Goal: Task Accomplishment & Management: Manage account settings

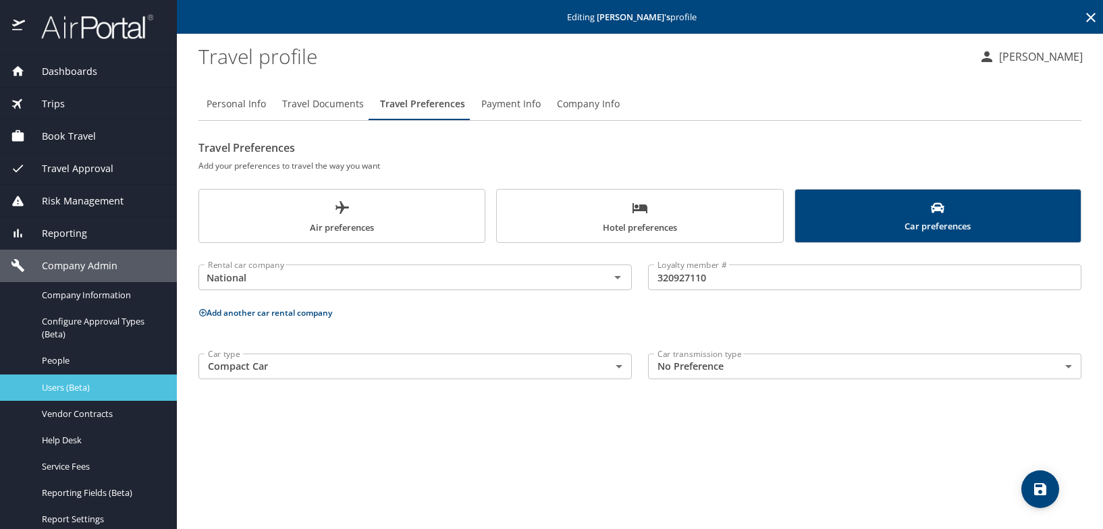
click at [68, 391] on span "Users (Beta)" at bounding box center [101, 388] width 119 height 13
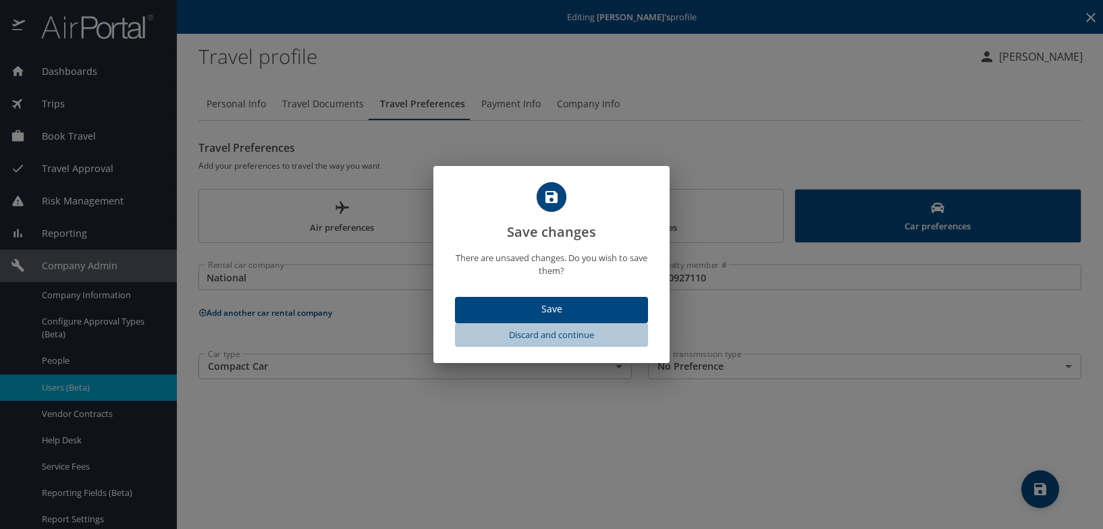
click at [546, 335] on span "Discard and continue" at bounding box center [552, 336] width 182 height 16
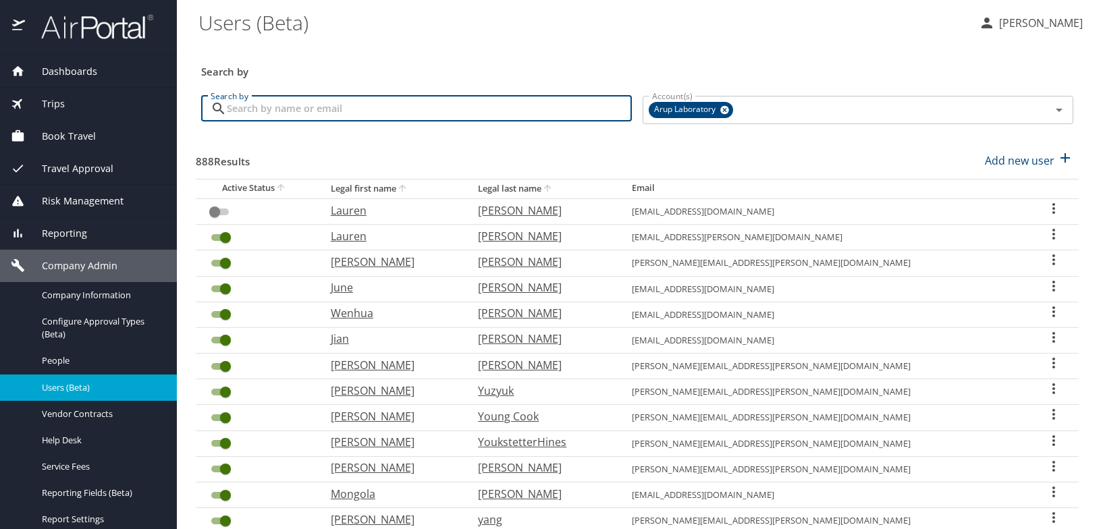
click at [280, 110] on input "Search by" at bounding box center [429, 109] width 405 height 26
type input "lundgre"
checkbox input "true"
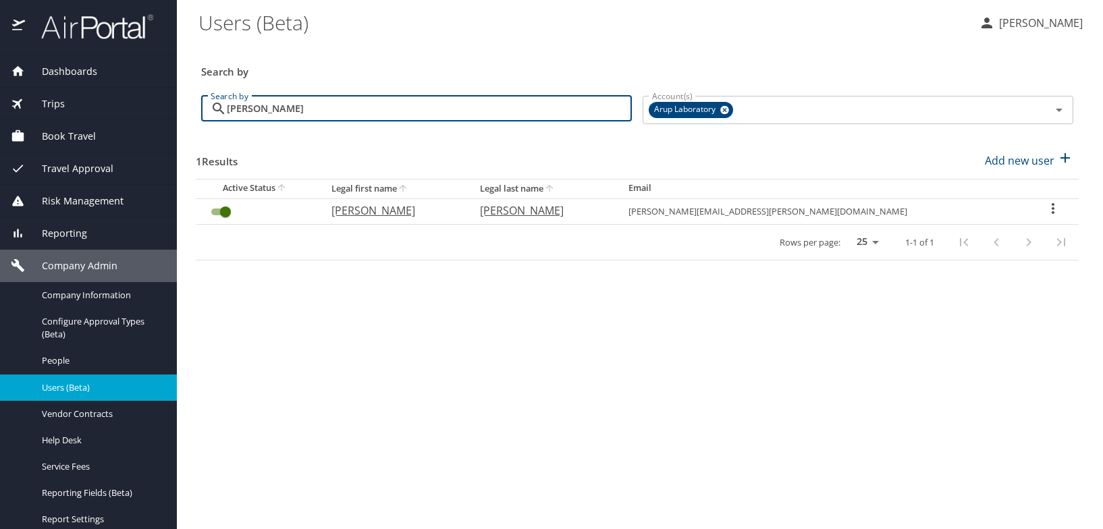
type input "lundgren"
click at [386, 213] on p "Eric" at bounding box center [393, 211] width 122 height 16
select select "US"
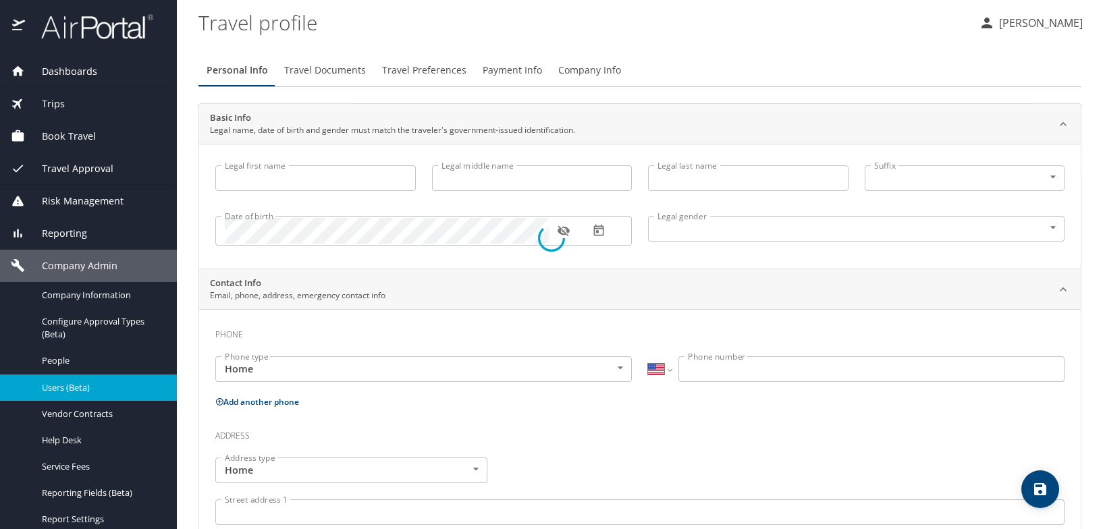
type input "Eric"
type input "Albert"
type input "Lundgren"
type input "Male"
type input "Mery"
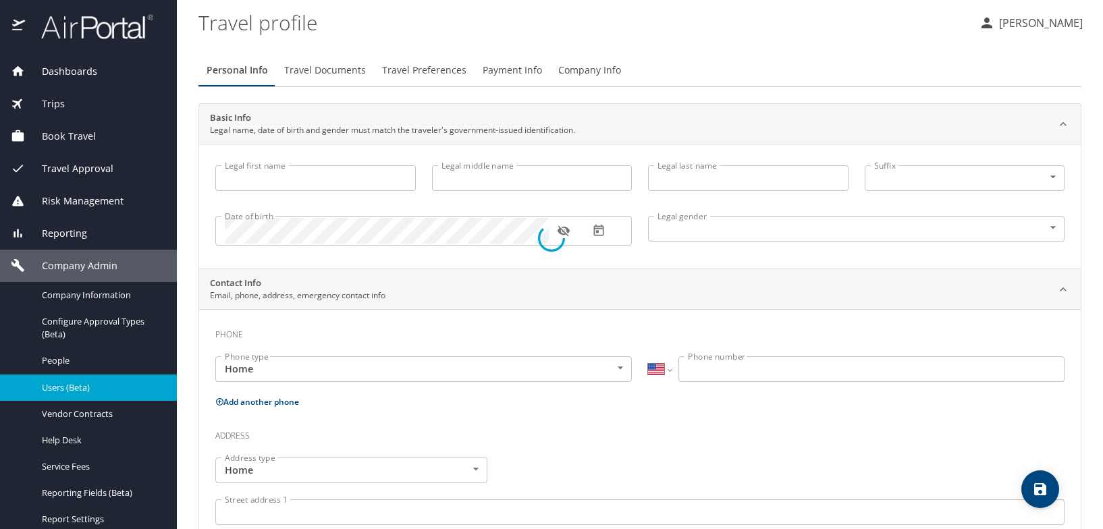
type input "Lundgren"
type input "(561) 699-9294"
select select "US"
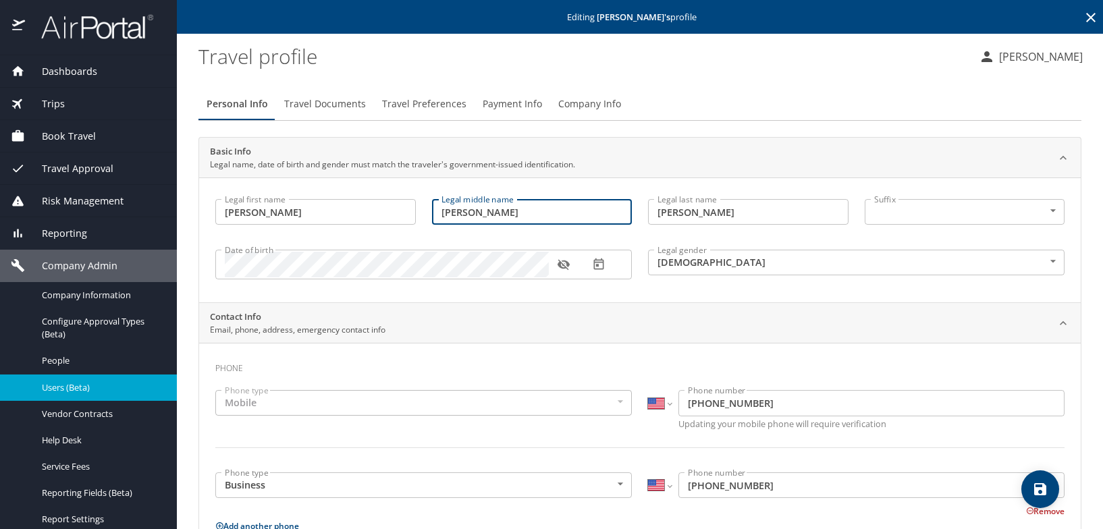
drag, startPoint x: 477, startPoint y: 215, endPoint x: 432, endPoint y: 212, distance: 45.3
click at [432, 212] on input "Albert" at bounding box center [532, 212] width 201 height 26
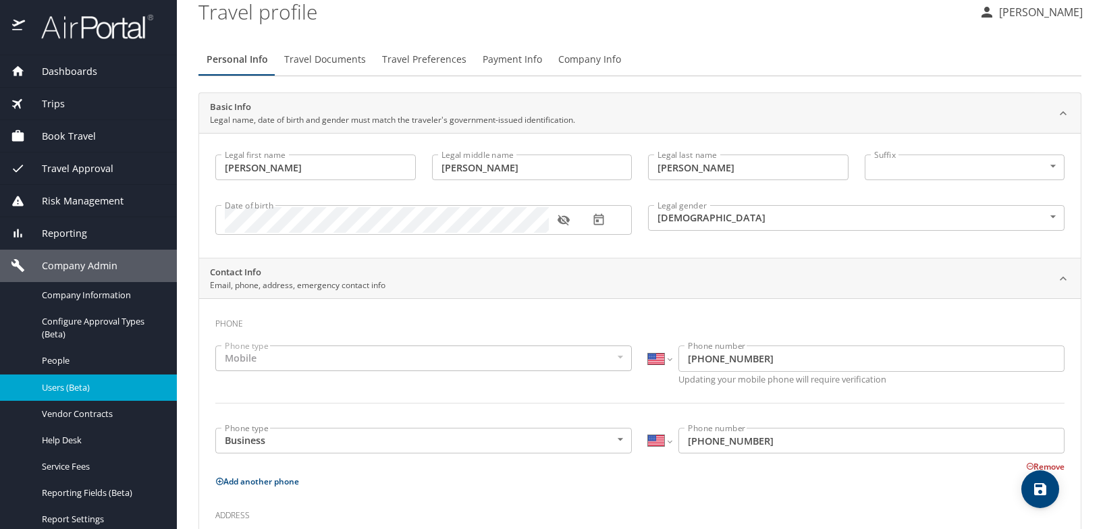
scroll to position [68, 0]
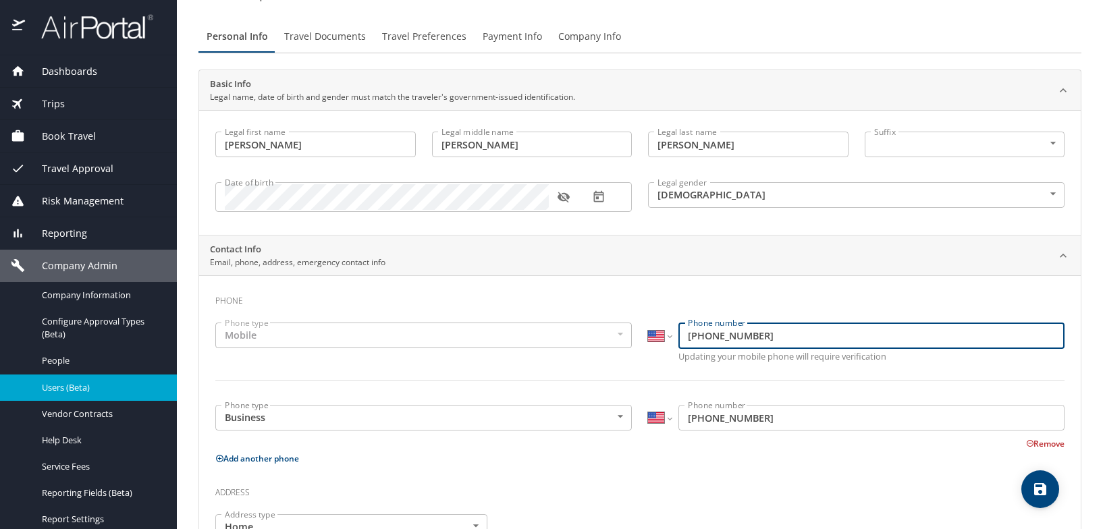
drag, startPoint x: 769, startPoint y: 330, endPoint x: 669, endPoint y: 325, distance: 99.4
click at [669, 325] on div "International [GEOGRAPHIC_DATA] [GEOGRAPHIC_DATA] [GEOGRAPHIC_DATA] [GEOGRAPHIC…" at bounding box center [856, 336] width 417 height 26
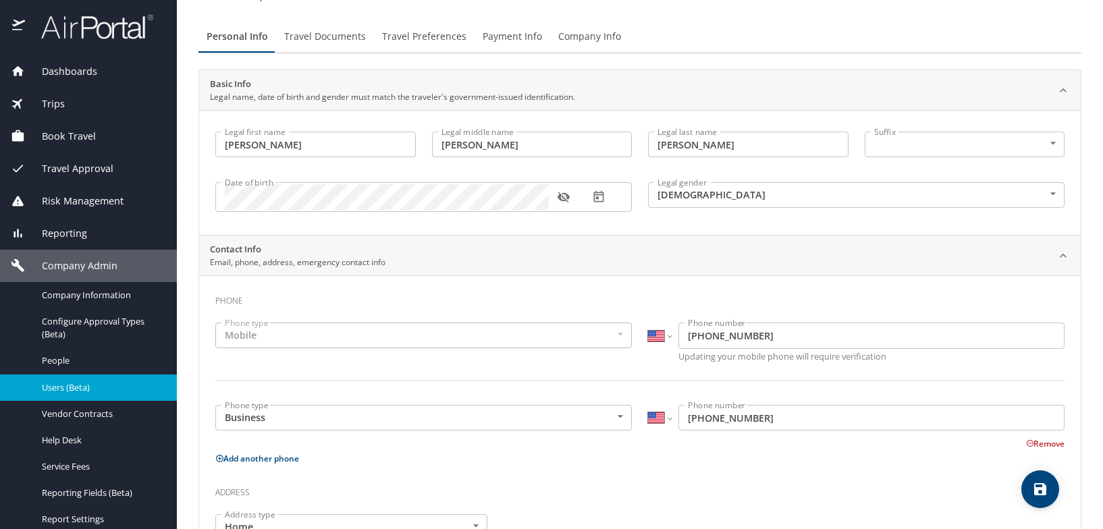
click at [769, 426] on input "(801) 842-2559" at bounding box center [872, 418] width 386 height 26
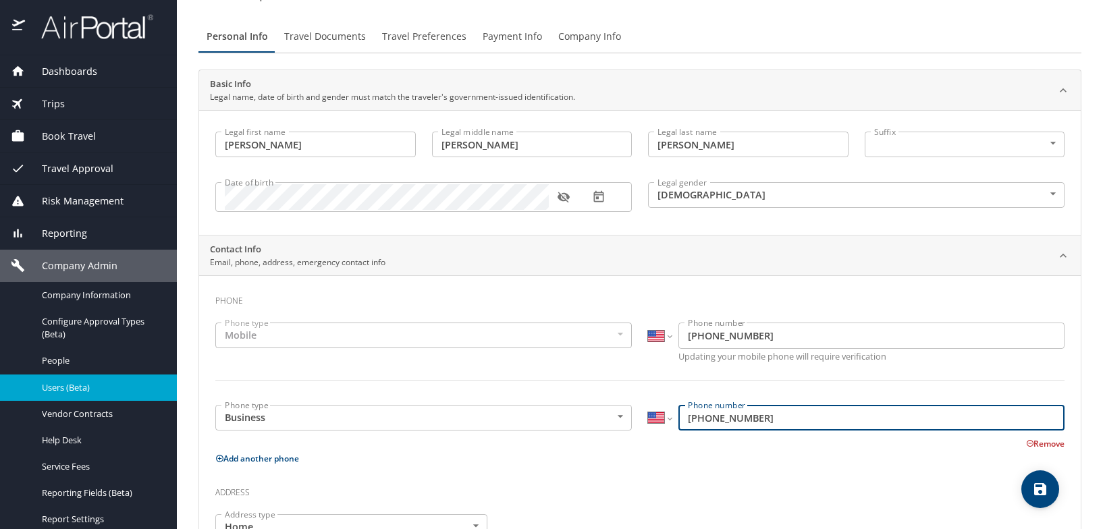
drag, startPoint x: 783, startPoint y: 419, endPoint x: 666, endPoint y: 412, distance: 117.0
click at [666, 412] on div "International [GEOGRAPHIC_DATA] [GEOGRAPHIC_DATA] [GEOGRAPHIC_DATA] [GEOGRAPHIC…" at bounding box center [856, 418] width 417 height 26
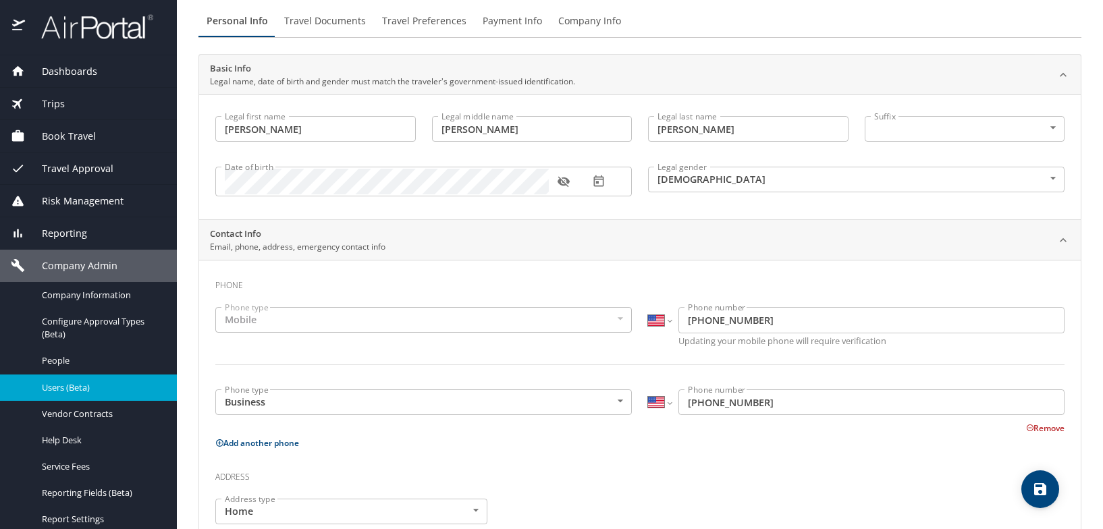
scroll to position [0, 0]
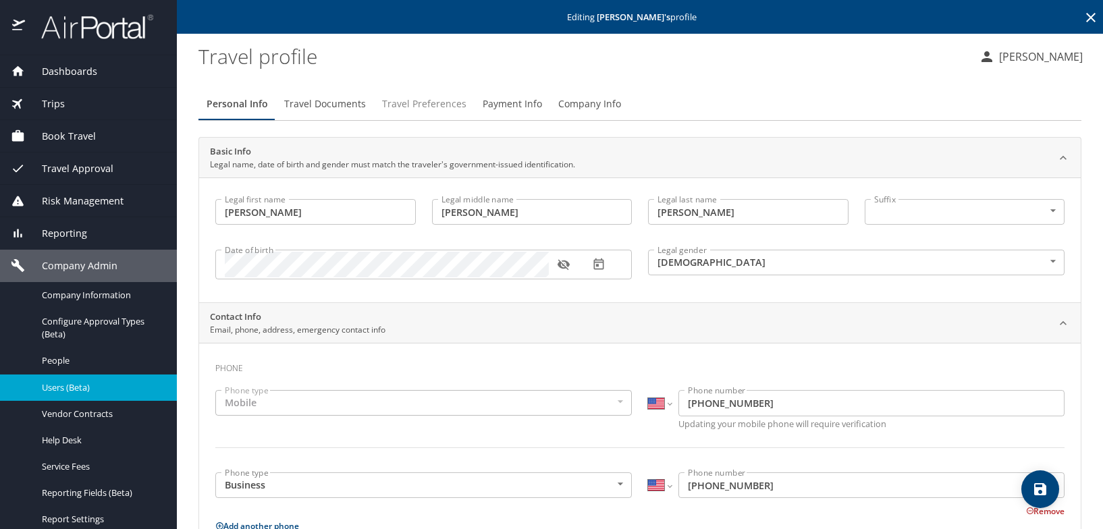
click at [419, 104] on span "Travel Preferences" at bounding box center [424, 104] width 84 height 17
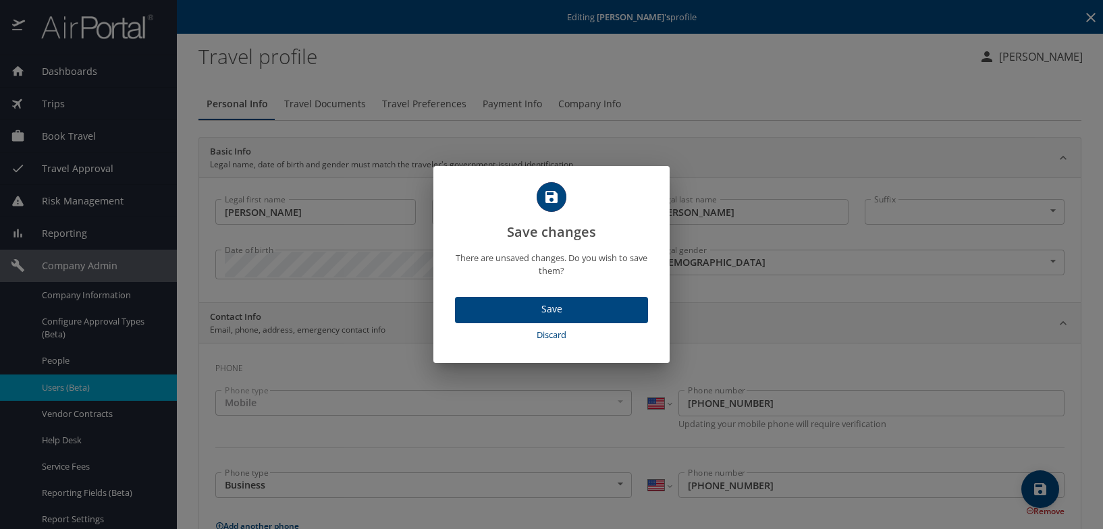
click at [555, 332] on span "Discard" at bounding box center [552, 336] width 182 height 16
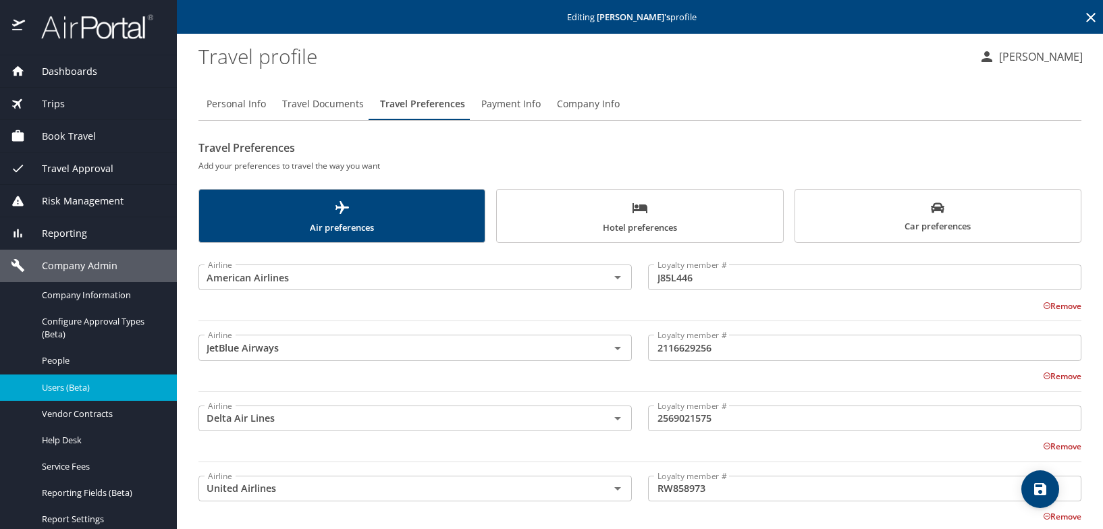
click at [763, 281] on input "J85L446" at bounding box center [865, 278] width 434 height 26
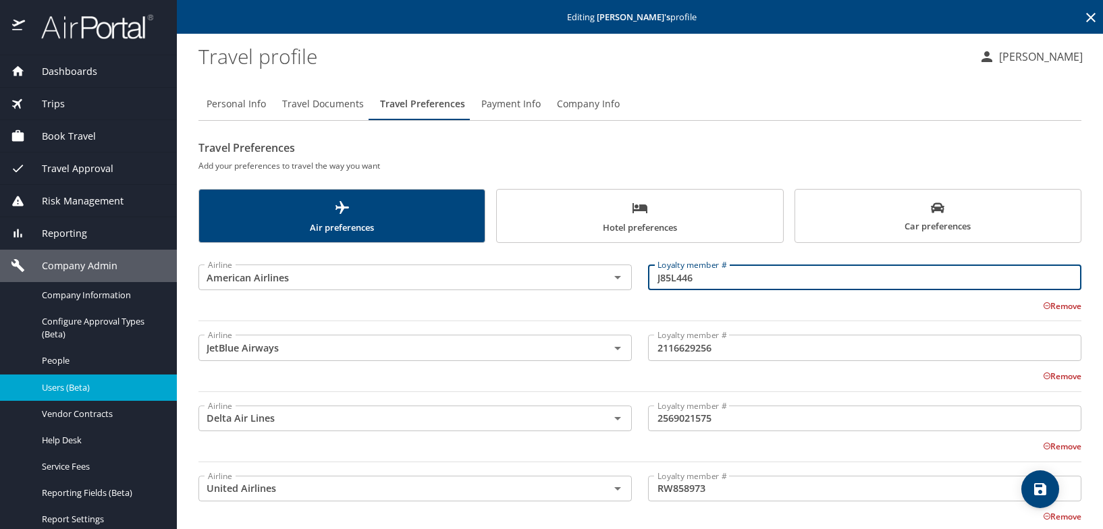
drag, startPoint x: 733, startPoint y: 278, endPoint x: 629, endPoint y: 282, distance: 104.7
click at [629, 282] on div "Airline American Airlines Airline Loyalty member # J85L446 Loyalty member # Rem…" at bounding box center [640, 290] width 900 height 78
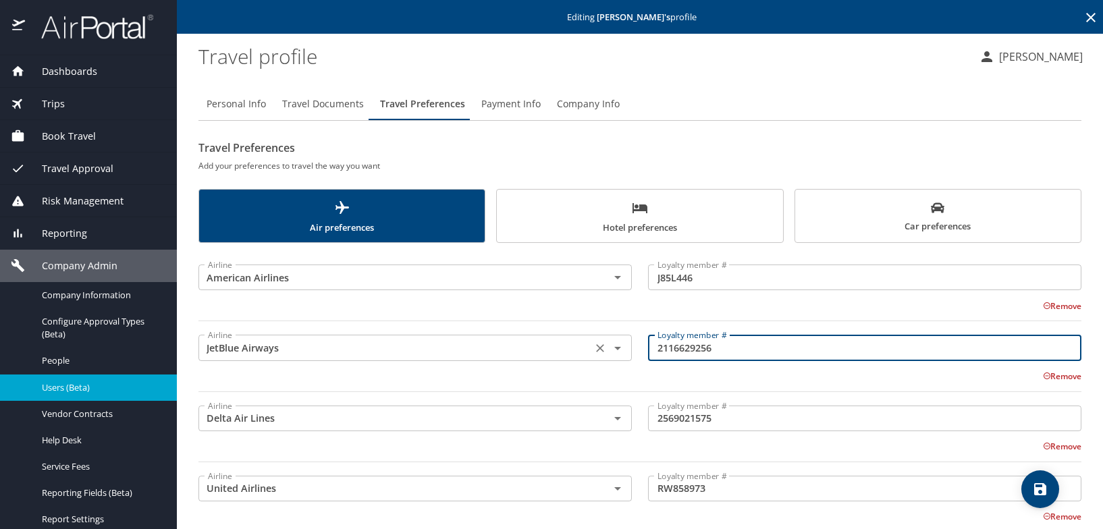
drag, startPoint x: 800, startPoint y: 343, endPoint x: 627, endPoint y: 344, distance: 172.9
click at [627, 343] on div "Airline JetBlue Airways Airline Loyalty member # 2116629256 Loyalty member # Re…" at bounding box center [640, 360] width 900 height 78
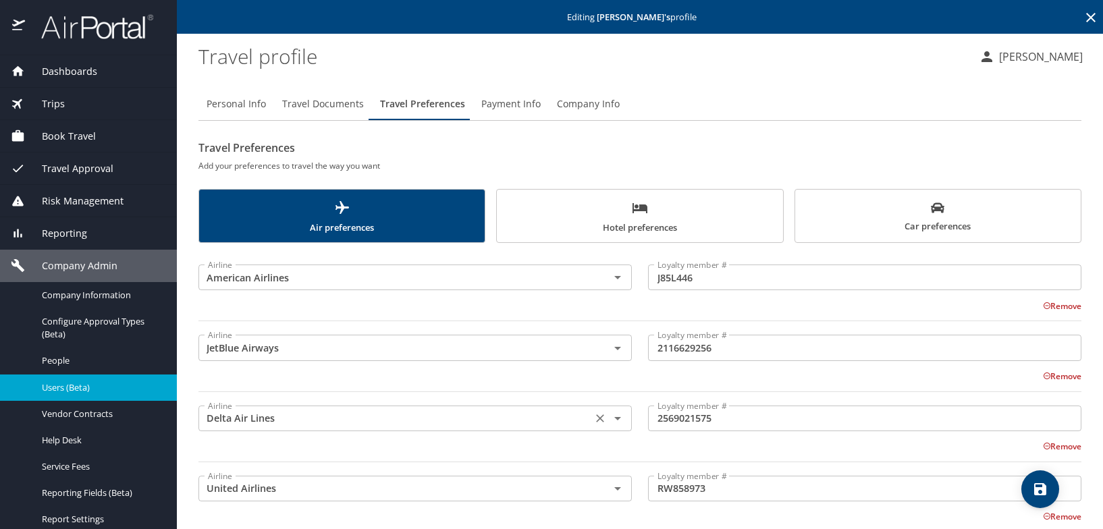
scroll to position [68, 0]
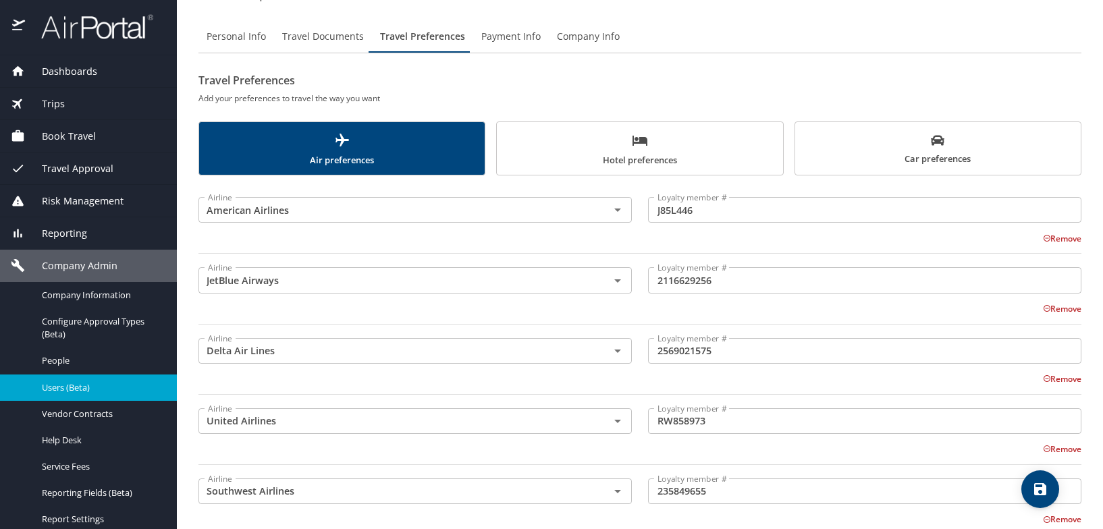
click at [755, 353] on input "2569021575" at bounding box center [865, 351] width 434 height 26
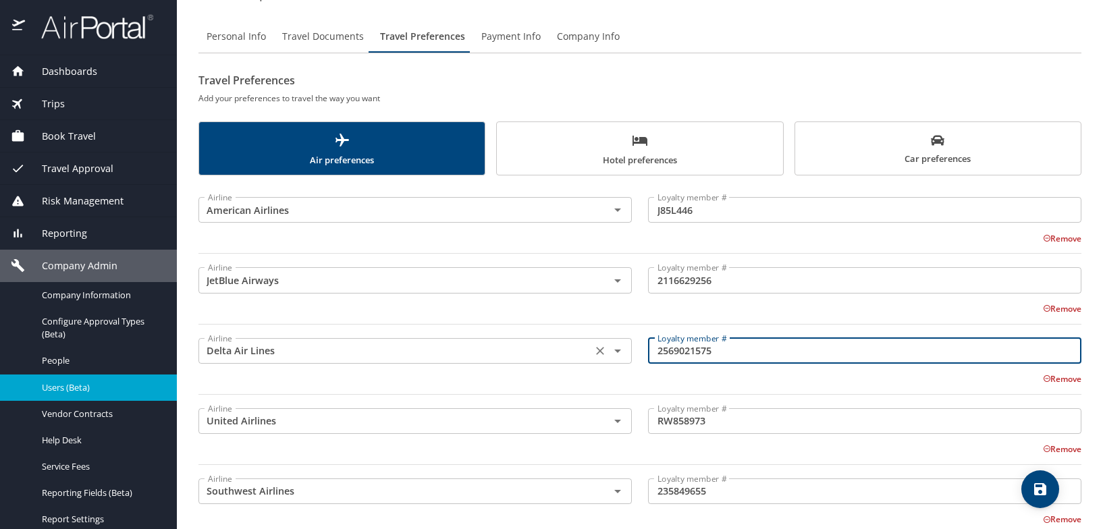
drag, startPoint x: 727, startPoint y: 350, endPoint x: 608, endPoint y: 350, distance: 118.9
click at [608, 350] on div "Airline Delta Air Lines Airline Loyalty member # 2569021575 Loyalty member # Re…" at bounding box center [640, 364] width 900 height 78
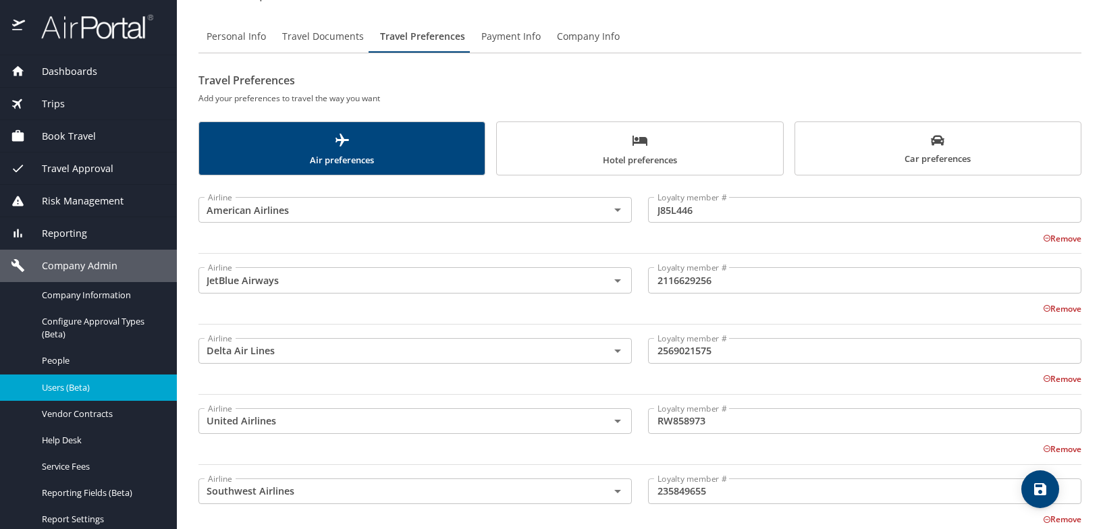
click at [721, 426] on input "RW858973" at bounding box center [865, 422] width 434 height 26
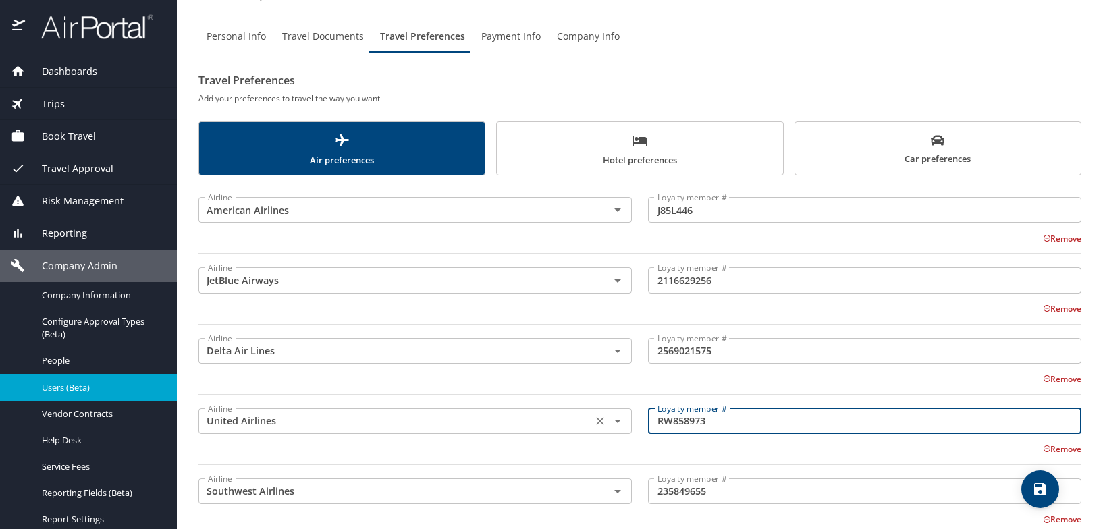
drag, startPoint x: 718, startPoint y: 425, endPoint x: 618, endPoint y: 427, distance: 100.0
click at [618, 427] on div "Airline United Airlines Airline Loyalty member # RW858973 Loyalty member # Remo…" at bounding box center [640, 434] width 900 height 78
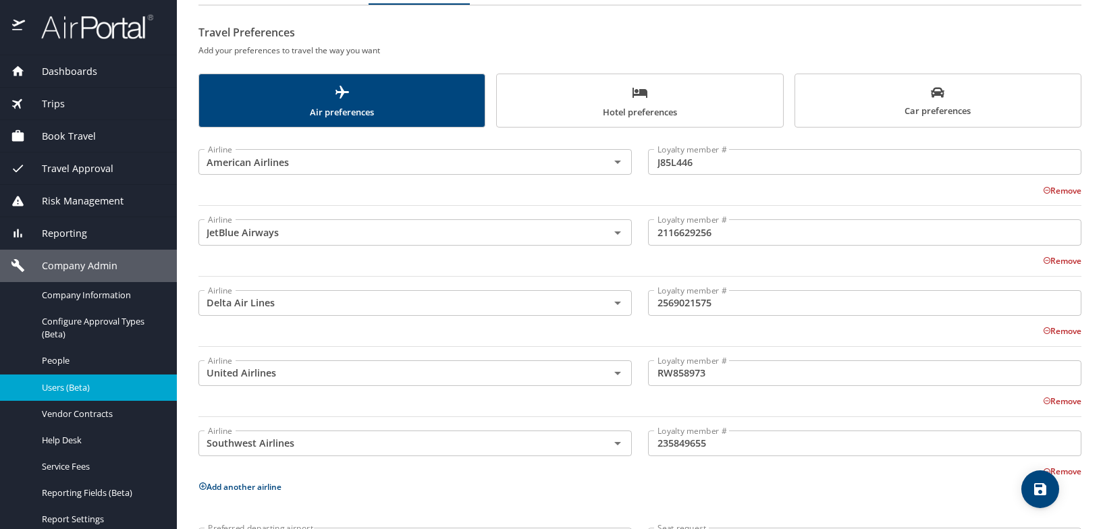
scroll to position [214, 0]
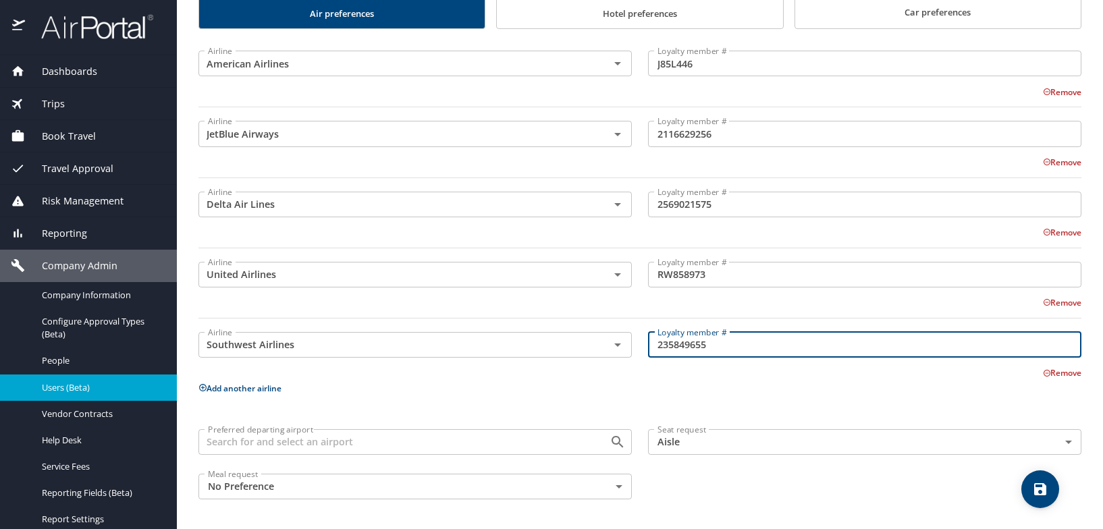
click at [712, 338] on input "235849655" at bounding box center [865, 345] width 434 height 26
drag, startPoint x: 721, startPoint y: 340, endPoint x: 623, endPoint y: 337, distance: 98.0
click at [623, 337] on div "Airline Southwest Airlines Airline Loyalty member # 235849655 Loyalty member # …" at bounding box center [640, 349] width 900 height 61
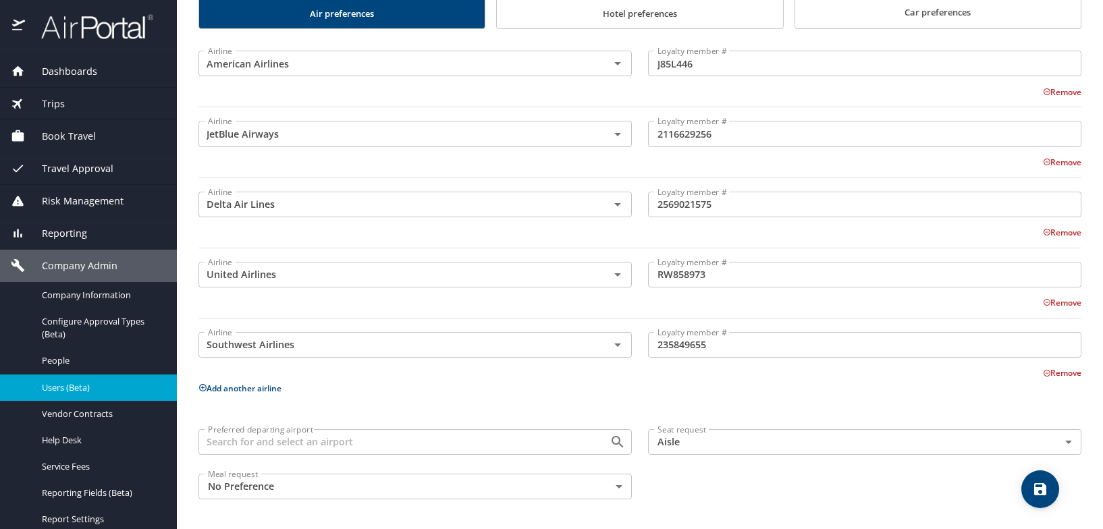
scroll to position [0, 0]
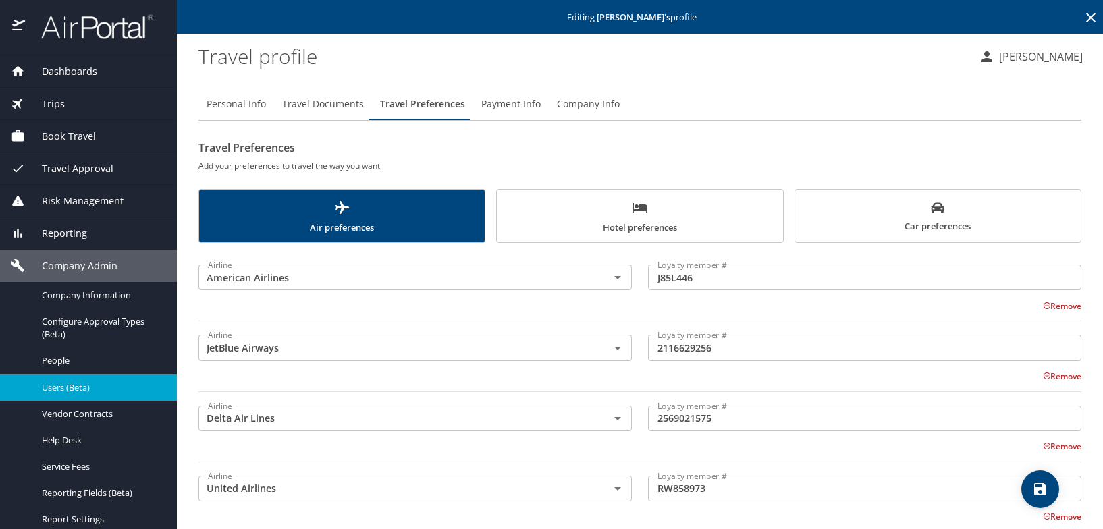
click at [591, 228] on span "Hotel preferences" at bounding box center [639, 218] width 269 height 36
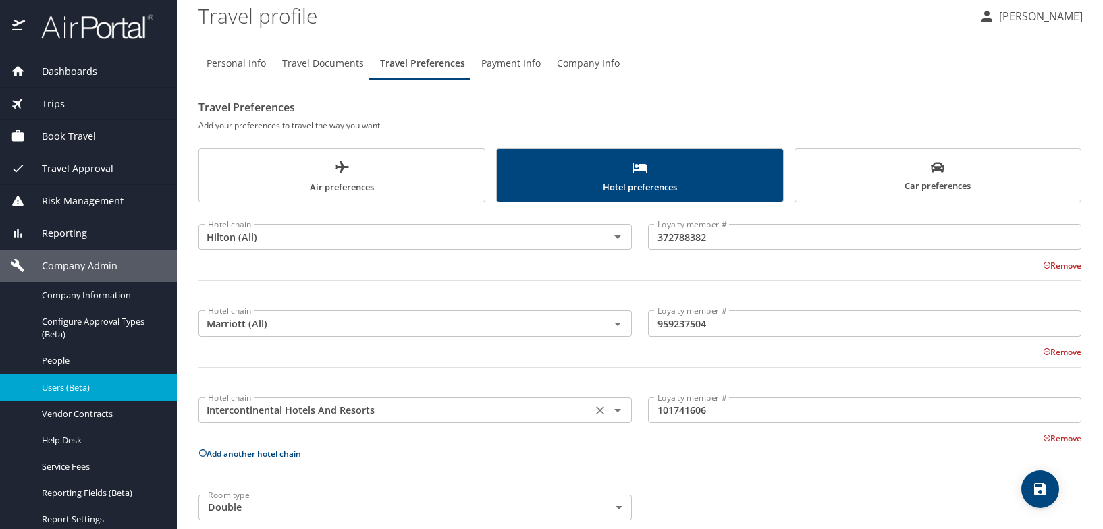
scroll to position [61, 0]
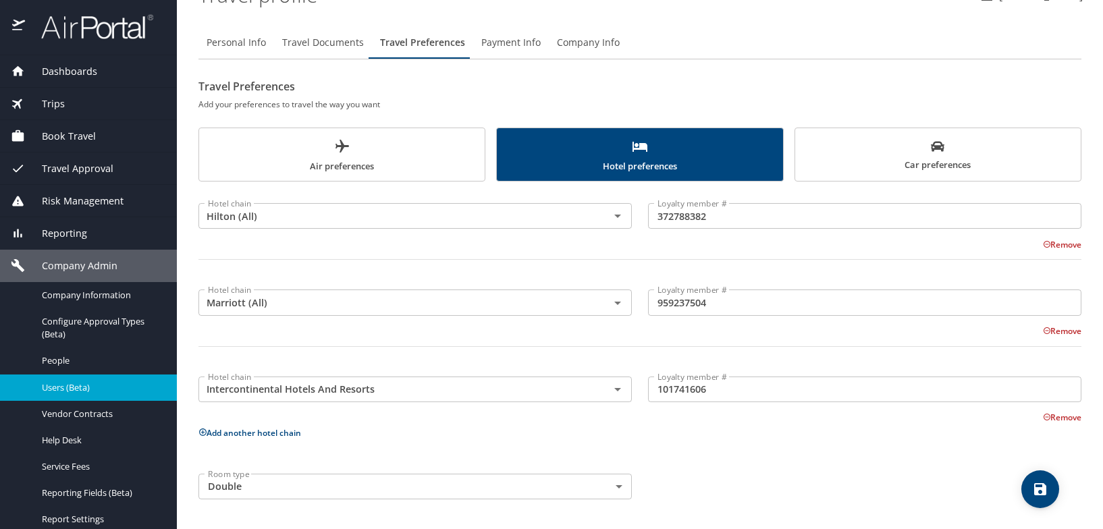
click at [773, 212] on input "372788382" at bounding box center [865, 216] width 434 height 26
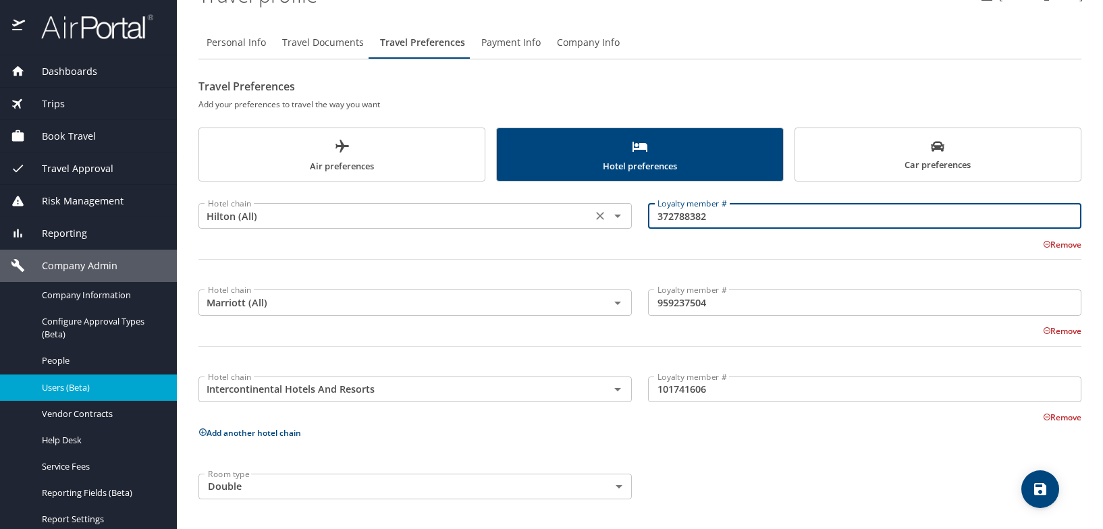
drag, startPoint x: 736, startPoint y: 222, endPoint x: 599, endPoint y: 216, distance: 137.2
click at [599, 215] on div "Hotel chain Hilton (All) Hotel chain Loyalty member # 372788382 Loyalty member …" at bounding box center [640, 237] width 900 height 95
drag, startPoint x: 731, startPoint y: 312, endPoint x: 722, endPoint y: 307, distance: 10.6
click at [731, 312] on input "959237504" at bounding box center [865, 303] width 434 height 26
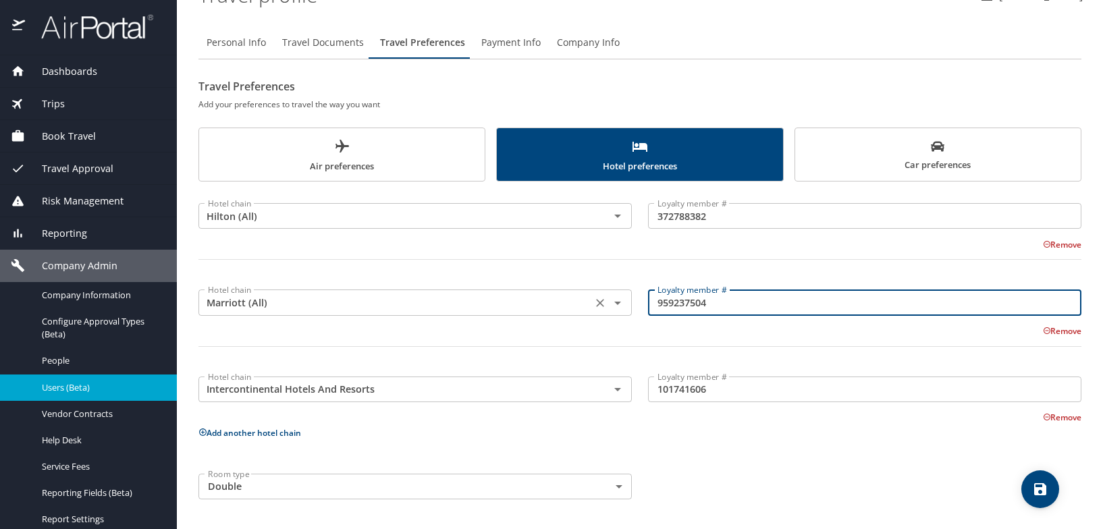
drag, startPoint x: 715, startPoint y: 303, endPoint x: 612, endPoint y: 305, distance: 103.3
click at [612, 305] on div "Hotel chain Marriott (All) Hotel chain Loyalty member # 959237504 Loyalty membe…" at bounding box center [640, 323] width 900 height 95
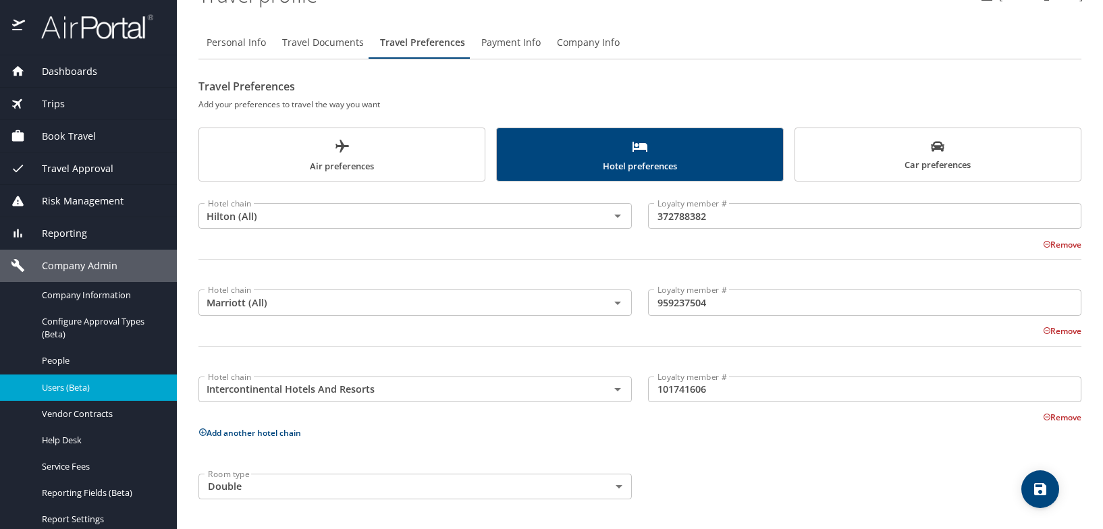
scroll to position [0, 0]
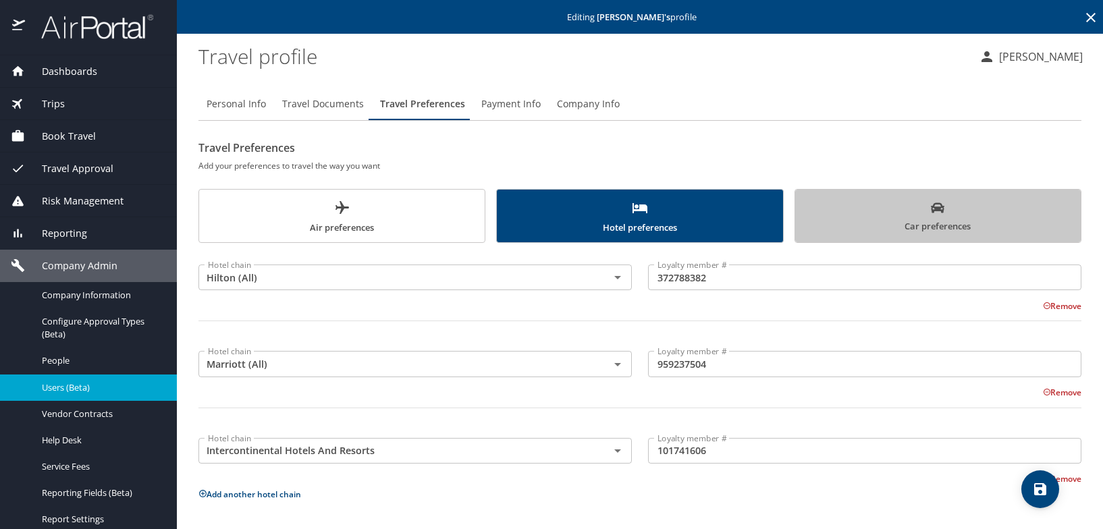
click at [937, 210] on span "Car preferences" at bounding box center [938, 217] width 269 height 33
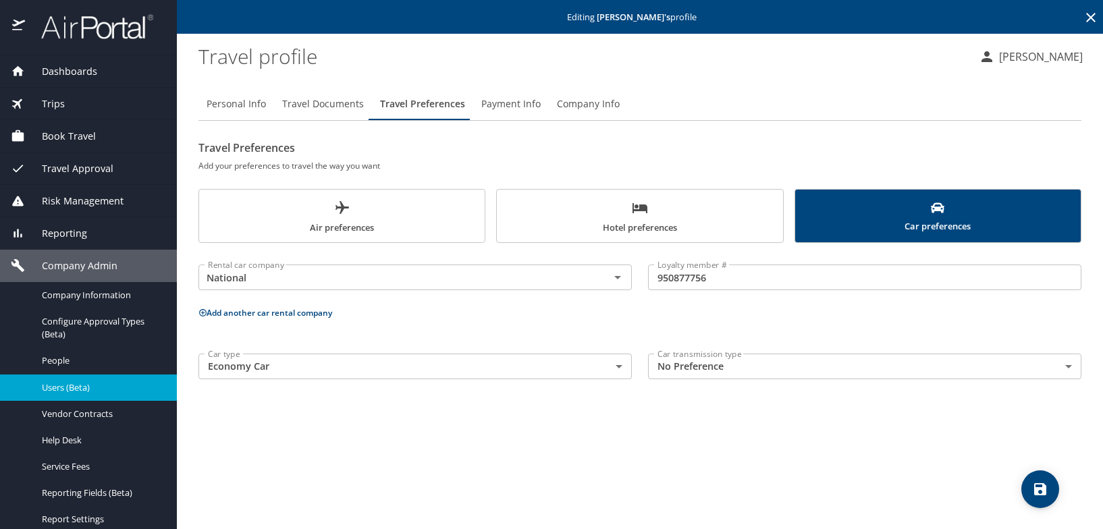
click at [747, 278] on input "950877756" at bounding box center [865, 278] width 434 height 26
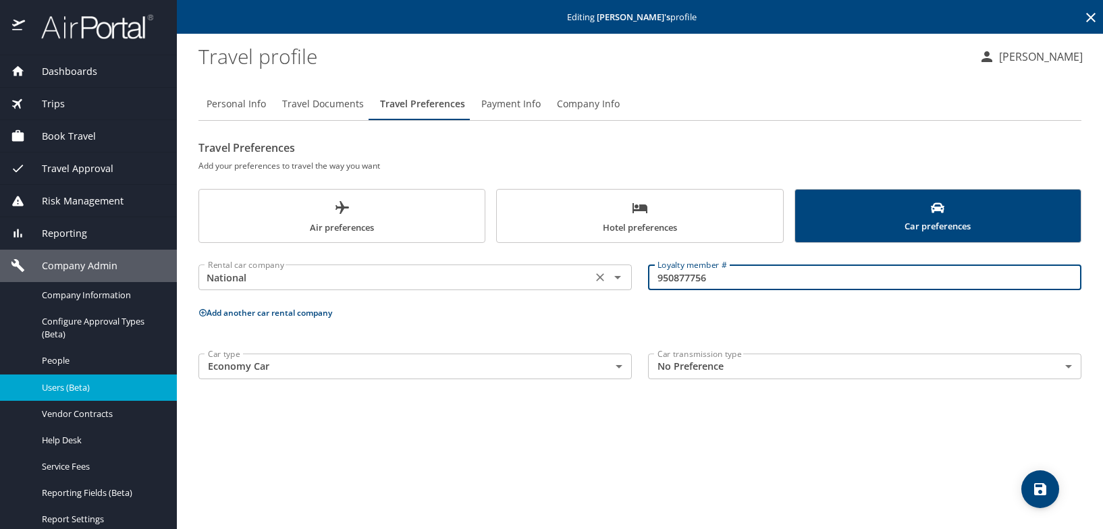
drag, startPoint x: 706, startPoint y: 280, endPoint x: 605, endPoint y: 282, distance: 101.3
click at [606, 282] on div "Rental car company National Rental car company Loyalty member # 950877756 Loyal…" at bounding box center [640, 277] width 900 height 53
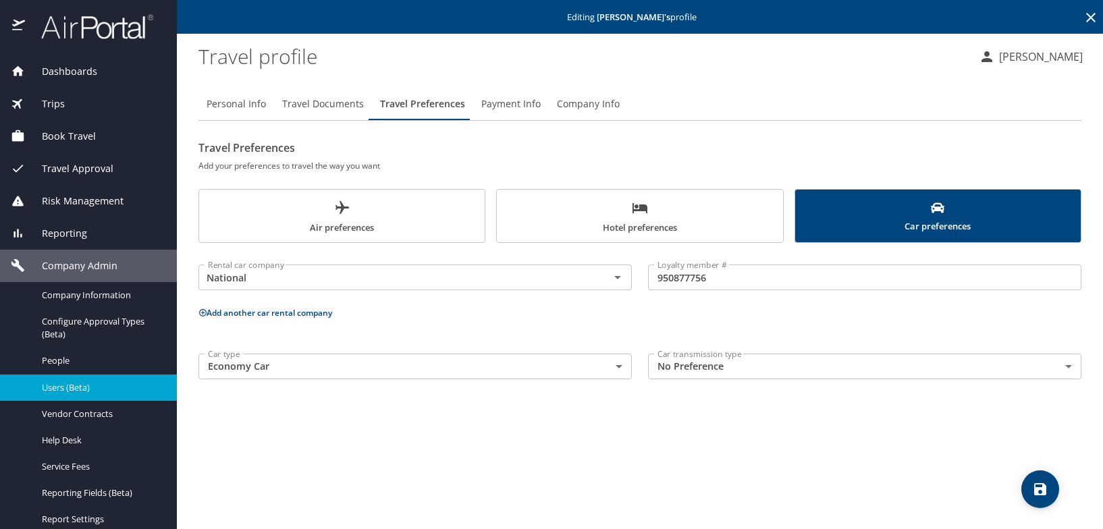
click at [615, 371] on body "Dashboards AirPortal 360™ Manager My Travel Dashboard Trips Airtinerary® Lookup…" at bounding box center [551, 264] width 1103 height 529
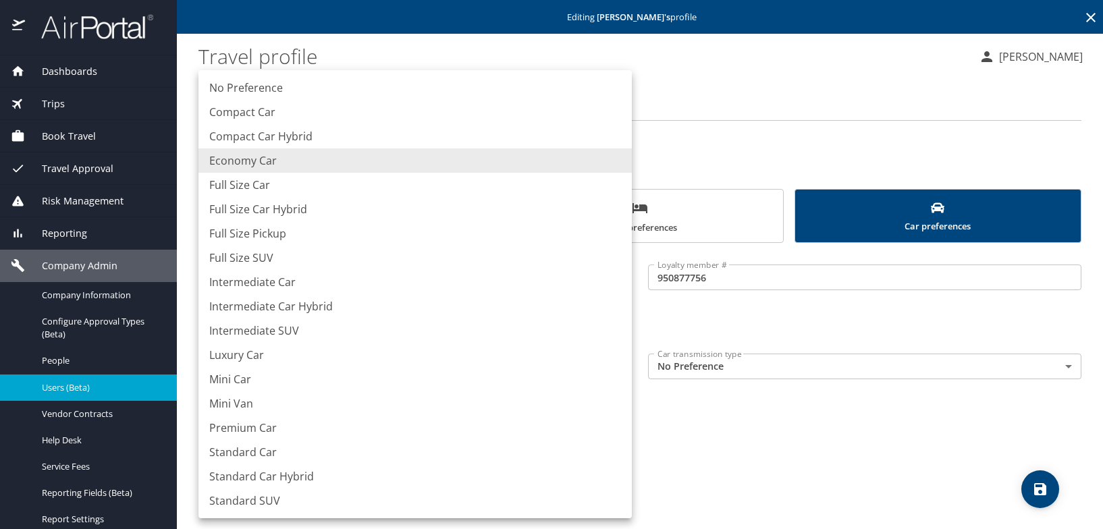
click at [814, 456] on div at bounding box center [551, 264] width 1103 height 529
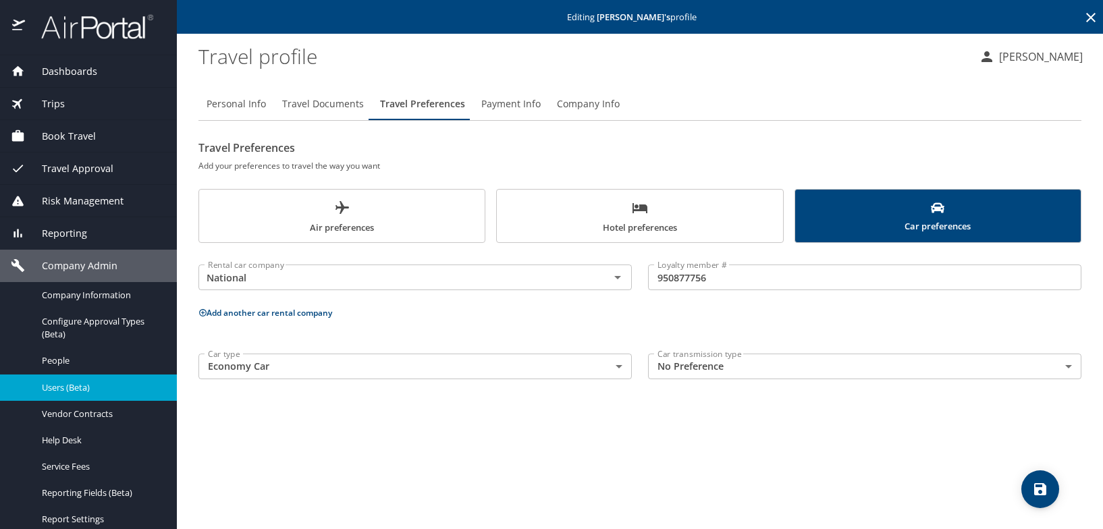
click at [62, 386] on span "Users (Beta)" at bounding box center [101, 388] width 119 height 13
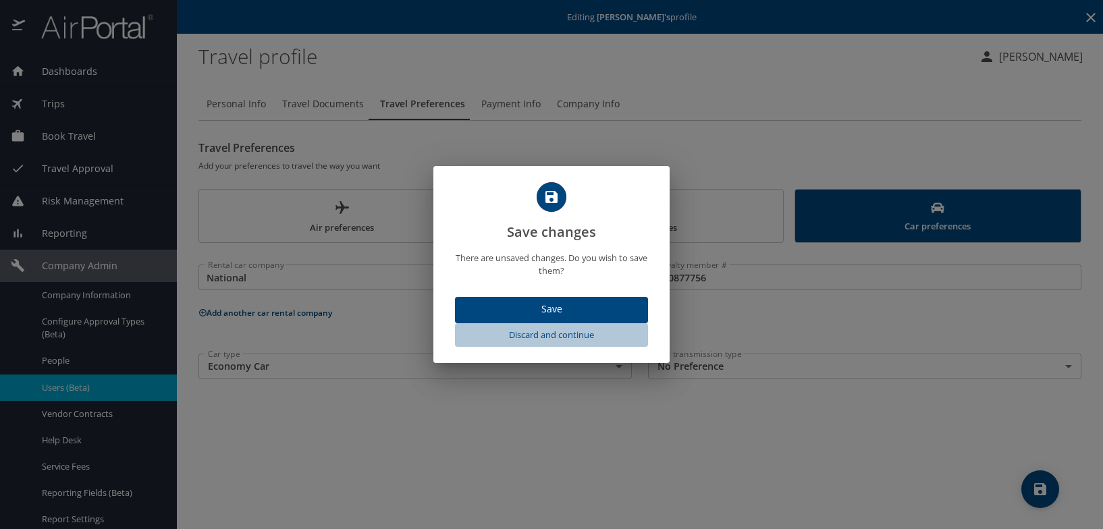
click at [579, 332] on span "Discard and continue" at bounding box center [552, 336] width 182 height 16
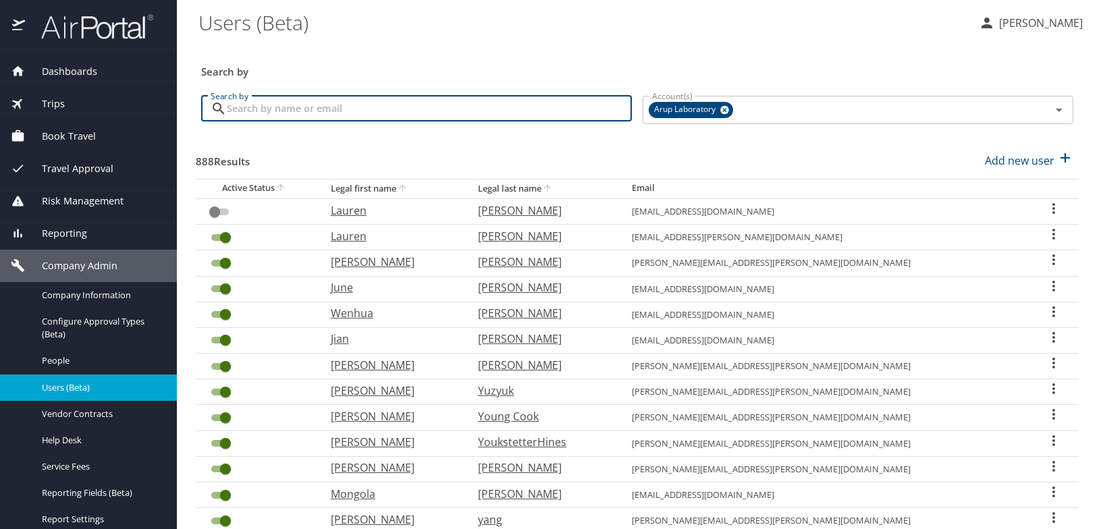
click at [357, 113] on input "Search by" at bounding box center [429, 109] width 405 height 26
type input "clara"
checkbox input "true"
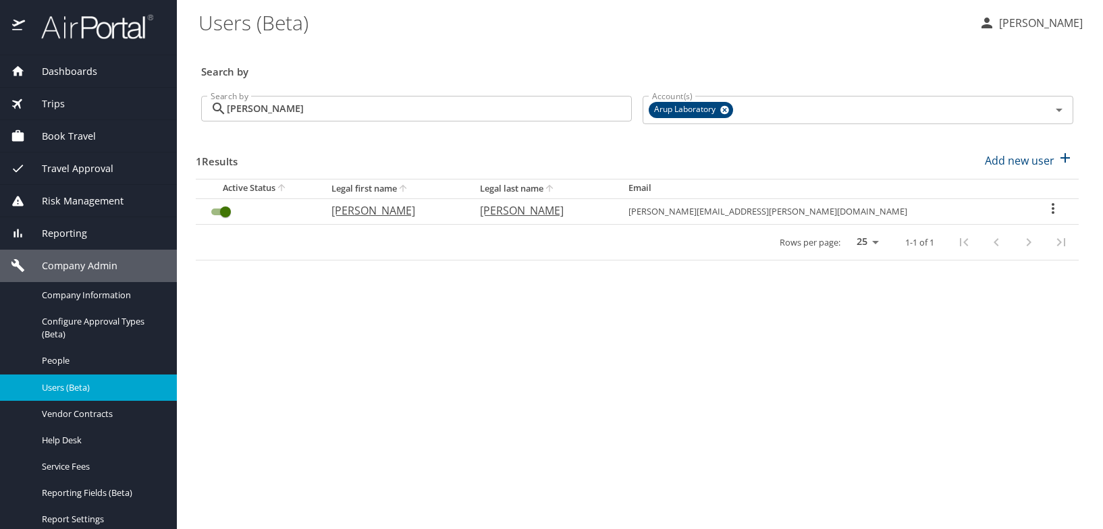
click at [403, 210] on p "Clara" at bounding box center [393, 211] width 122 height 16
select select "US"
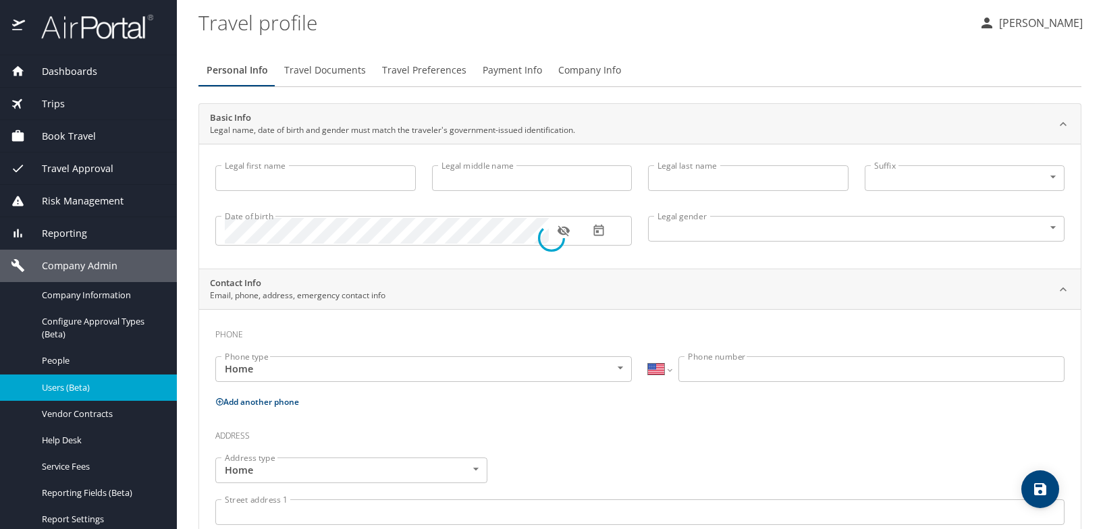
type input "Clara"
type input "Reyna"
type input "Murphy"
type input "[DEMOGRAPHIC_DATA]"
type input "Donald"
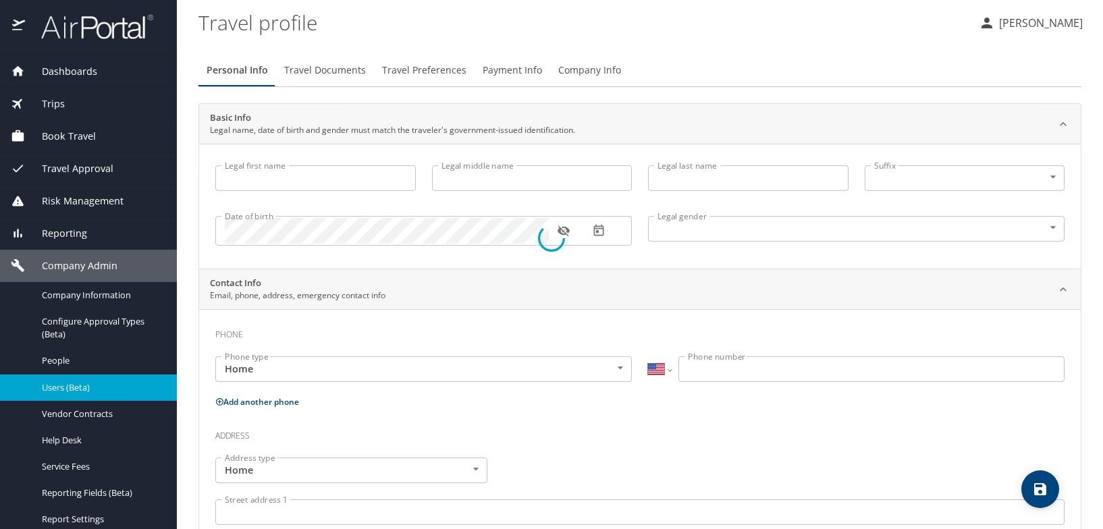
type input "Murphy"
type input "(801) 910-9391"
select select "US"
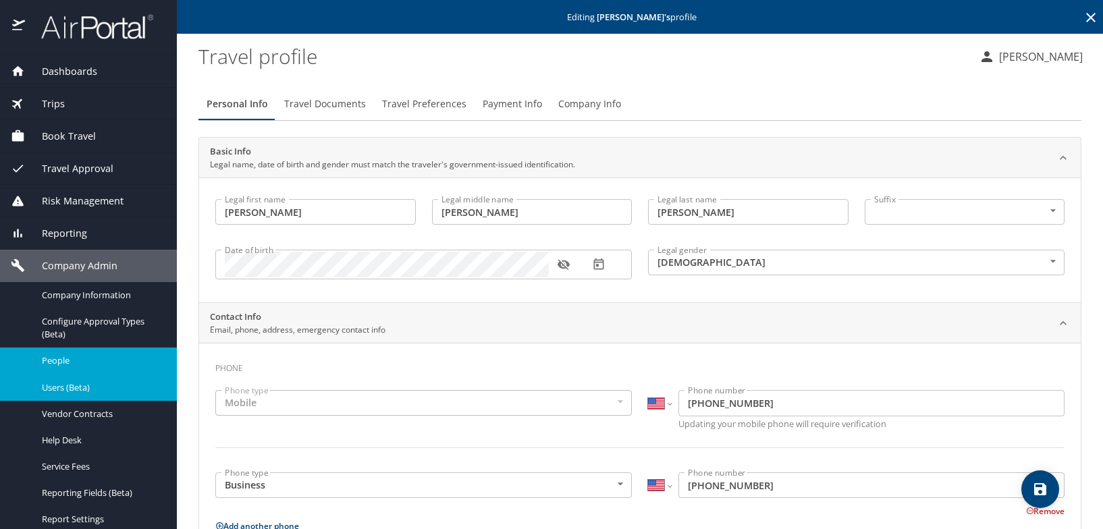
click at [63, 363] on span "People" at bounding box center [101, 361] width 119 height 13
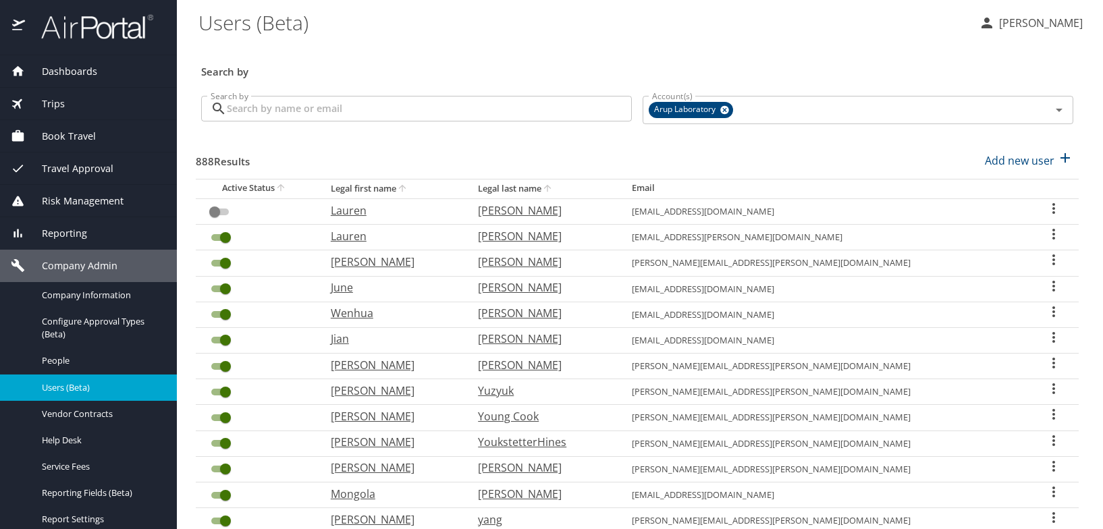
click at [335, 115] on input "Search by" at bounding box center [429, 109] width 405 height 26
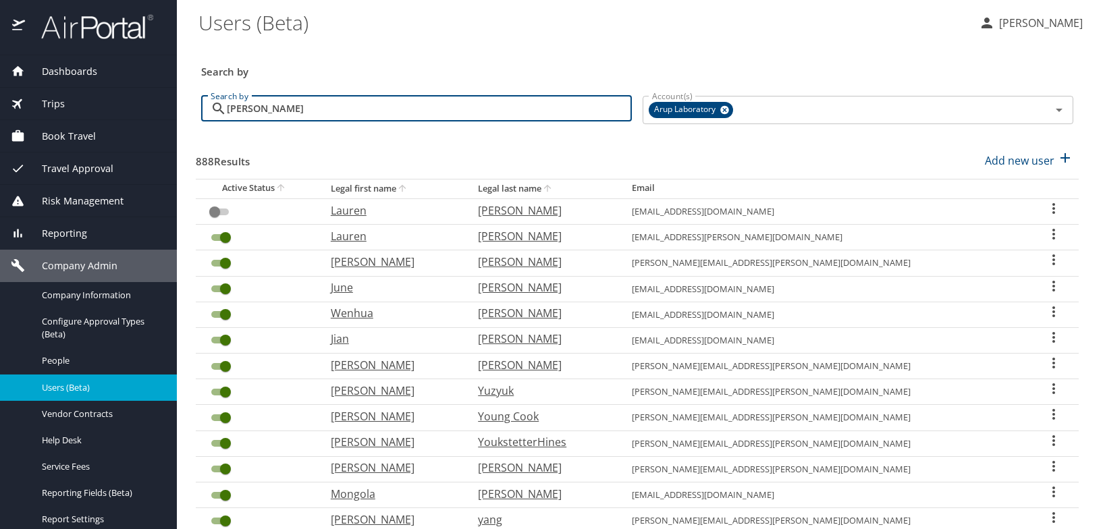
type input "passman"
checkbox input "true"
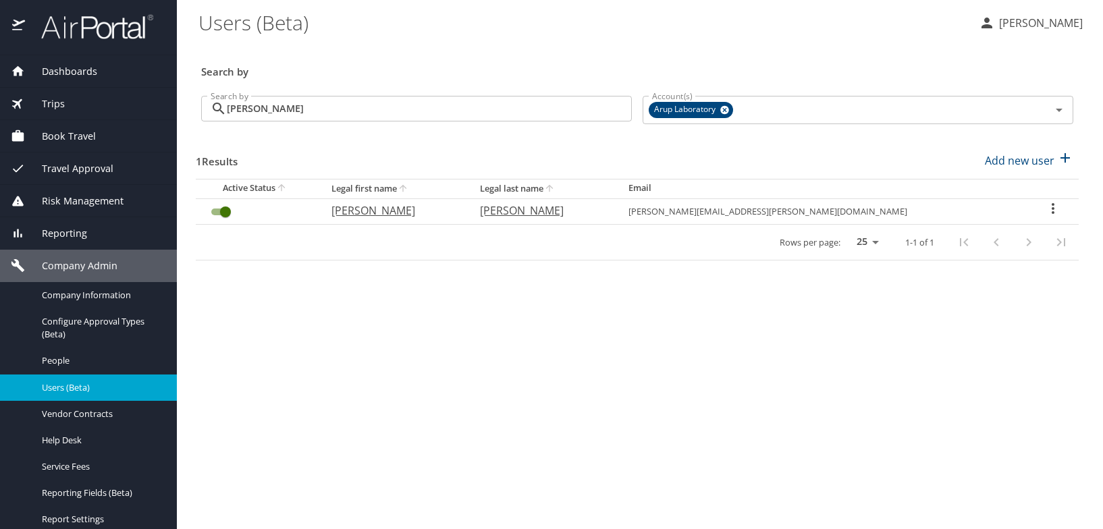
click at [398, 213] on p "Scott" at bounding box center [393, 211] width 122 height 16
select select "US"
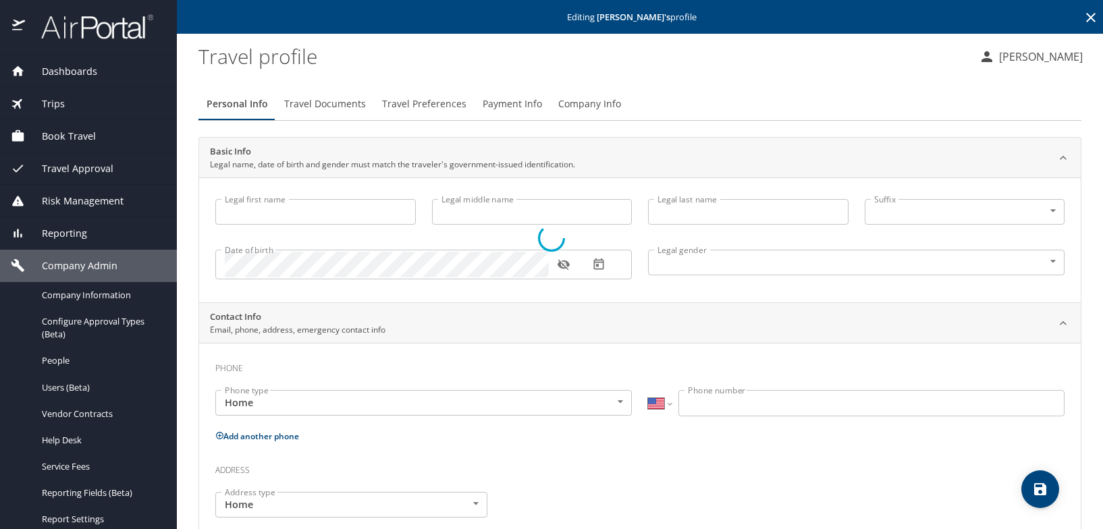
type input "Scott"
type input "David"
type input "Passman"
type input "Male"
type input "Joyce"
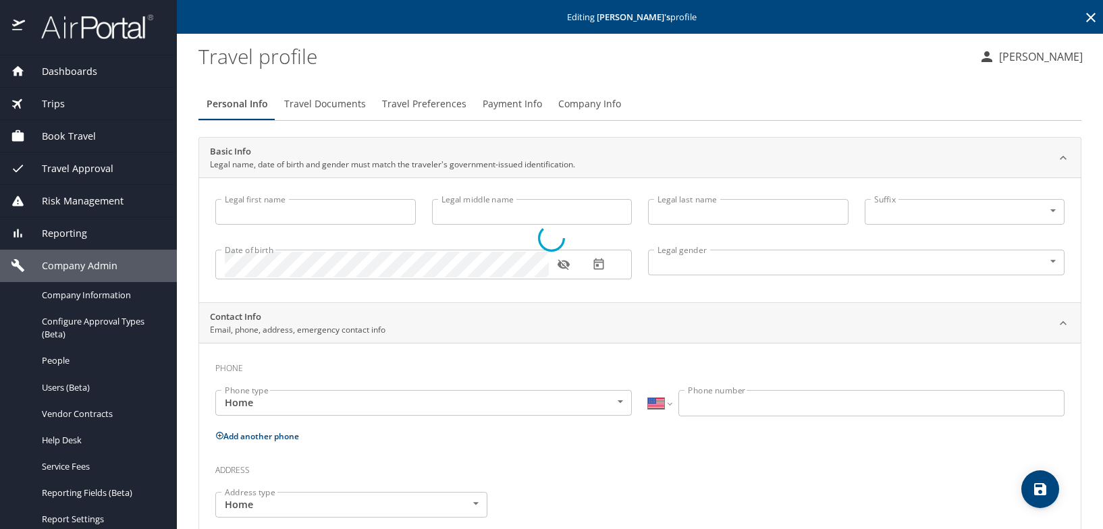
type input "Engel"
select select "ZZ"
type input "+61 6138957"
type input "[GEOGRAPHIC_DATA]"
type input "[US_STATE]"
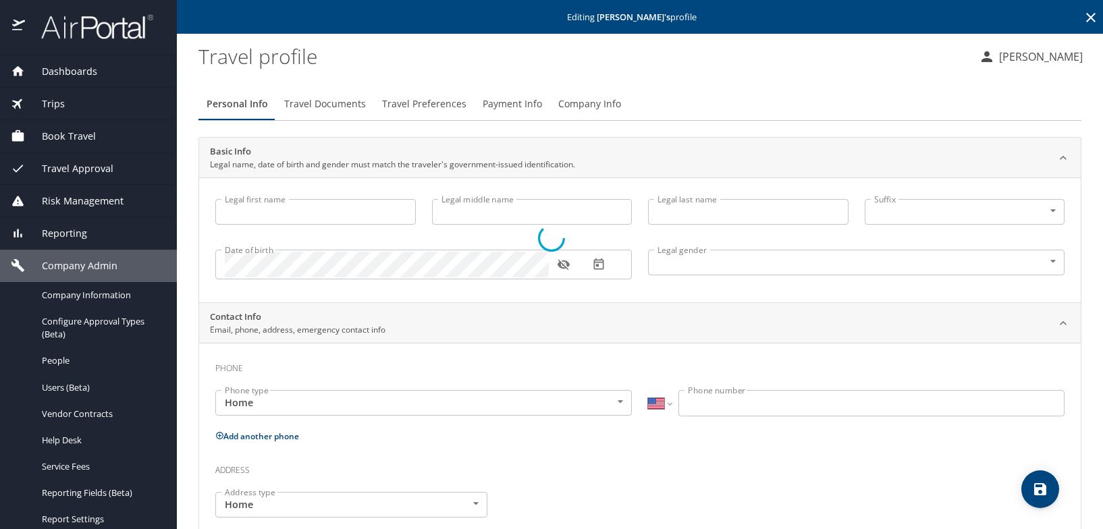
type input "[GEOGRAPHIC_DATA]"
type input "[US_STATE]"
type input "[GEOGRAPHIC_DATA]"
type input "[US_STATE]"
select select "US"
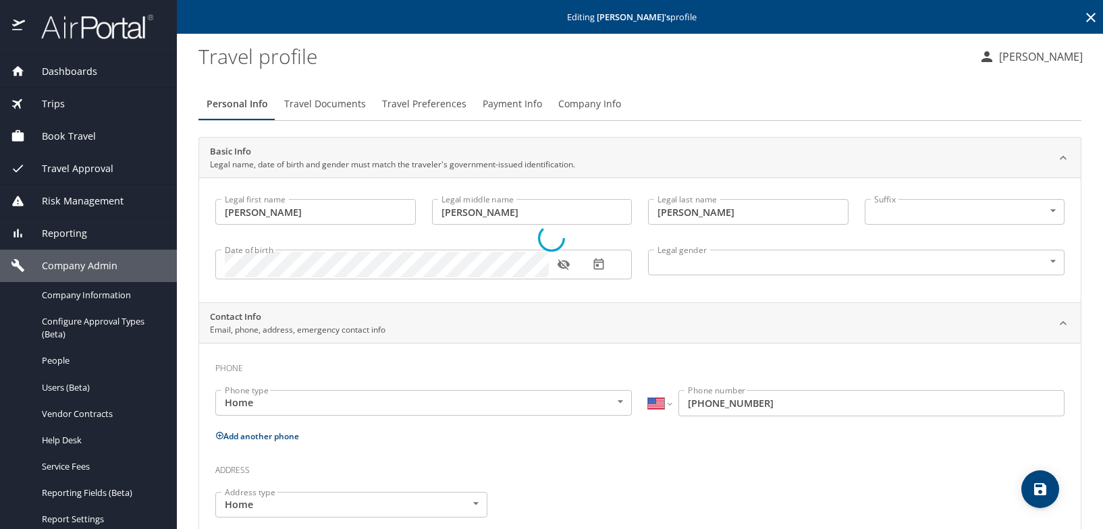
select select "US"
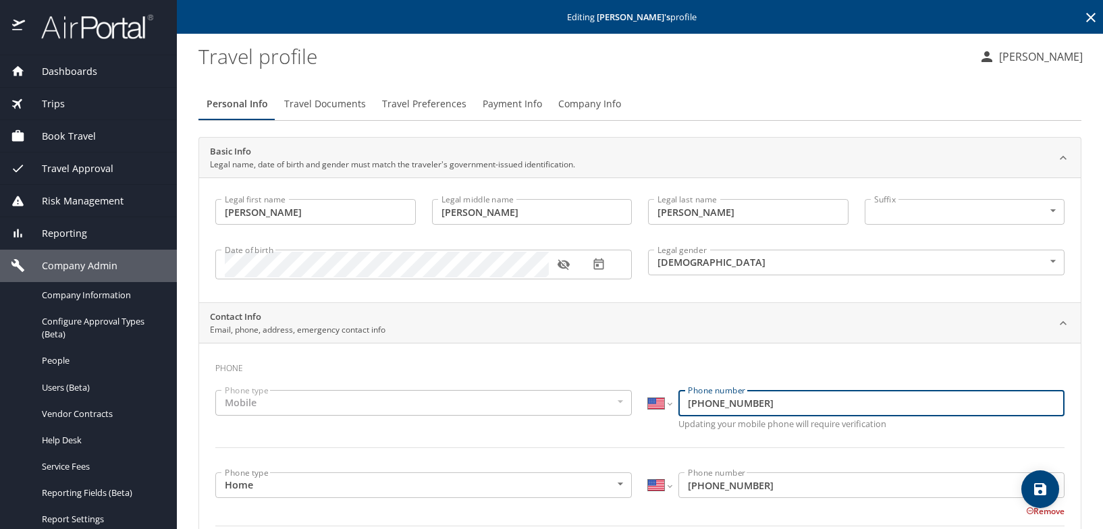
drag, startPoint x: 750, startPoint y: 403, endPoint x: 668, endPoint y: 400, distance: 81.8
click at [668, 400] on div "International [GEOGRAPHIC_DATA] [GEOGRAPHIC_DATA] [GEOGRAPHIC_DATA] [GEOGRAPHIC…" at bounding box center [856, 403] width 417 height 26
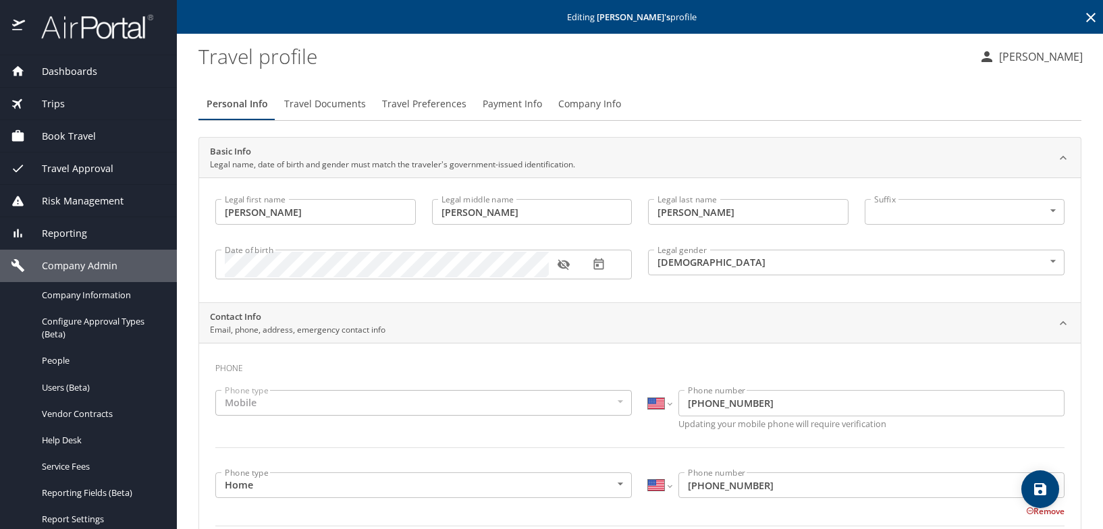
click at [326, 97] on span "Travel Documents" at bounding box center [325, 104] width 82 height 17
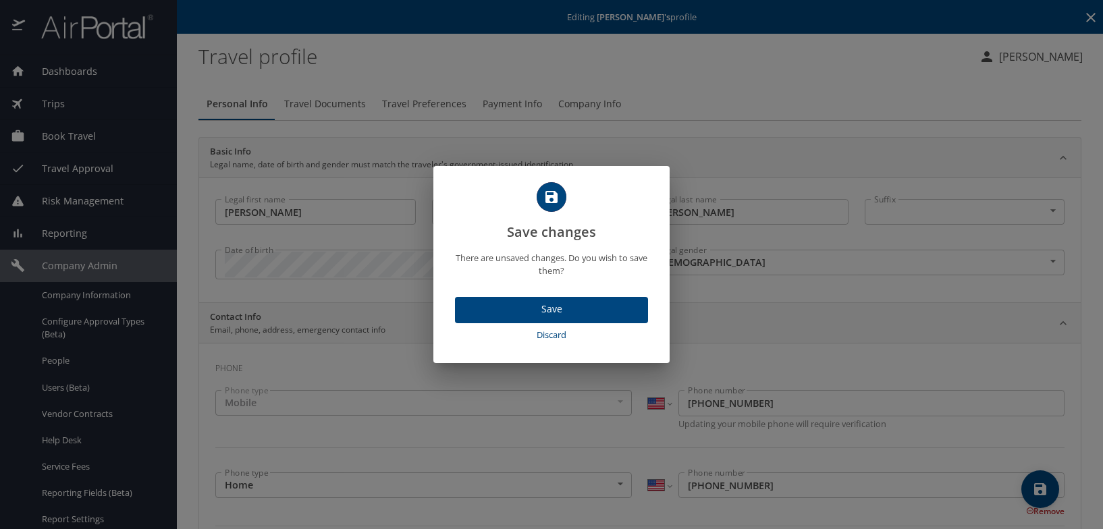
click at [550, 334] on span "Discard" at bounding box center [552, 336] width 182 height 16
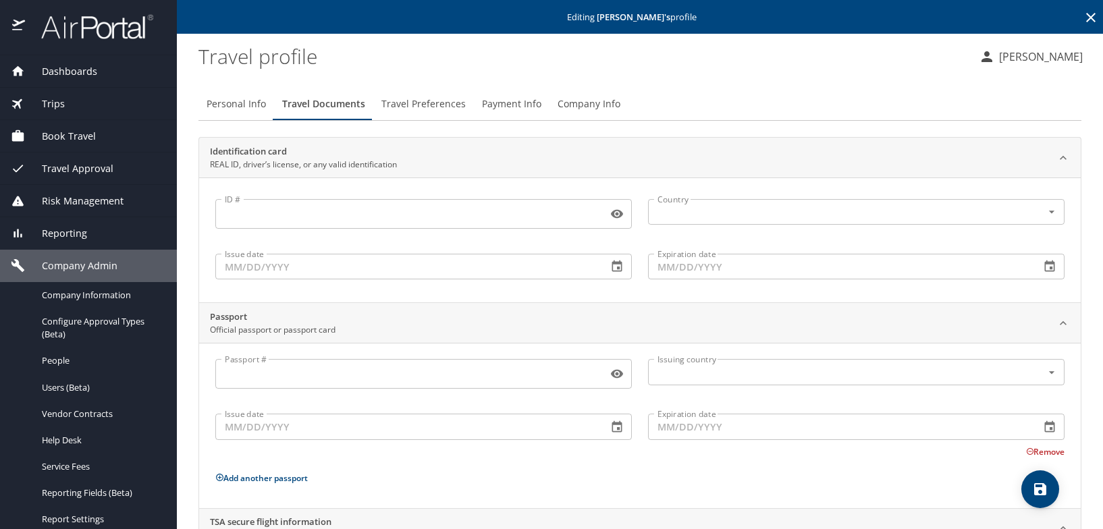
click at [416, 100] on span "Travel Preferences" at bounding box center [424, 104] width 84 height 17
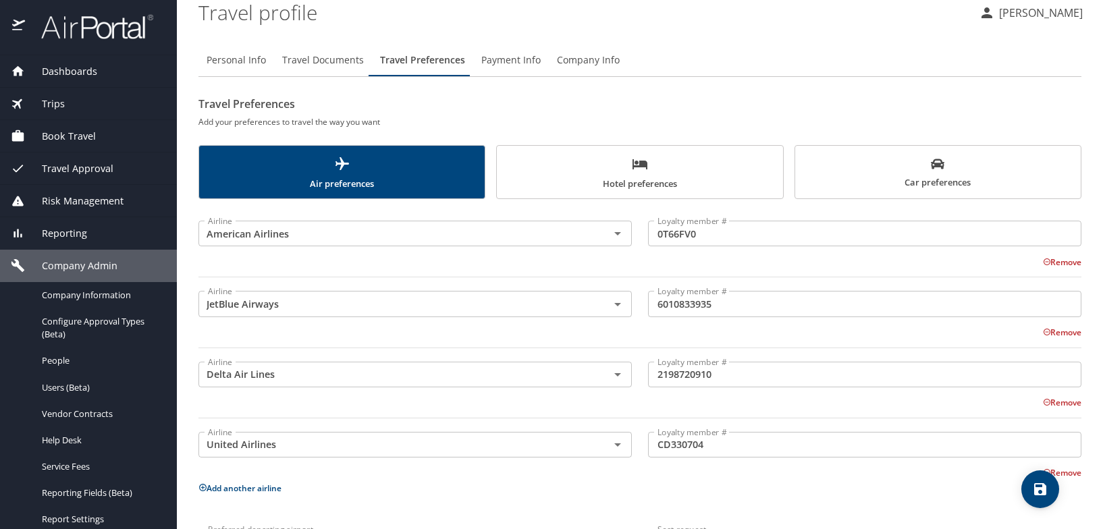
scroll to position [68, 0]
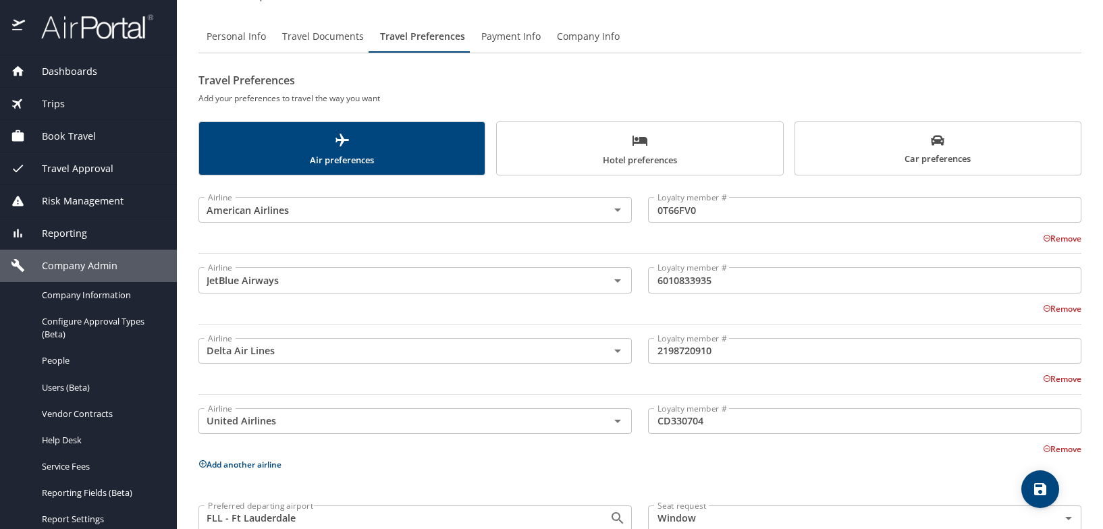
click at [723, 219] on input "0T66FV0" at bounding box center [865, 210] width 434 height 26
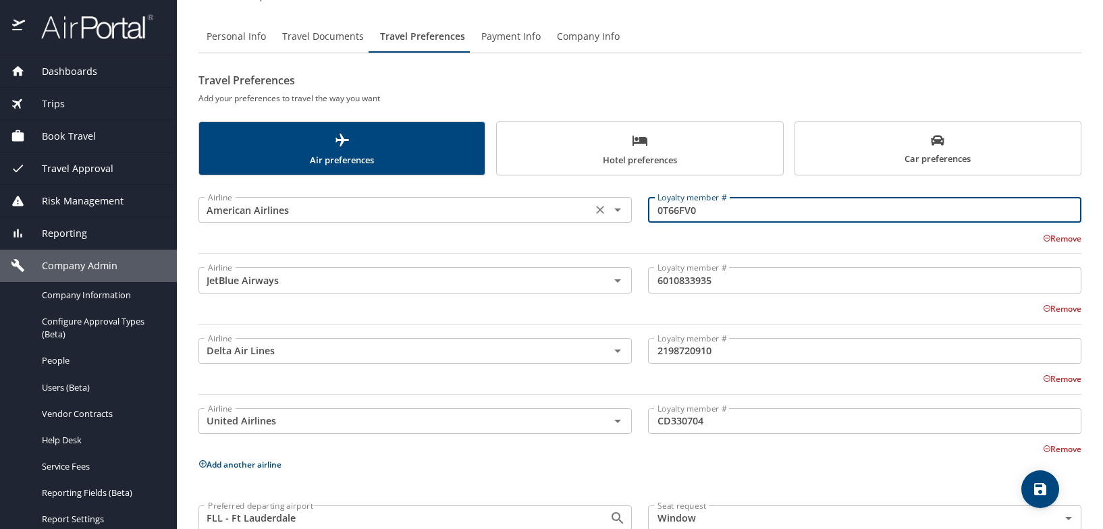
drag, startPoint x: 720, startPoint y: 211, endPoint x: 605, endPoint y: 212, distance: 114.8
click at [605, 211] on div "Airline American Airlines Airline Loyalty member # 0T66FV0 Loyalty member # Rem…" at bounding box center [640, 223] width 900 height 78
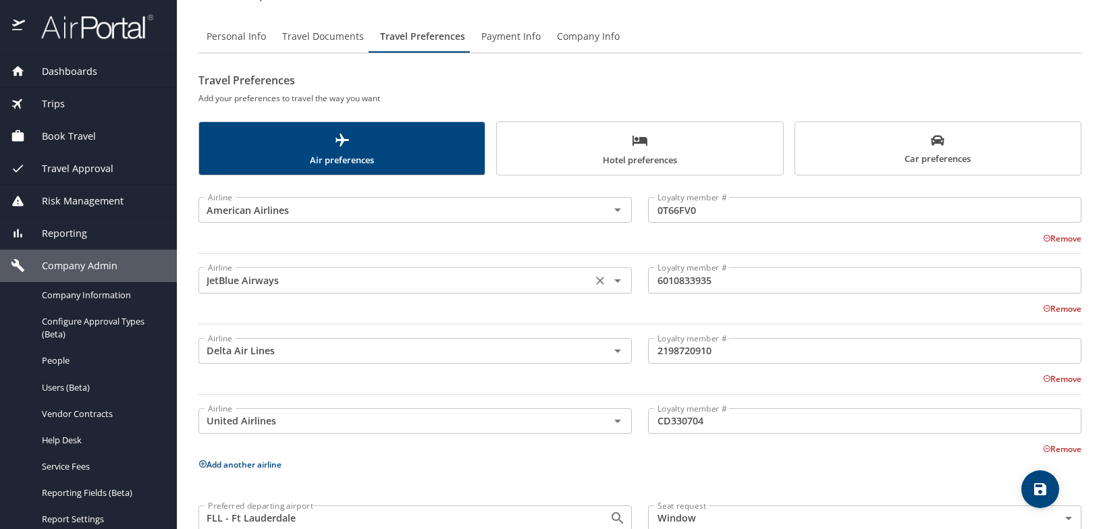
click at [290, 294] on div "Airline JetBlue Airways Airline" at bounding box center [416, 279] width 434 height 34
click at [746, 274] on input "6010833935" at bounding box center [865, 280] width 434 height 26
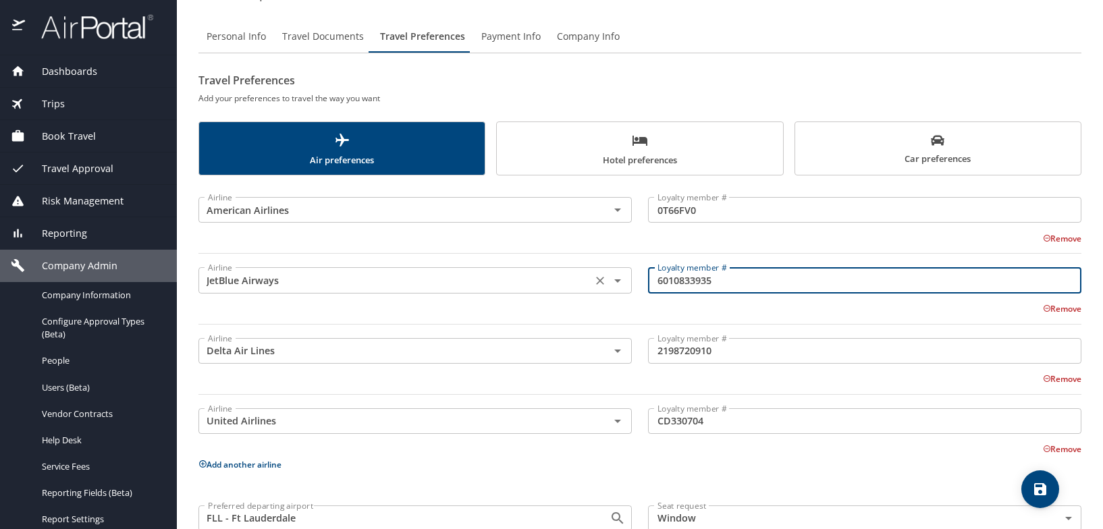
drag, startPoint x: 732, startPoint y: 280, endPoint x: 602, endPoint y: 278, distance: 129.7
click at [602, 278] on div "Airline JetBlue Airways Airline Loyalty member # 6010833935 Loyalty member # Re…" at bounding box center [640, 293] width 900 height 78
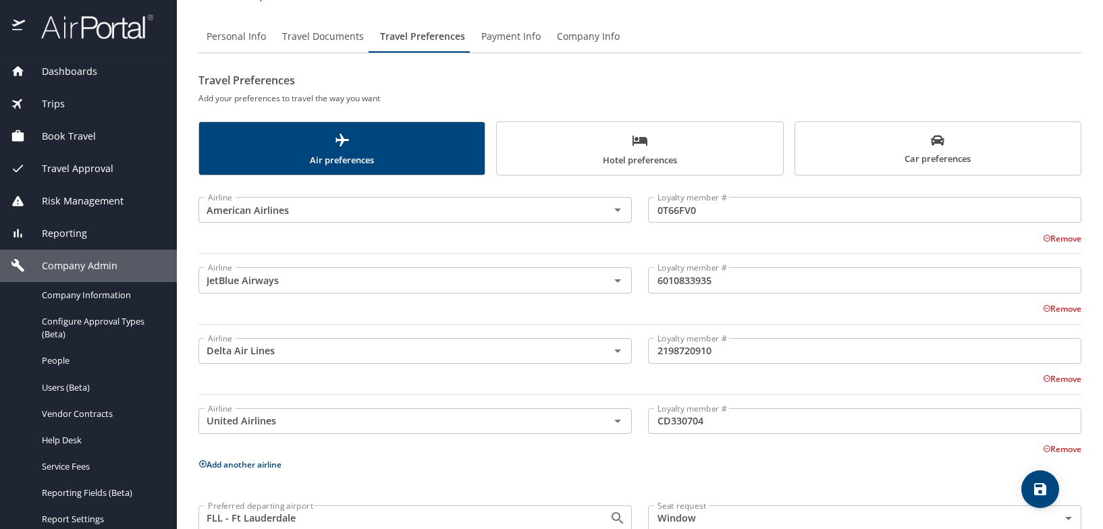
drag, startPoint x: 741, startPoint y: 357, endPoint x: 735, endPoint y: 353, distance: 7.7
click at [740, 357] on input "2198720910" at bounding box center [865, 351] width 434 height 26
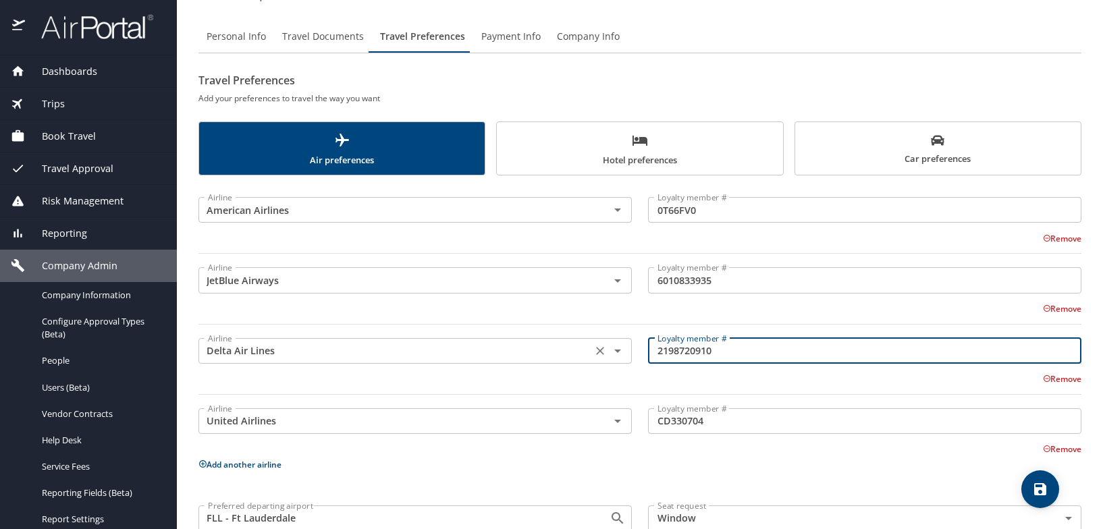
drag, startPoint x: 724, startPoint y: 354, endPoint x: 603, endPoint y: 358, distance: 120.9
click at [603, 358] on div "Airline Delta Air Lines Airline Loyalty member # 2198720910 Loyalty member # Re…" at bounding box center [640, 364] width 900 height 78
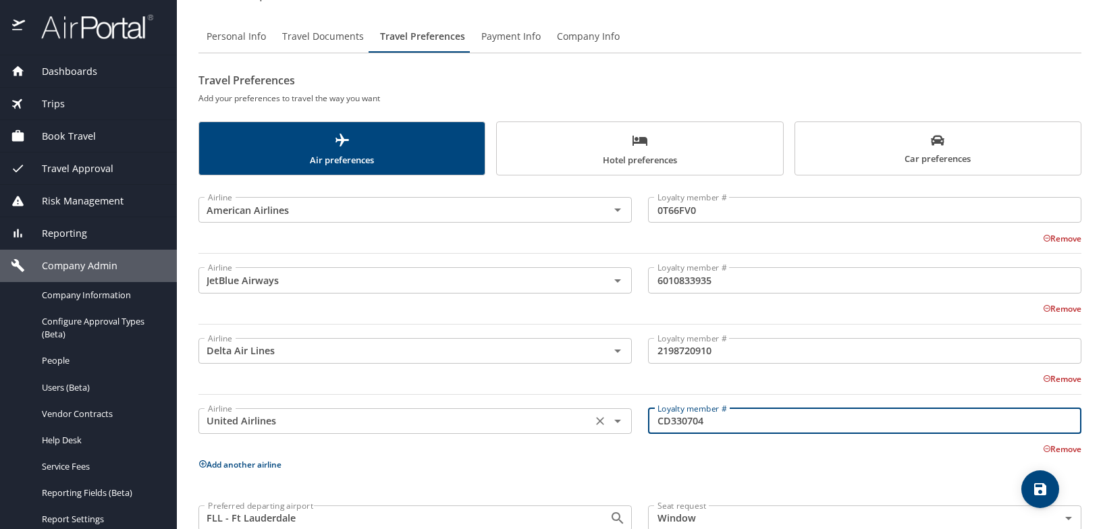
drag, startPoint x: 728, startPoint y: 419, endPoint x: 621, endPoint y: 422, distance: 107.4
click at [621, 421] on div "Airline United Airlines Airline Loyalty member # CD330704 Loyalty member # Remo…" at bounding box center [640, 425] width 900 height 61
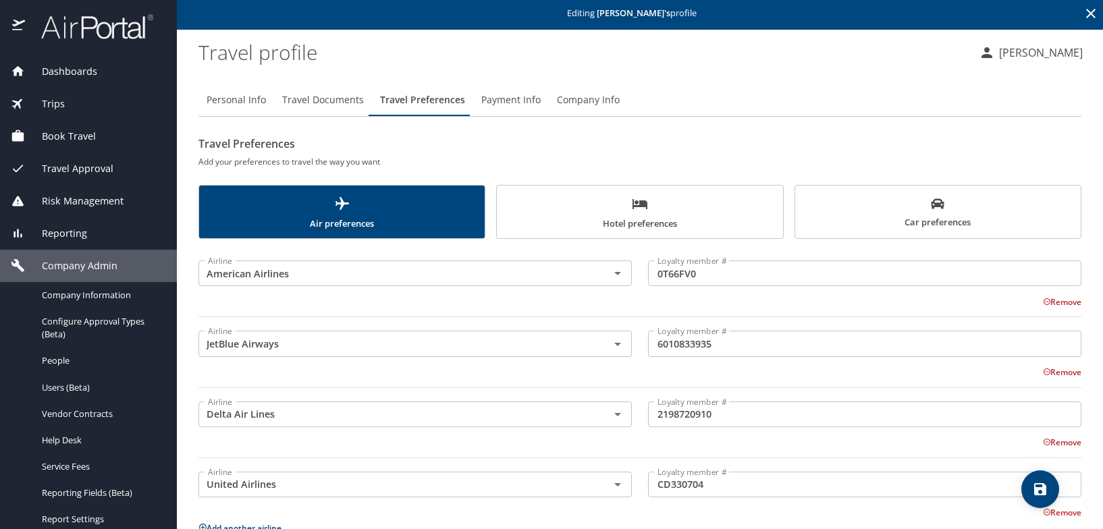
scroll to position [0, 0]
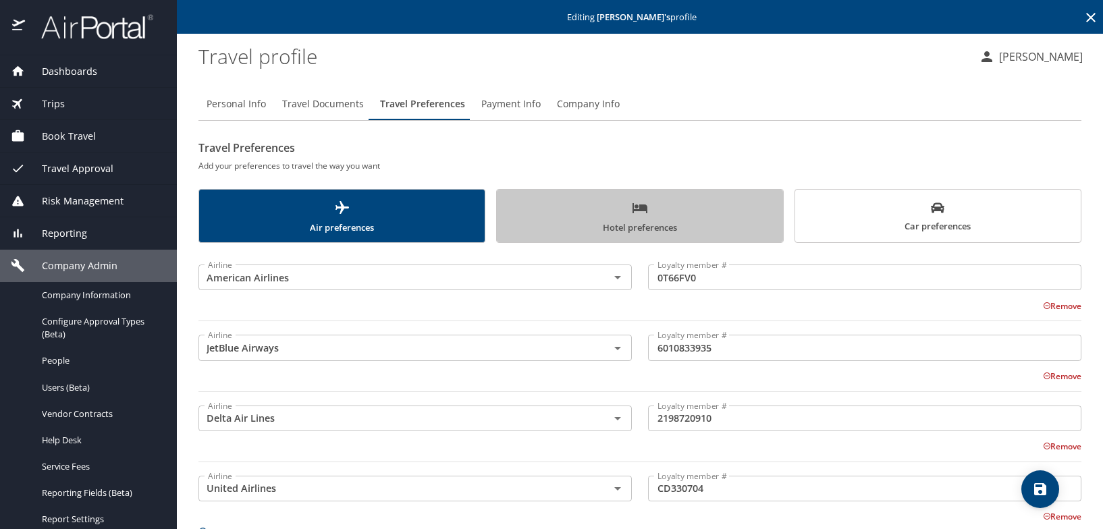
click at [646, 230] on span "Hotel preferences" at bounding box center [639, 218] width 269 height 36
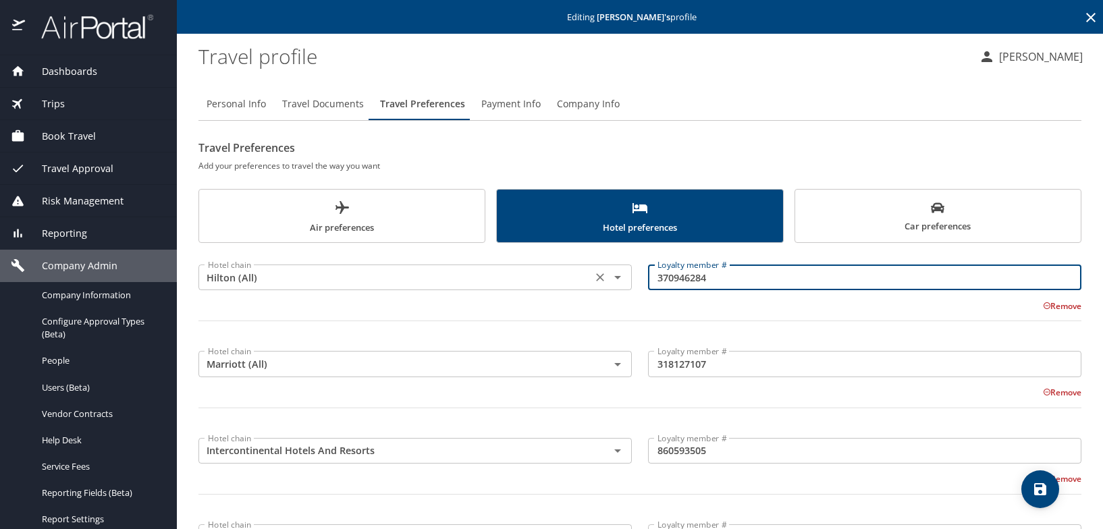
drag, startPoint x: 744, startPoint y: 276, endPoint x: 585, endPoint y: 276, distance: 158.7
click at [585, 275] on div "Hotel chain Hilton (All) Hotel chain Loyalty member # 370946284 Loyalty member …" at bounding box center [640, 298] width 900 height 95
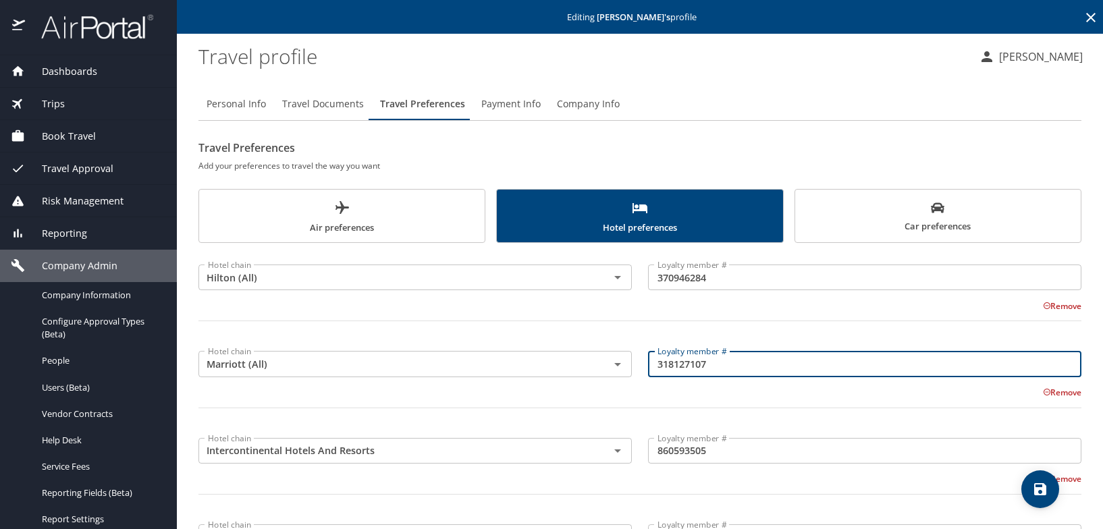
click at [748, 361] on input "318127107" at bounding box center [865, 364] width 434 height 26
drag, startPoint x: 670, startPoint y: 363, endPoint x: 636, endPoint y: 363, distance: 33.8
click at [640, 363] on div "Loyalty member # 318127107 Loyalty member #" at bounding box center [865, 364] width 450 height 53
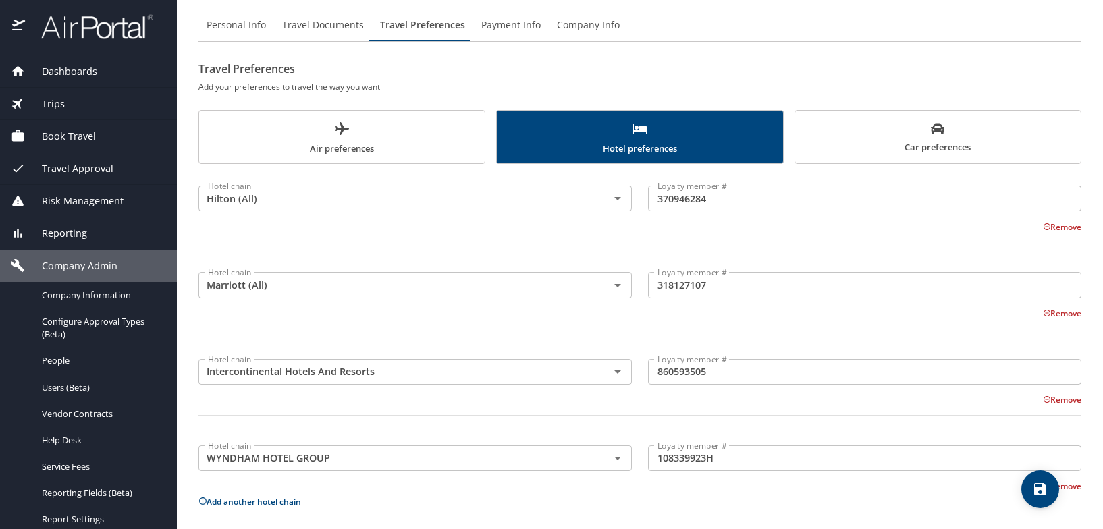
scroll to position [135, 0]
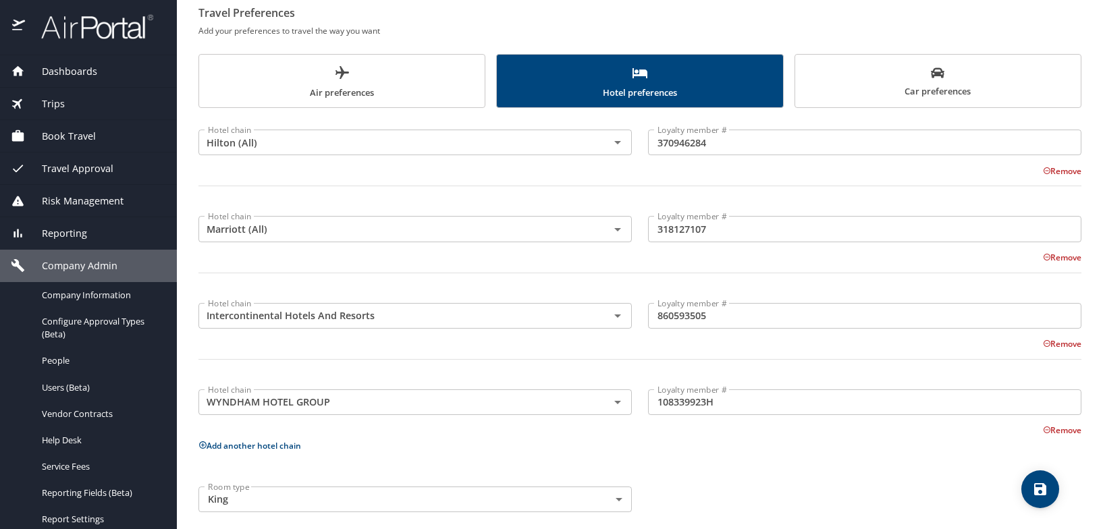
click at [721, 402] on input "108339923H" at bounding box center [865, 403] width 434 height 26
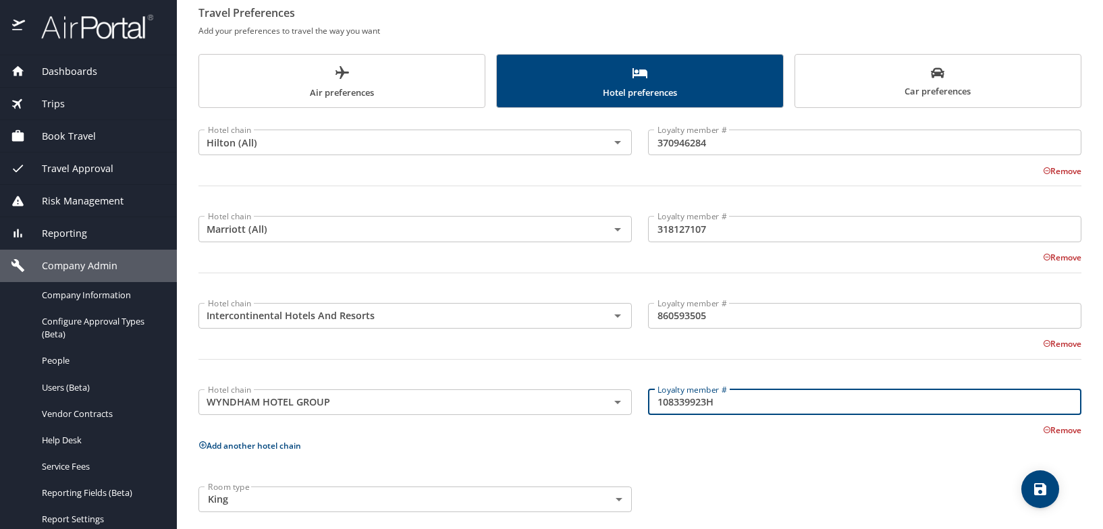
drag, startPoint x: 639, startPoint y: 404, endPoint x: 695, endPoint y: 416, distance: 57.4
click at [613, 405] on div "Hotel chain WYNDHAM HOTEL GROUP Hotel chain Loyalty member # 108339923H Loyalty…" at bounding box center [640, 406] width 900 height 61
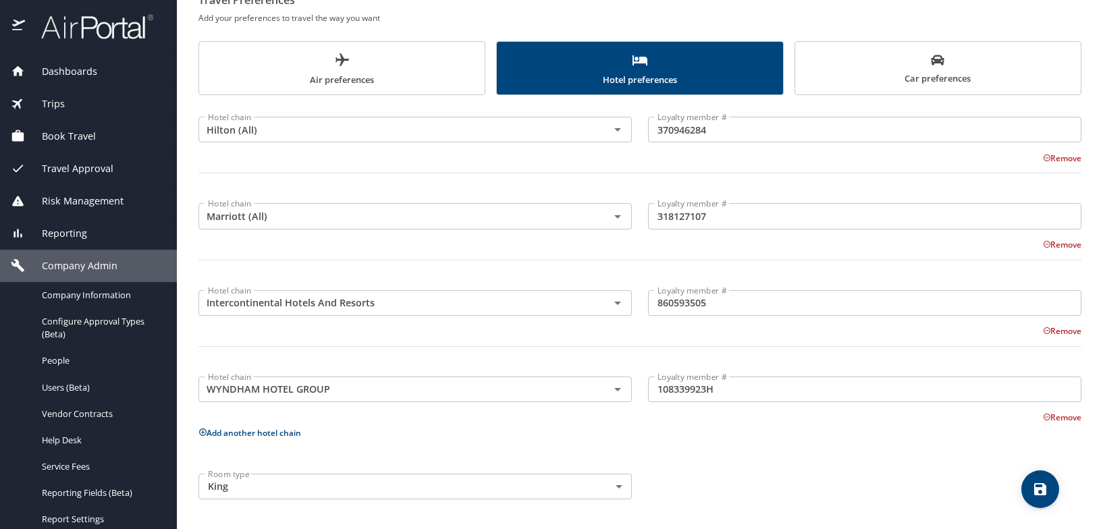
scroll to position [0, 0]
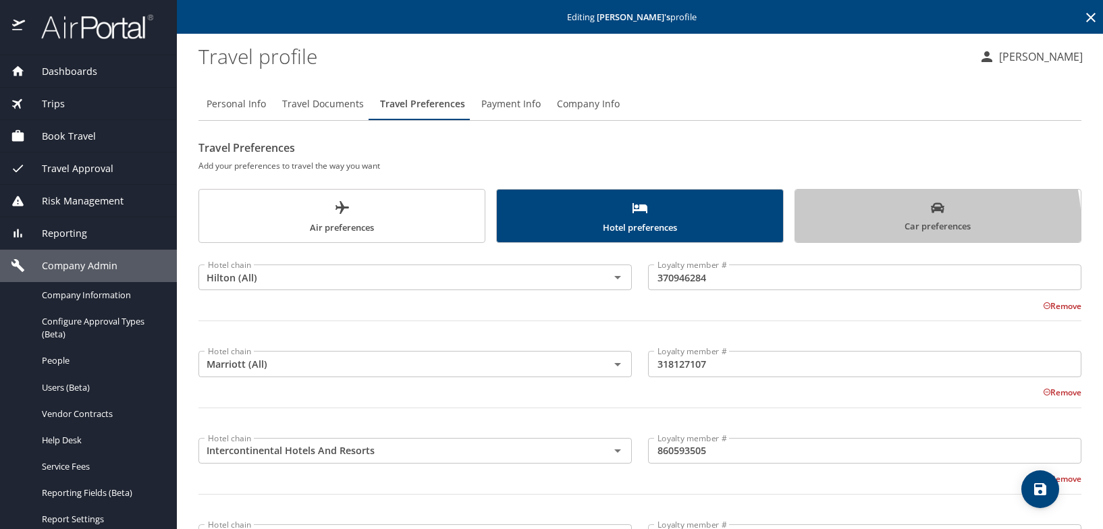
drag, startPoint x: 877, startPoint y: 226, endPoint x: 887, endPoint y: 229, distance: 10.5
click at [879, 226] on span "Car preferences" at bounding box center [938, 217] width 269 height 33
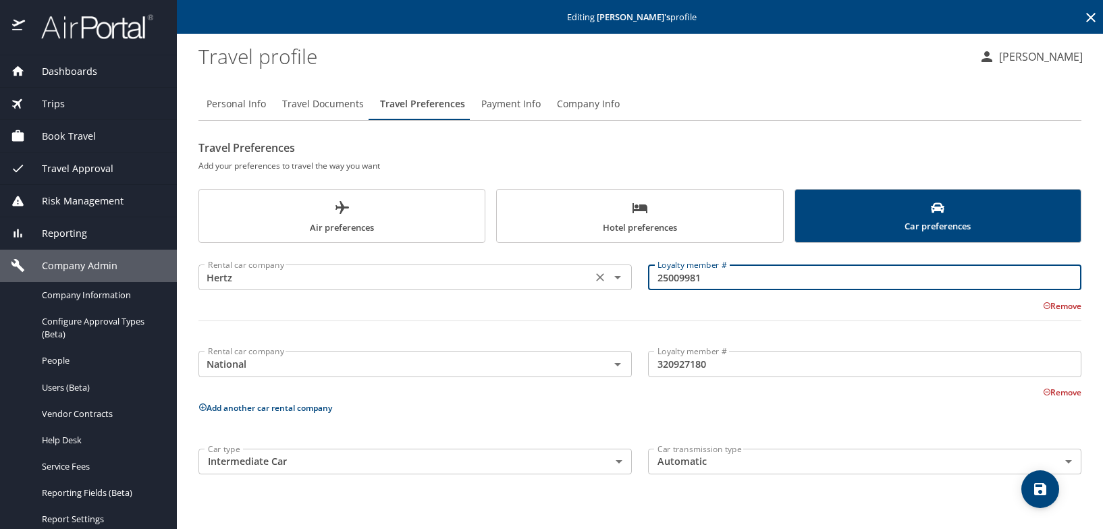
drag, startPoint x: 733, startPoint y: 274, endPoint x: 588, endPoint y: 277, distance: 145.2
click at [588, 277] on div "Rental car company Hertz Rental car company Loyalty member # 25009981 Loyalty m…" at bounding box center [640, 298] width 900 height 95
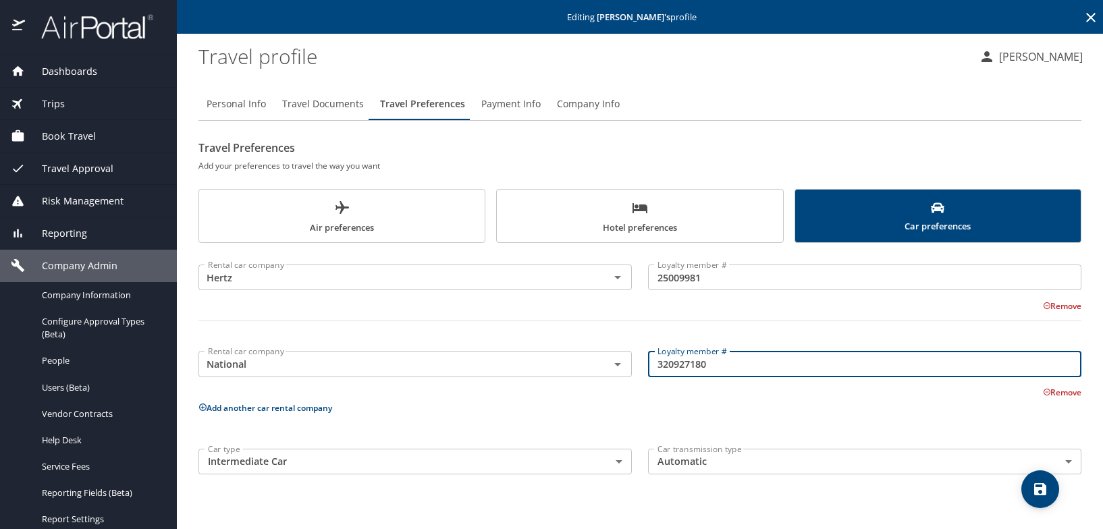
drag, startPoint x: 749, startPoint y: 372, endPoint x: 747, endPoint y: 384, distance: 12.3
click at [749, 373] on input "320927180" at bounding box center [865, 364] width 434 height 26
drag, startPoint x: 646, startPoint y: 362, endPoint x: 610, endPoint y: 361, distance: 35.8
click at [610, 361] on div "Rental car company National Rental car company Loyalty member # 320927180 Loyal…" at bounding box center [640, 368] width 900 height 61
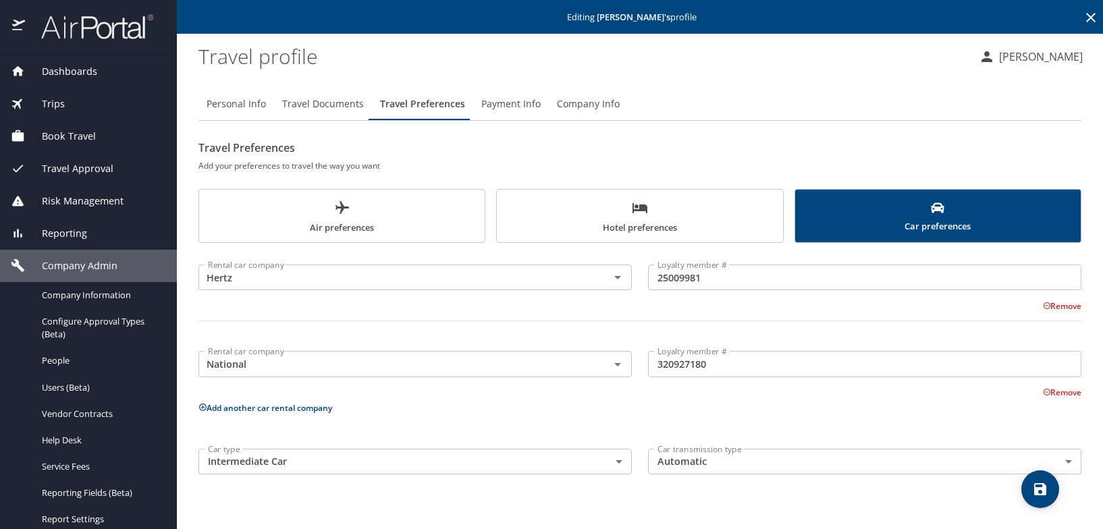
click at [783, 115] on div "Personal Info Travel Documents Travel Preferences Payment Info Company Info" at bounding box center [640, 104] width 883 height 32
click at [65, 364] on span "People" at bounding box center [101, 361] width 119 height 13
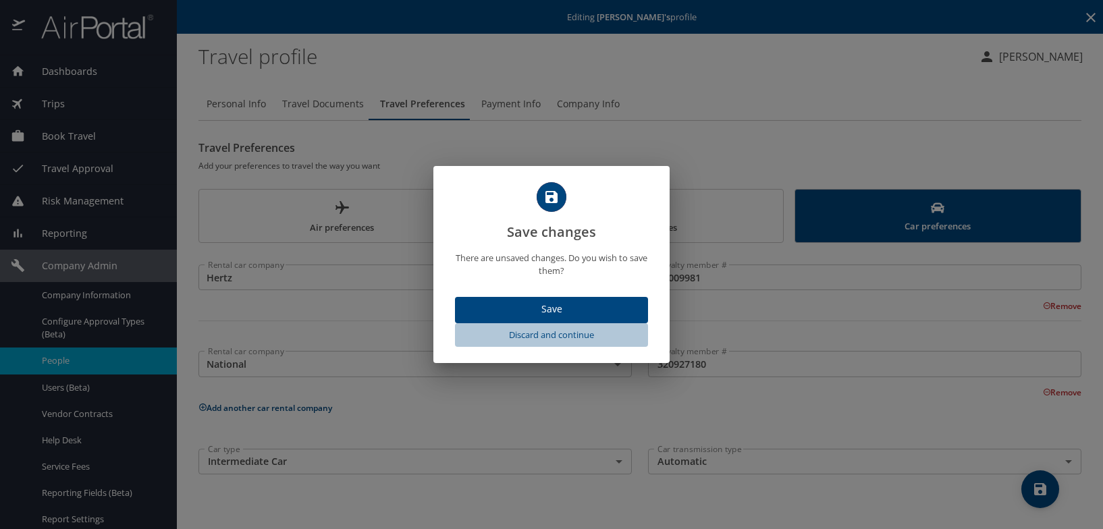
click at [561, 329] on span "Discard and continue" at bounding box center [552, 336] width 182 height 16
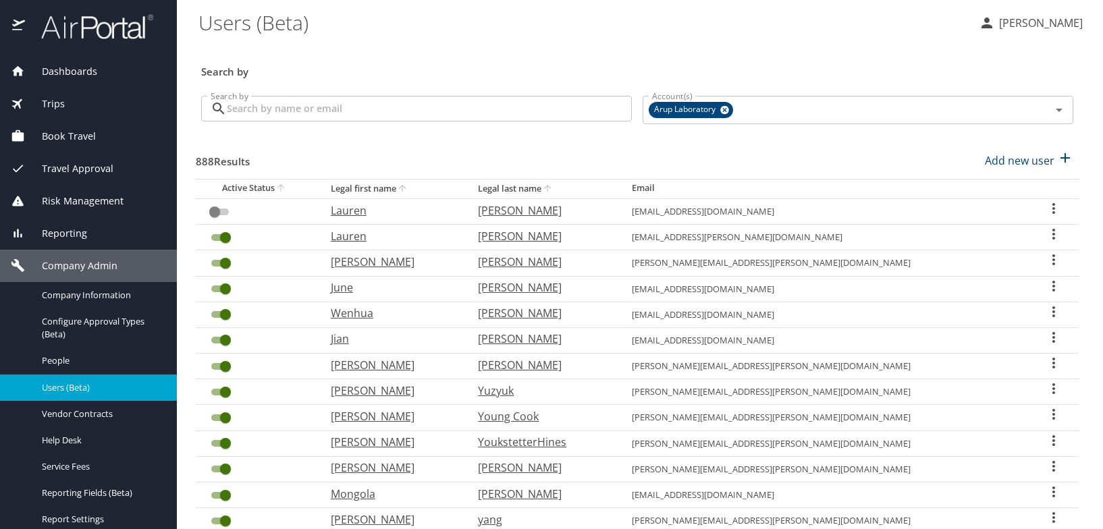
click at [305, 105] on input "Search by" at bounding box center [429, 109] width 405 height 26
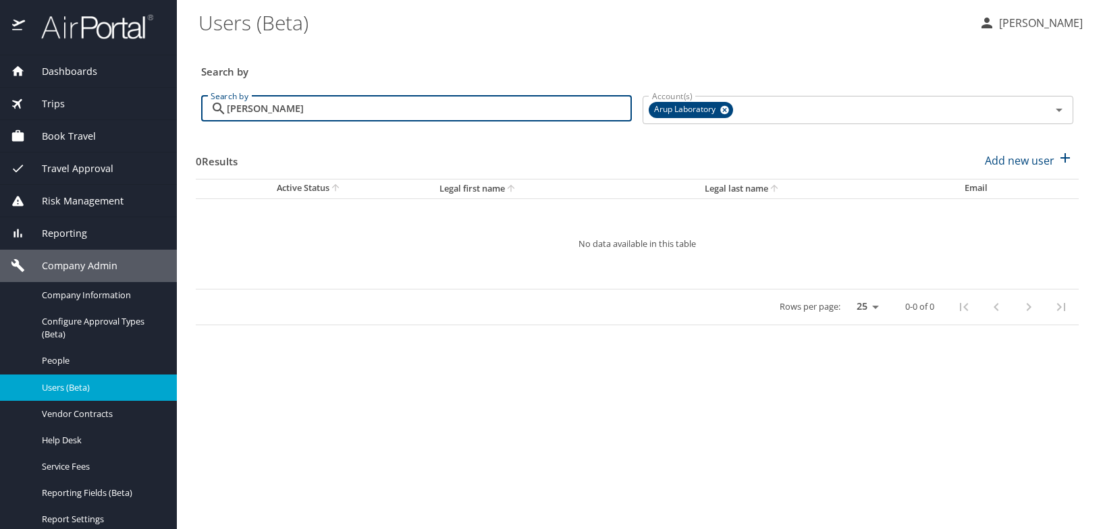
click at [445, 111] on input "[PERSON_NAME]" at bounding box center [429, 109] width 405 height 26
drag, startPoint x: 261, startPoint y: 103, endPoint x: 162, endPoint y: 109, distance: 98.7
click at [162, 107] on div "Dashboards AirPortal 360™ Manager My Travel Dashboard Trips Airtinerary® Lookup…" at bounding box center [551, 264] width 1103 height 529
type input "jacyno"
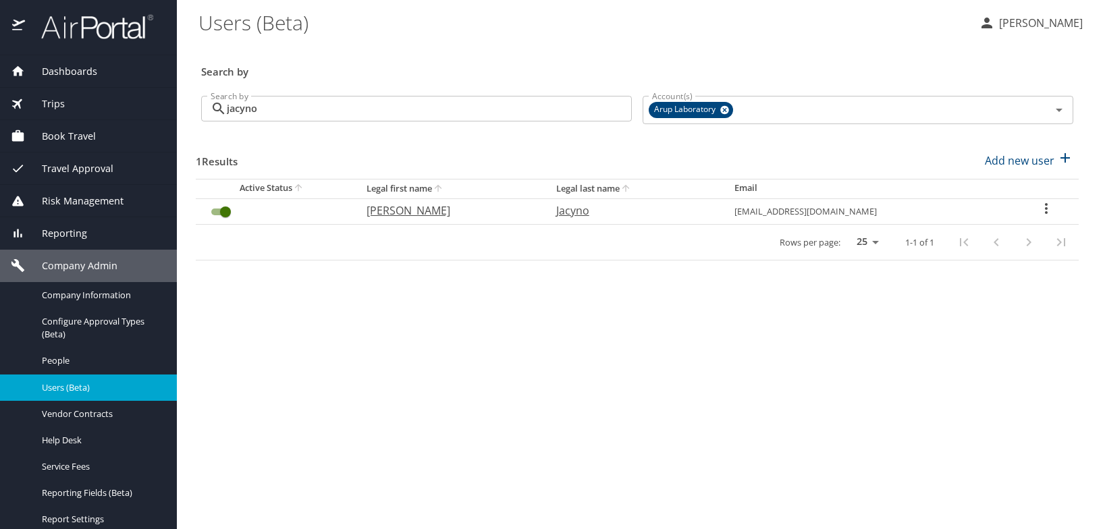
click at [400, 212] on p "[PERSON_NAME]" at bounding box center [448, 211] width 163 height 16
select select "US"
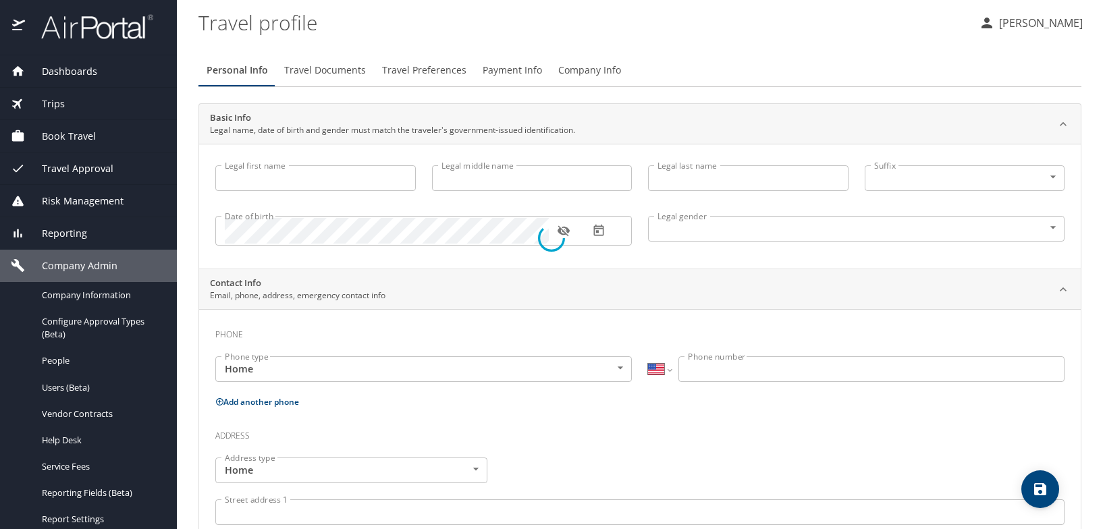
type input "[PERSON_NAME]"
type input "Jacyno"
type input "[DEMOGRAPHIC_DATA]"
type input "Ceil"
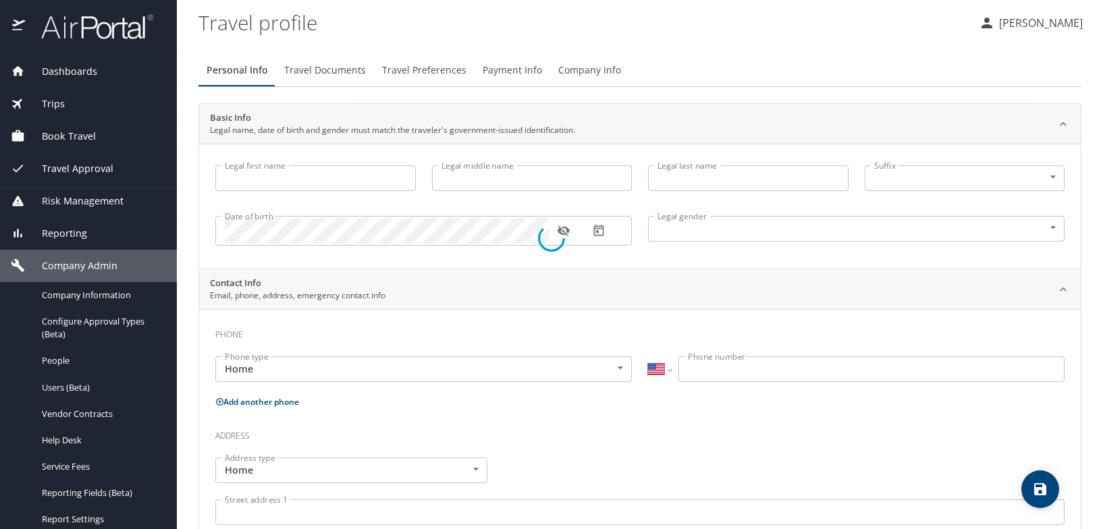
type input "[PERSON_NAME]"
type input "[PHONE_NUMBER]"
select select "US"
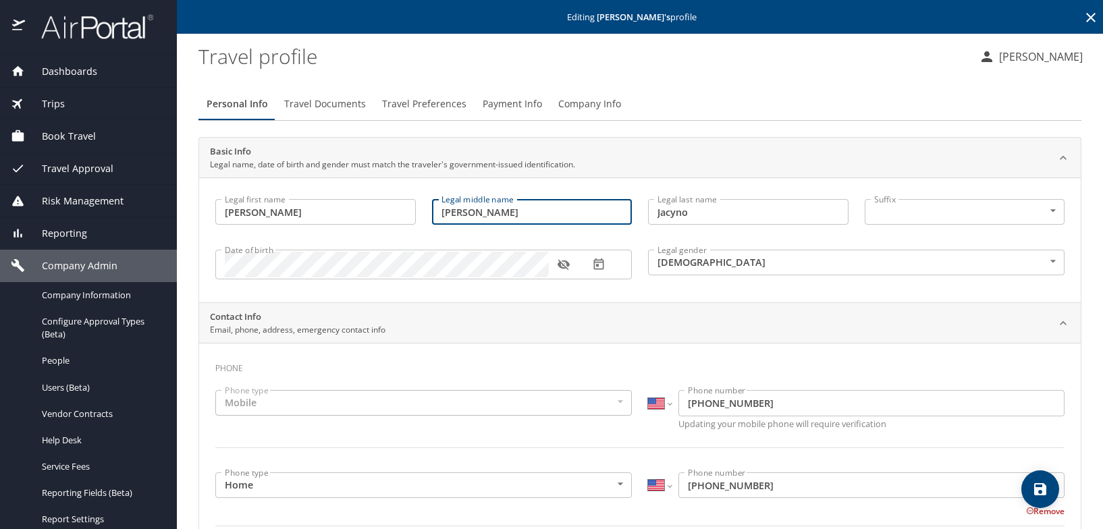
drag, startPoint x: 434, startPoint y: 211, endPoint x: 417, endPoint y: 213, distance: 17.1
click at [417, 213] on div "Legal first name [PERSON_NAME] Legal first name Legal middle name [PERSON_NAME]…" at bounding box center [640, 241] width 866 height 101
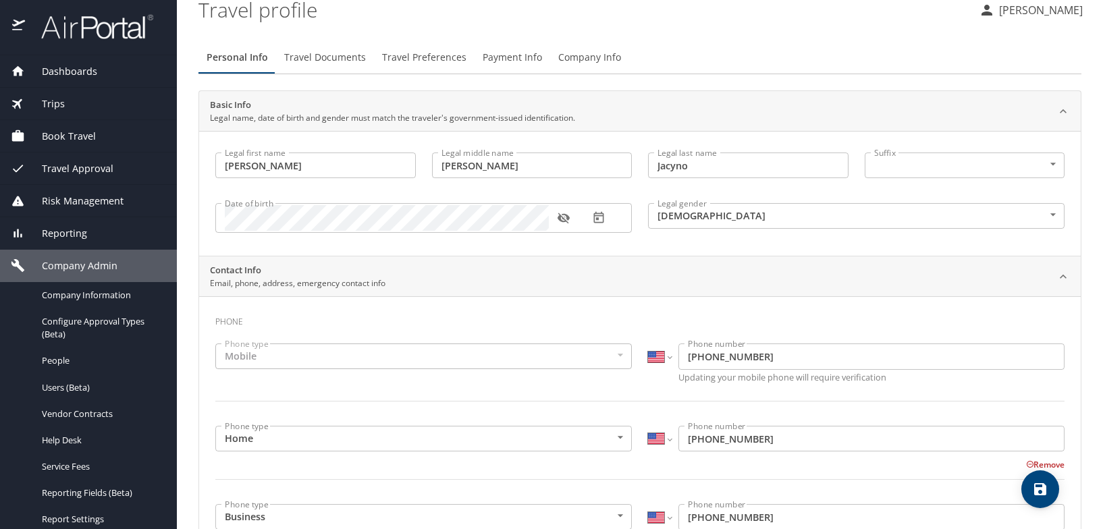
scroll to position [68, 0]
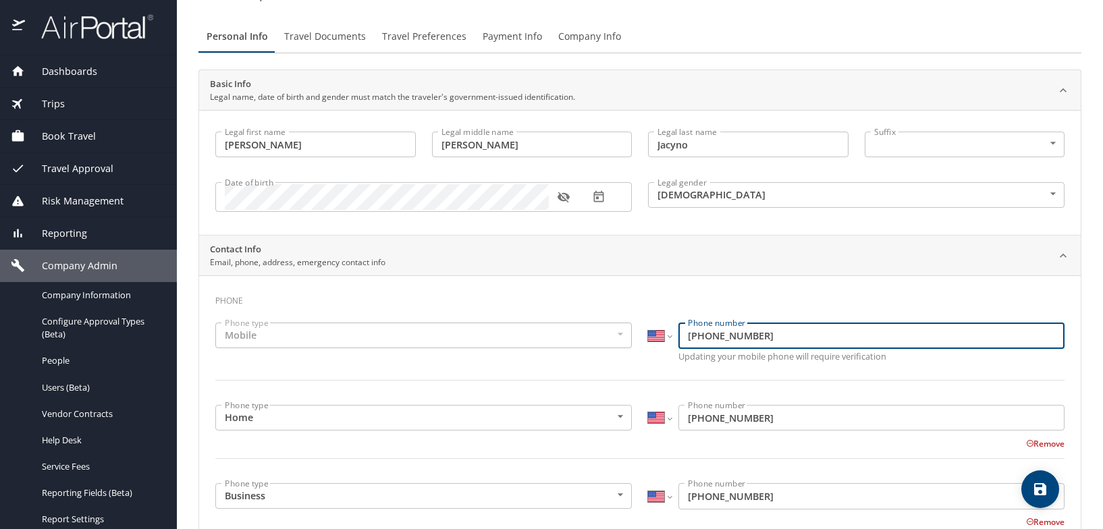
drag, startPoint x: 773, startPoint y: 338, endPoint x: 652, endPoint y: 343, distance: 120.3
click at [652, 343] on div "International [GEOGRAPHIC_DATA] [GEOGRAPHIC_DATA] [GEOGRAPHIC_DATA] [GEOGRAPHIC…" at bounding box center [856, 336] width 417 height 26
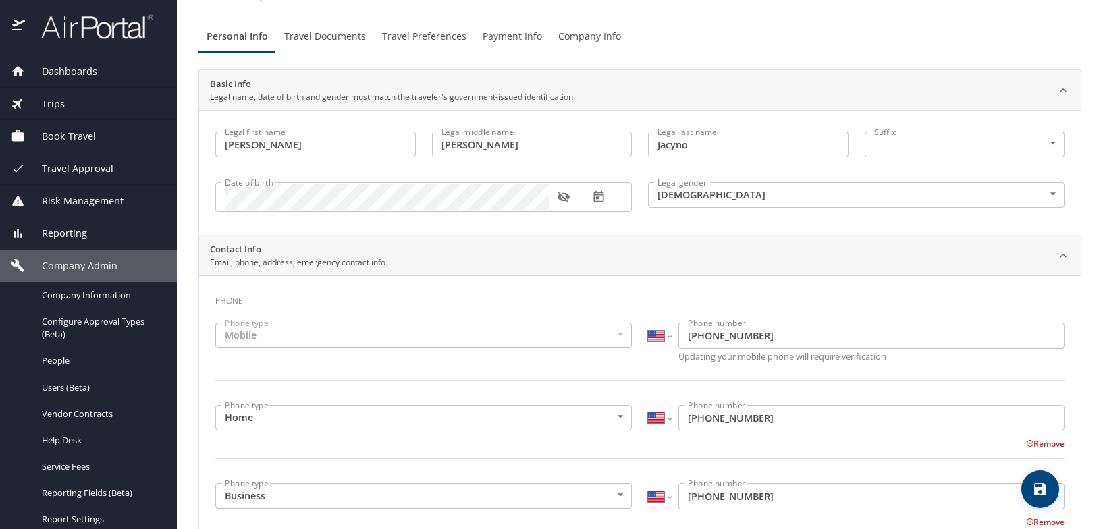
click at [797, 409] on input "[PHONE_NUMBER]" at bounding box center [872, 418] width 386 height 26
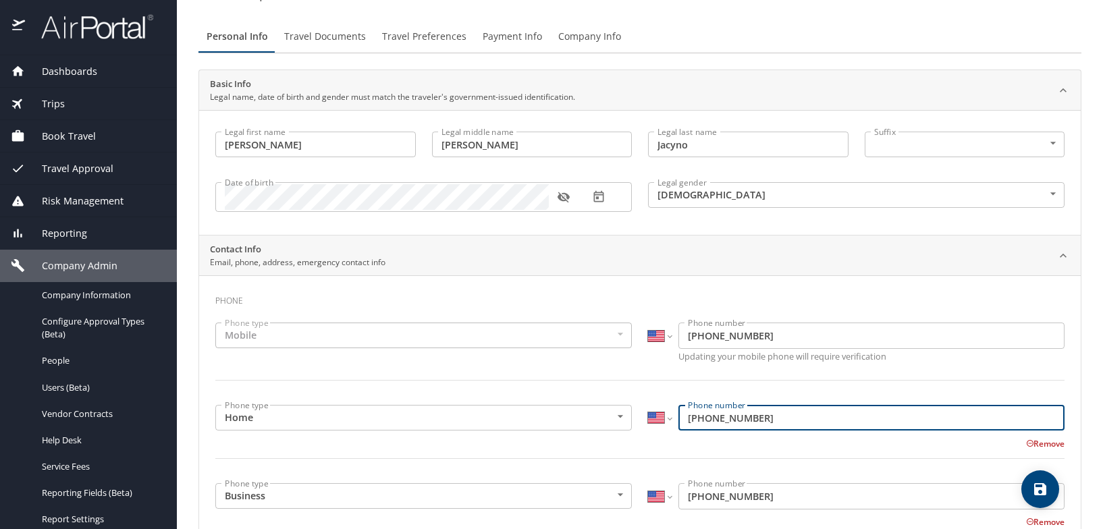
drag, startPoint x: 676, startPoint y: 420, endPoint x: 640, endPoint y: 421, distance: 35.8
click at [640, 419] on div "International [GEOGRAPHIC_DATA] [GEOGRAPHIC_DATA] [GEOGRAPHIC_DATA] [GEOGRAPHIC…" at bounding box center [856, 419] width 433 height 45
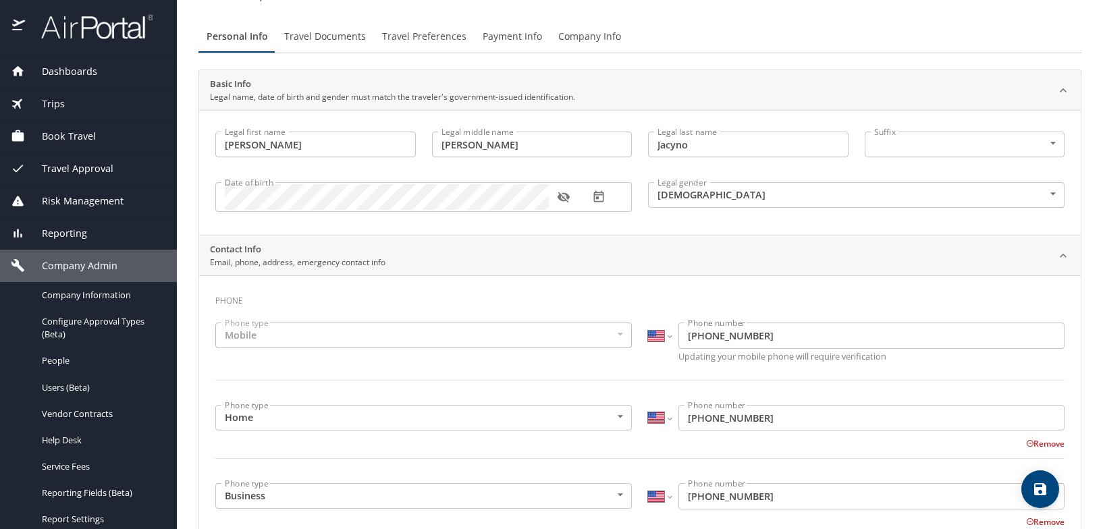
click at [762, 500] on input "[PHONE_NUMBER]" at bounding box center [872, 497] width 386 height 26
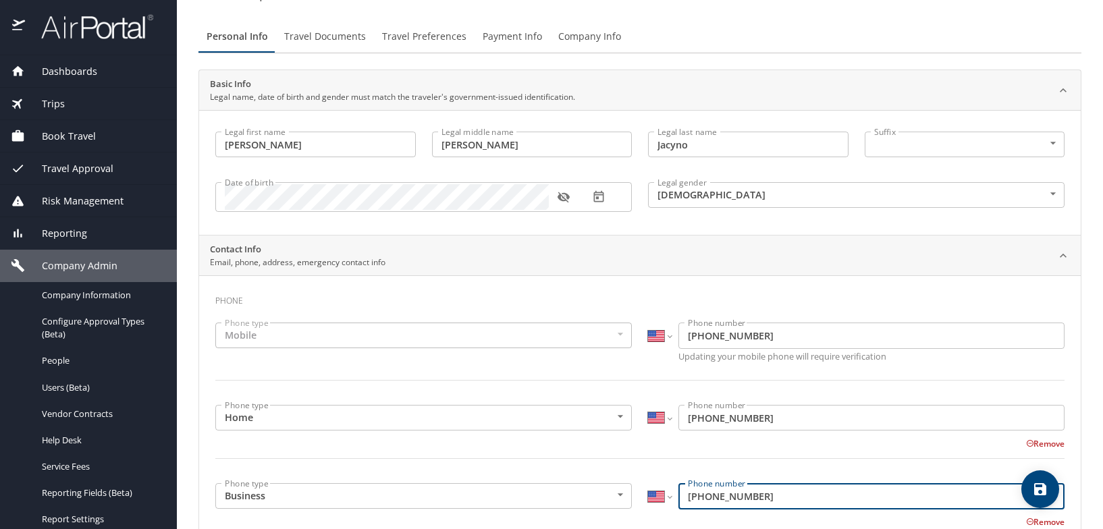
drag, startPoint x: 750, startPoint y: 499, endPoint x: 635, endPoint y: 501, distance: 114.8
click at [640, 501] on div "International [GEOGRAPHIC_DATA] [GEOGRAPHIC_DATA] [GEOGRAPHIC_DATA] [GEOGRAPHIC…" at bounding box center [856, 497] width 433 height 45
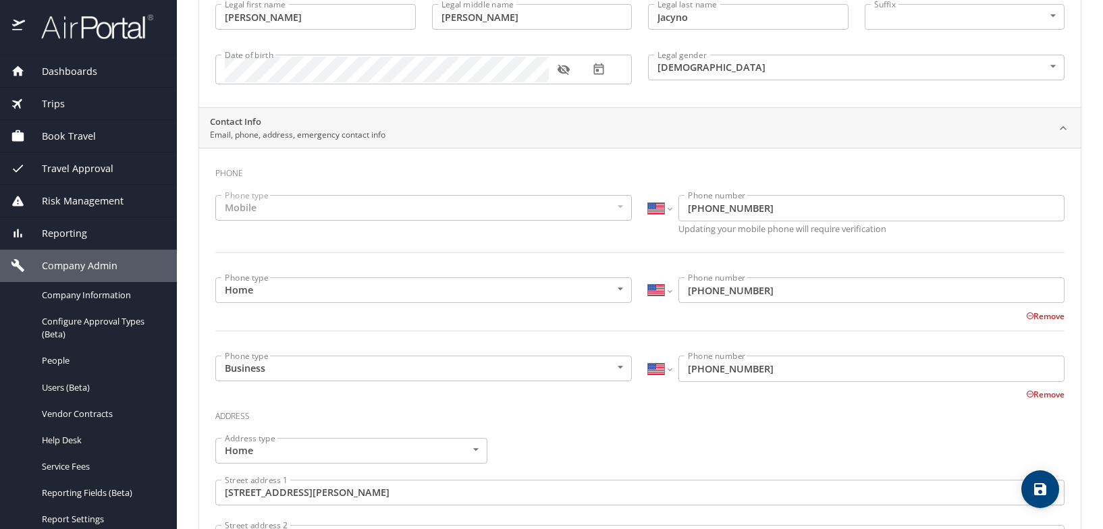
scroll to position [0, 0]
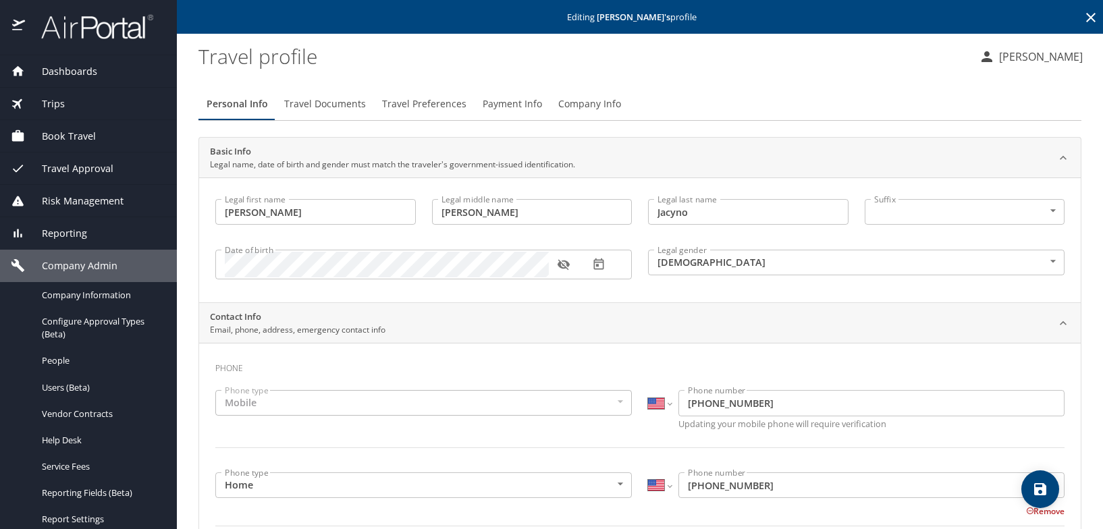
click at [449, 101] on span "Travel Preferences" at bounding box center [424, 104] width 84 height 17
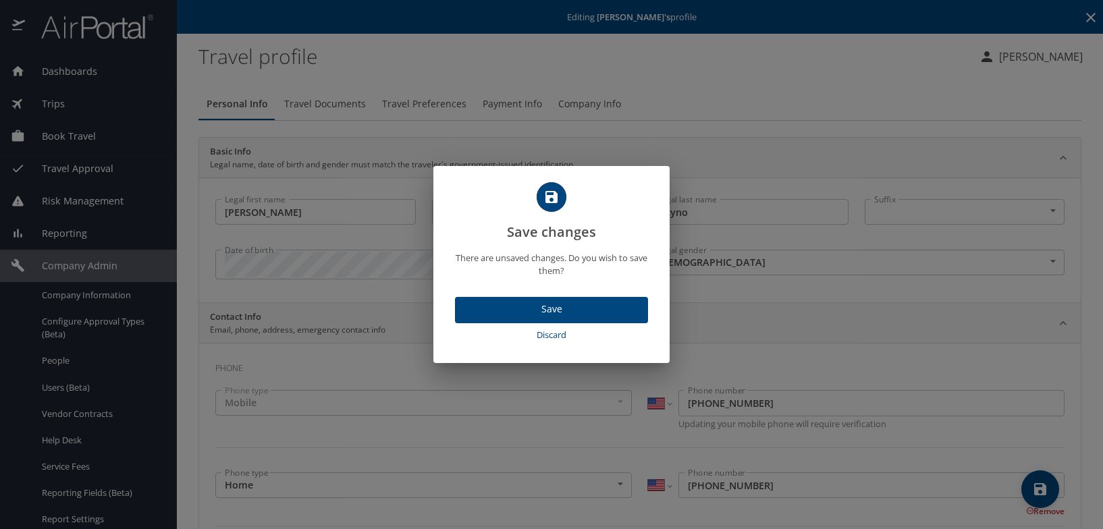
click at [548, 332] on span "Discard" at bounding box center [552, 336] width 182 height 16
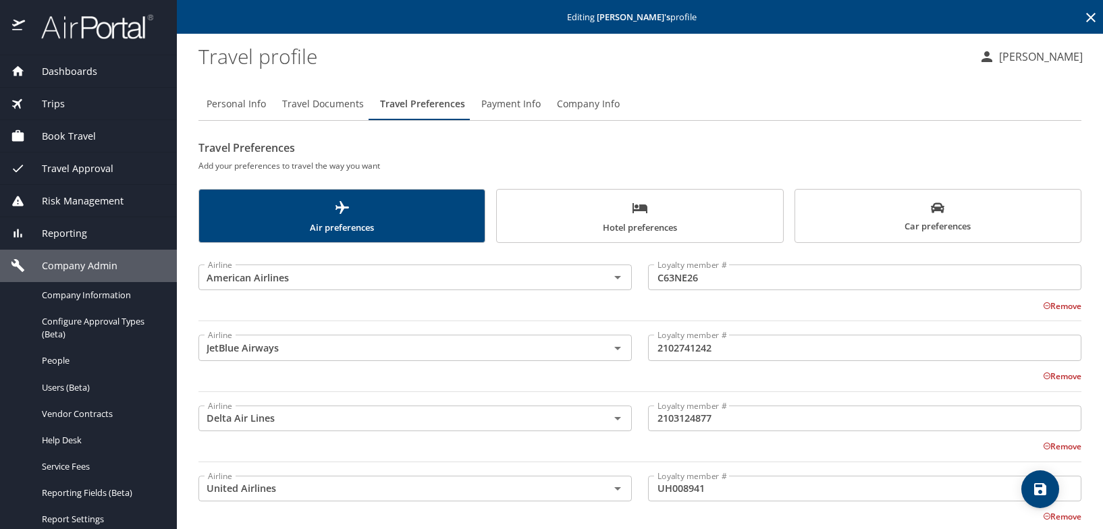
click at [759, 284] on input "C63NE26" at bounding box center [865, 278] width 434 height 26
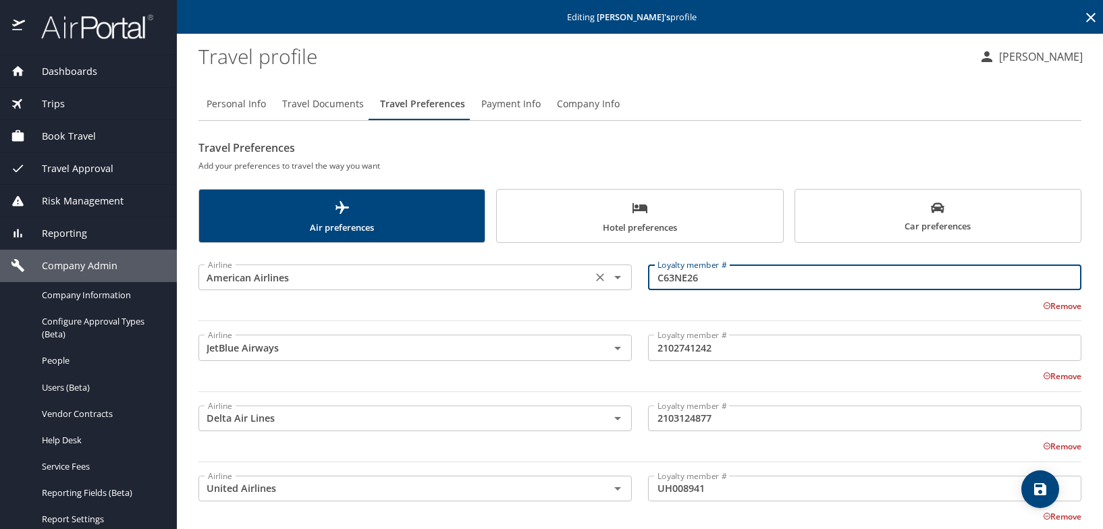
drag, startPoint x: 629, startPoint y: 275, endPoint x: 599, endPoint y: 281, distance: 31.0
click at [614, 276] on div "Airline American Airlines Airline Loyalty member # C63NE26 Loyalty member # Rem…" at bounding box center [640, 290] width 900 height 78
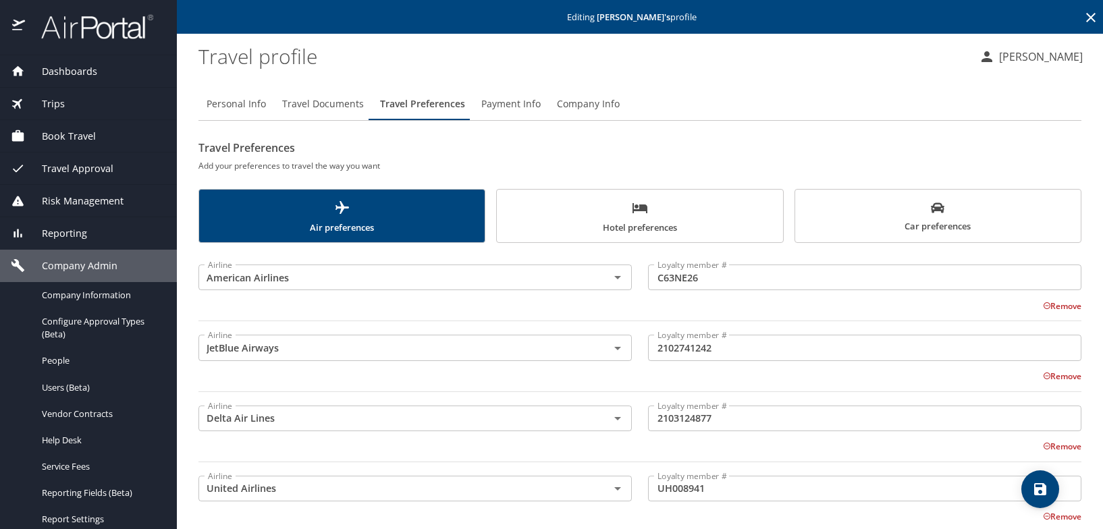
drag, startPoint x: 741, startPoint y: 343, endPoint x: 731, endPoint y: 344, distance: 9.5
click at [739, 342] on input "2102741242" at bounding box center [865, 348] width 434 height 26
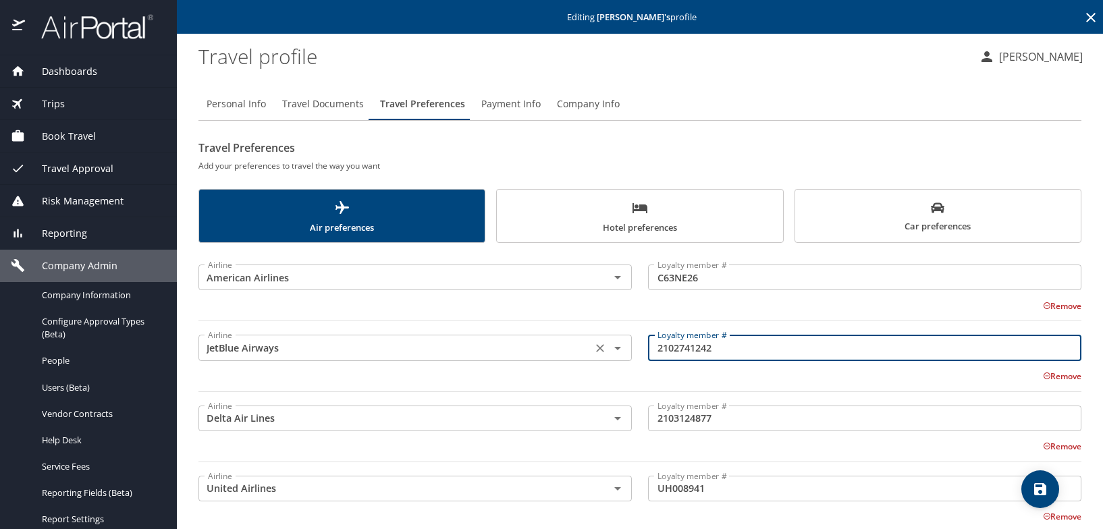
drag, startPoint x: 724, startPoint y: 347, endPoint x: 614, endPoint y: 345, distance: 110.1
click at [614, 345] on div "Airline JetBlue Airways Airline Loyalty member # 2102741242 Loyalty member # Re…" at bounding box center [640, 360] width 900 height 78
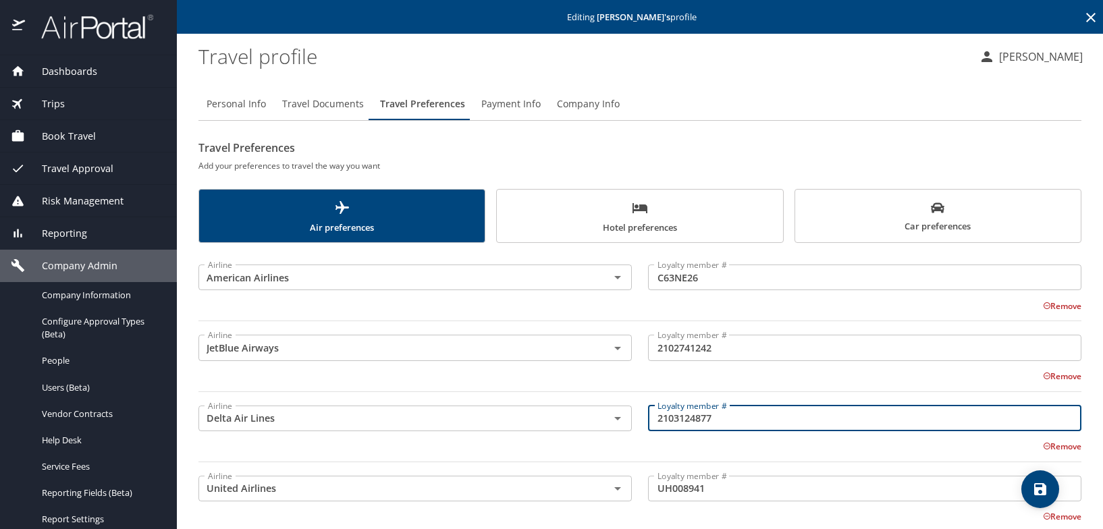
click at [725, 418] on input "2103124877" at bounding box center [865, 419] width 434 height 26
drag, startPoint x: 717, startPoint y: 423, endPoint x: 610, endPoint y: 426, distance: 106.8
click at [610, 425] on div "Airline Delta Air Lines Airline Loyalty member # 2103124877 Loyalty member # Re…" at bounding box center [640, 431] width 900 height 78
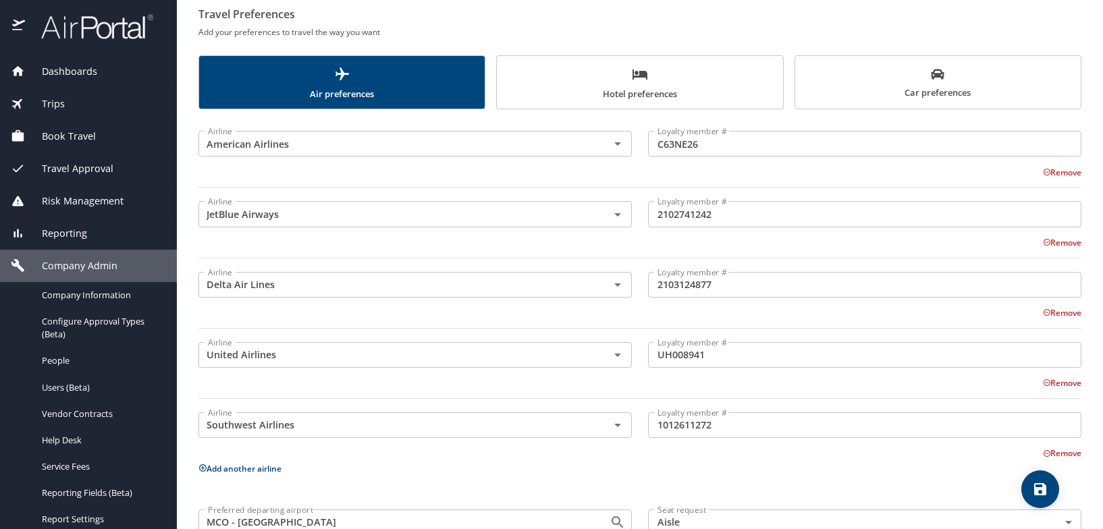
scroll to position [135, 0]
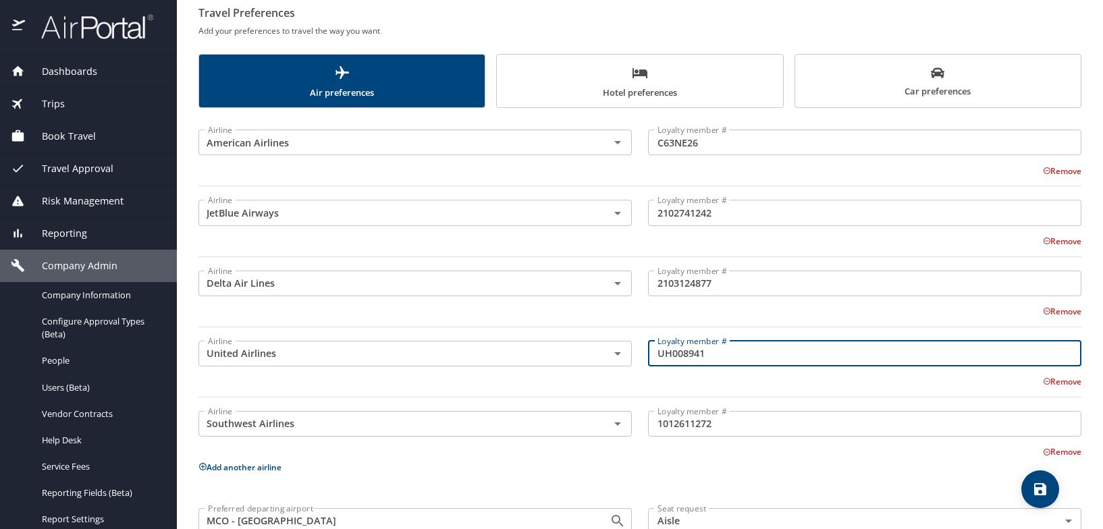
click at [718, 361] on input "UH008941" at bounding box center [865, 354] width 434 height 26
drag, startPoint x: 679, startPoint y: 350, endPoint x: 609, endPoint y: 350, distance: 70.2
click at [609, 350] on div "Airline United Airlines Airline Loyalty member # UH008941 Loyalty member # Remo…" at bounding box center [640, 367] width 900 height 78
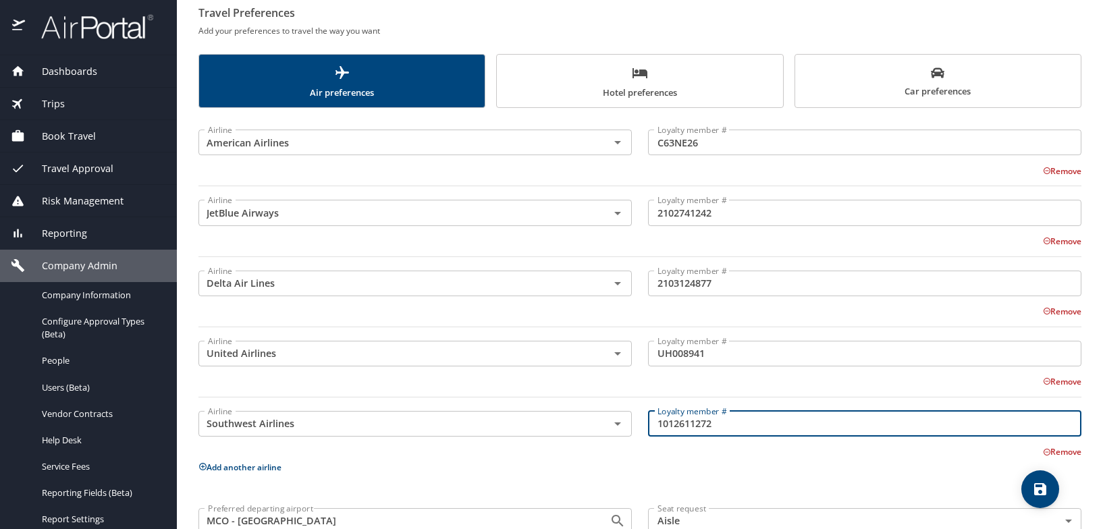
drag, startPoint x: 737, startPoint y: 419, endPoint x: 725, endPoint y: 419, distance: 12.2
click at [736, 419] on input "1012611272" at bounding box center [865, 424] width 434 height 26
drag, startPoint x: 729, startPoint y: 421, endPoint x: 578, endPoint y: 423, distance: 150.6
click at [578, 423] on div "Airline Southwest Airlines Airline Loyalty member # 1012611272 Loyalty member #…" at bounding box center [640, 428] width 900 height 61
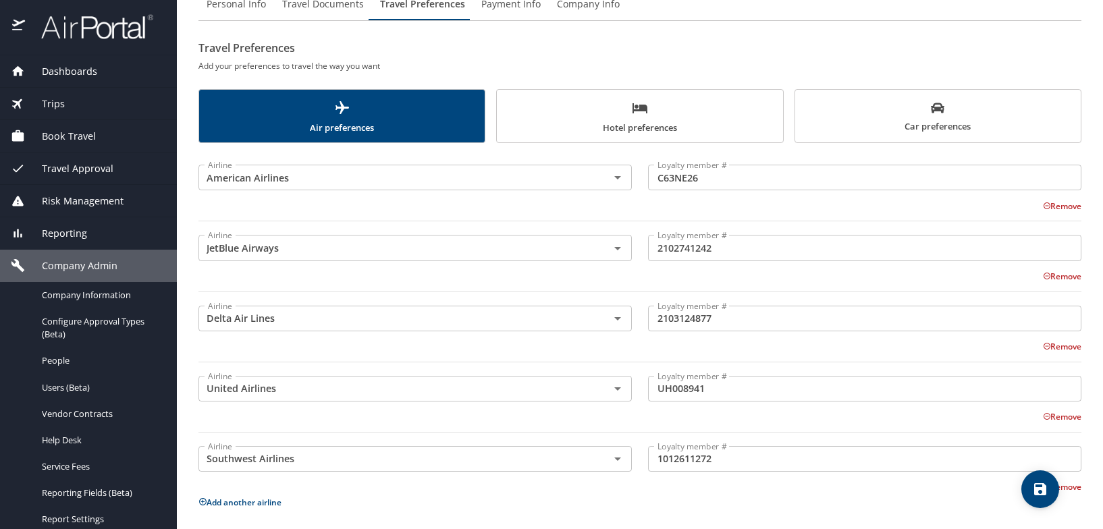
scroll to position [0, 0]
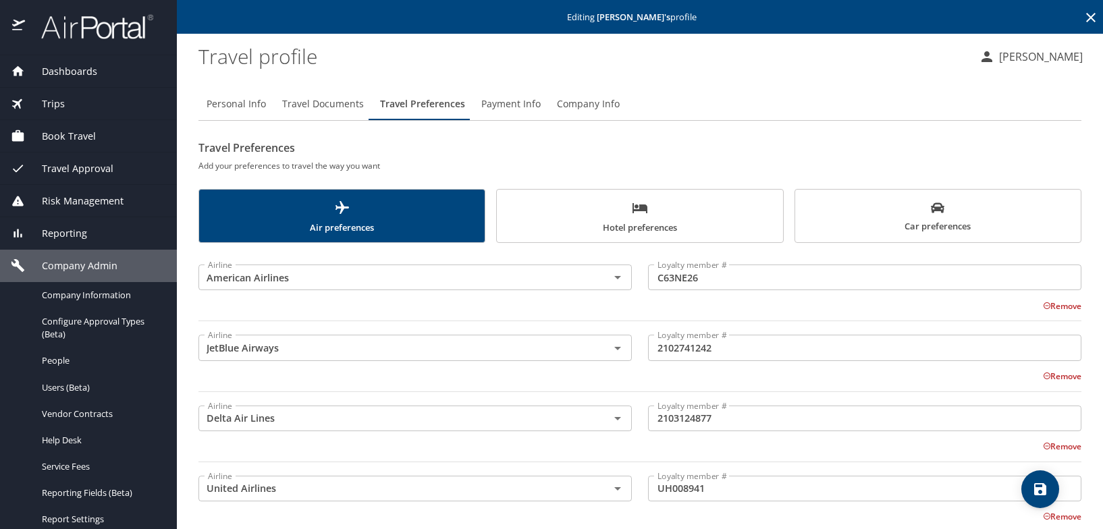
drag, startPoint x: 614, startPoint y: 222, endPoint x: 674, endPoint y: 224, distance: 60.1
click at [614, 222] on span "Hotel preferences" at bounding box center [639, 218] width 269 height 36
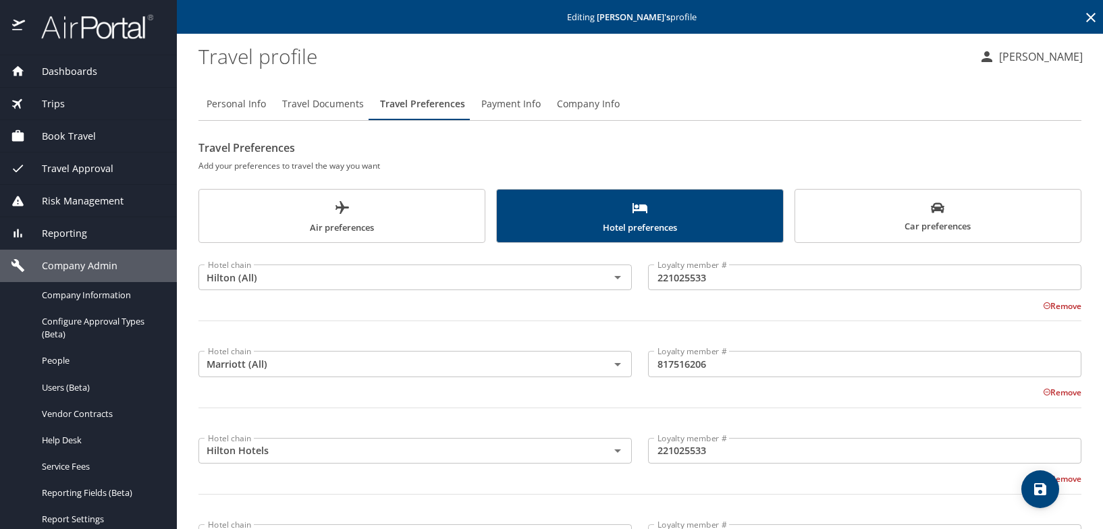
click at [595, 219] on span "Hotel preferences" at bounding box center [639, 218] width 269 height 36
click at [725, 277] on input "221025533" at bounding box center [865, 278] width 434 height 26
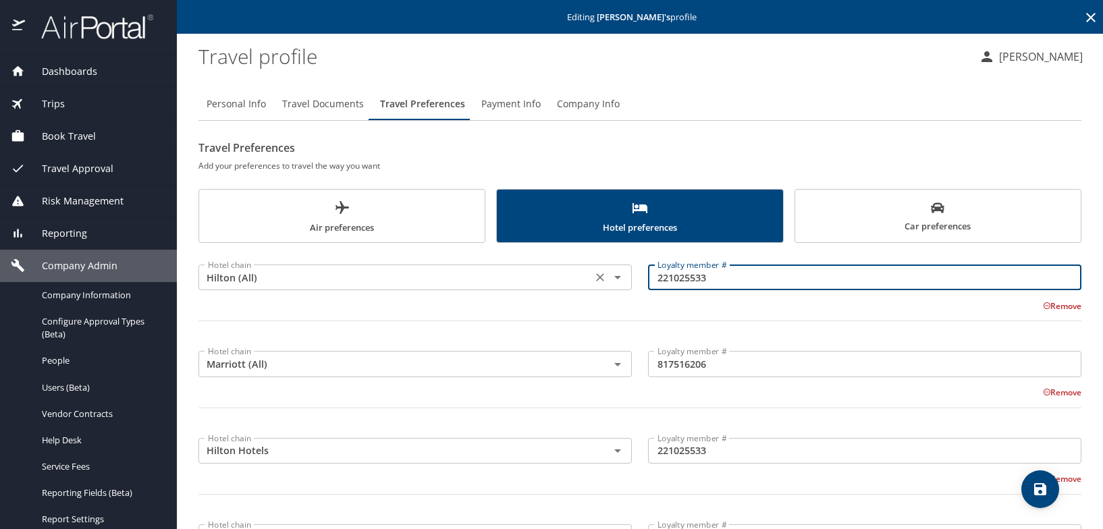
drag, startPoint x: 631, startPoint y: 277, endPoint x: 619, endPoint y: 275, distance: 13.0
click at [619, 275] on div "Hotel chain Hilton (All) Hotel chain Loyalty member # 221025533 Loyalty member …" at bounding box center [640, 298] width 900 height 95
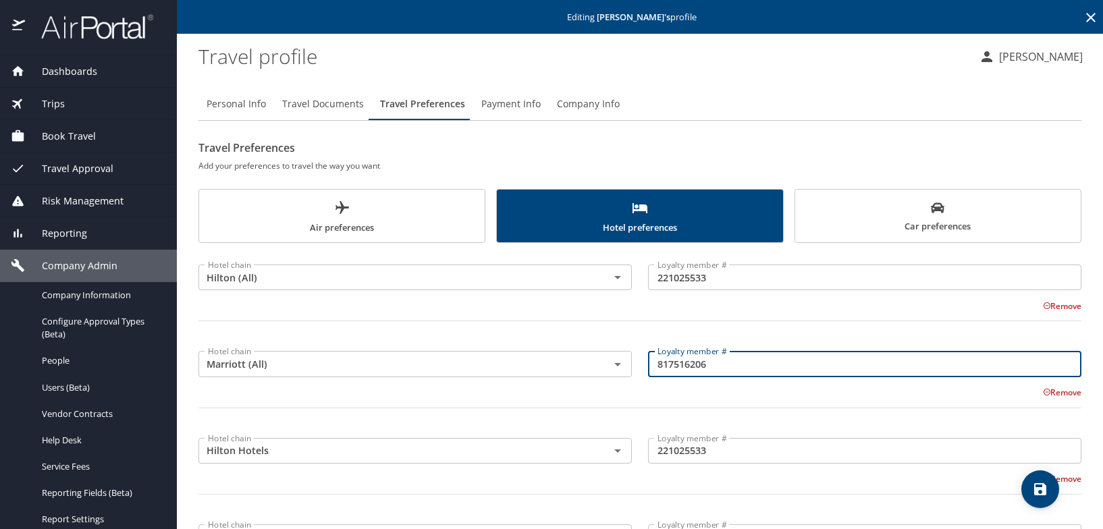
click at [750, 353] on input "817516206" at bounding box center [865, 364] width 434 height 26
drag, startPoint x: 734, startPoint y: 364, endPoint x: 610, endPoint y: 368, distance: 124.3
click at [610, 368] on div "Hotel chain Marriott (All) Hotel chain Loyalty member # 817516206 Loyalty membe…" at bounding box center [640, 385] width 900 height 95
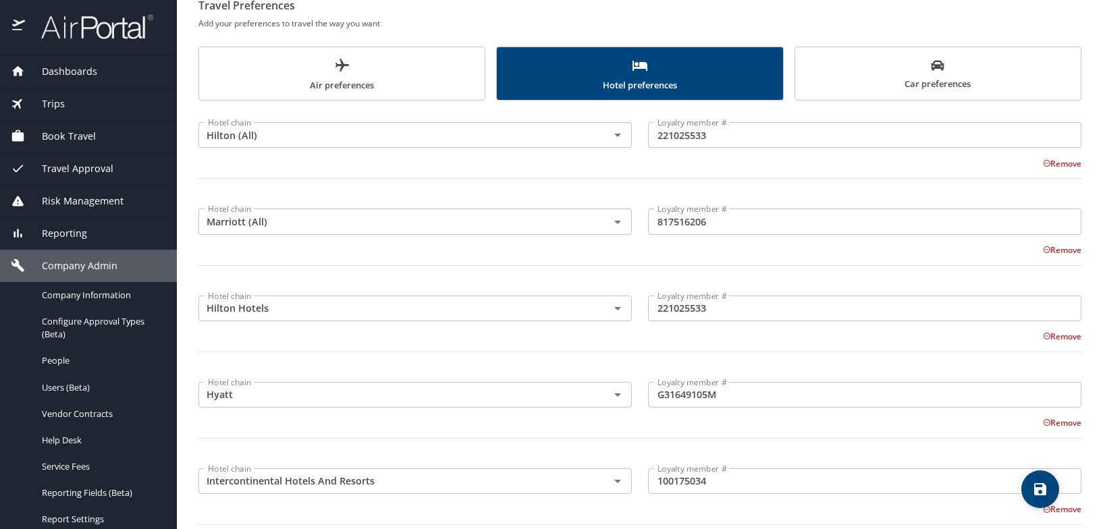
scroll to position [203, 0]
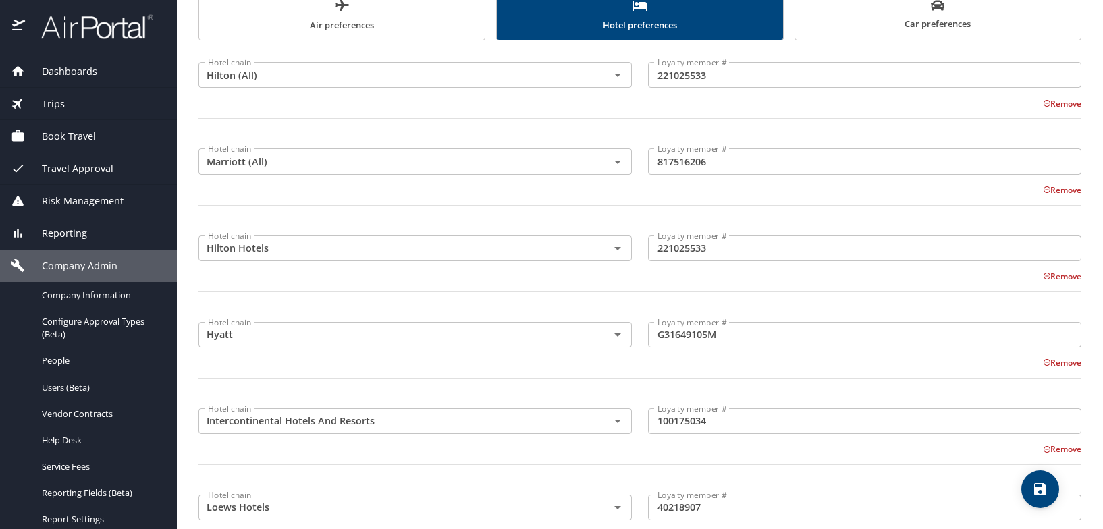
click at [729, 340] on input "G31649105M" at bounding box center [865, 335] width 434 height 26
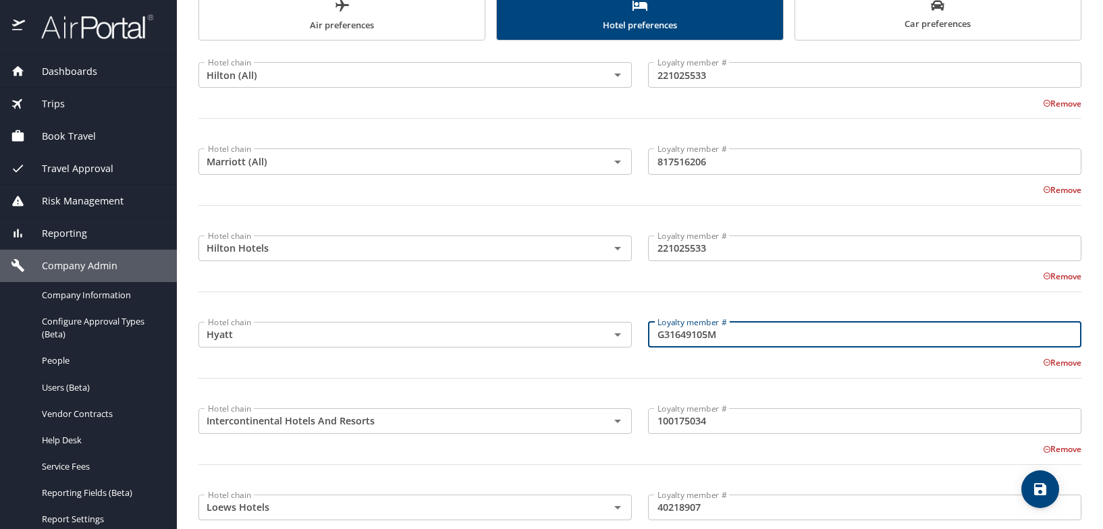
drag, startPoint x: 679, startPoint y: 336, endPoint x: 637, endPoint y: 355, distance: 45.9
click at [621, 339] on div "Hotel chain Hyatt Hotel chain Loyalty member # G31649105M Loyalty member # Remo…" at bounding box center [640, 356] width 900 height 95
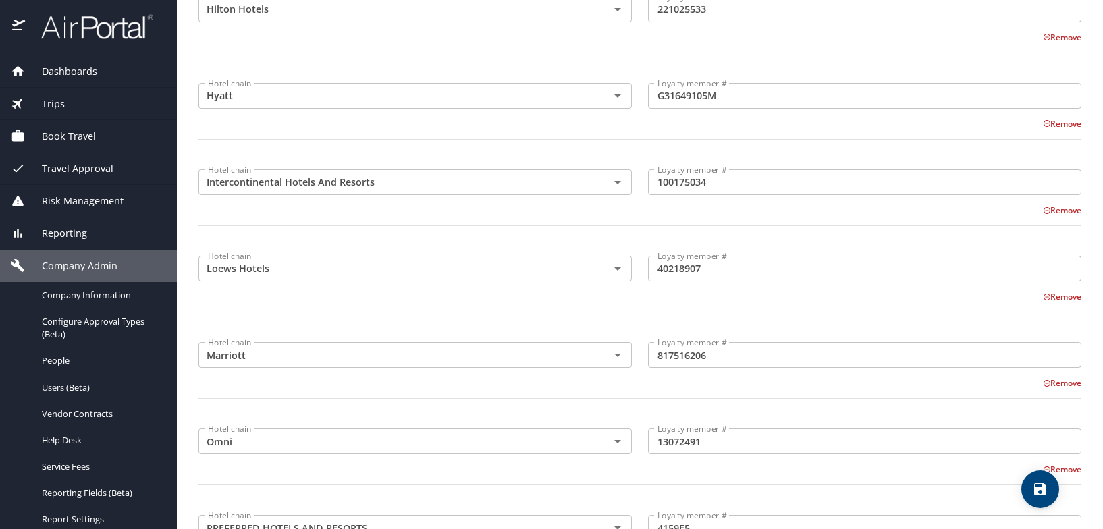
scroll to position [473, 0]
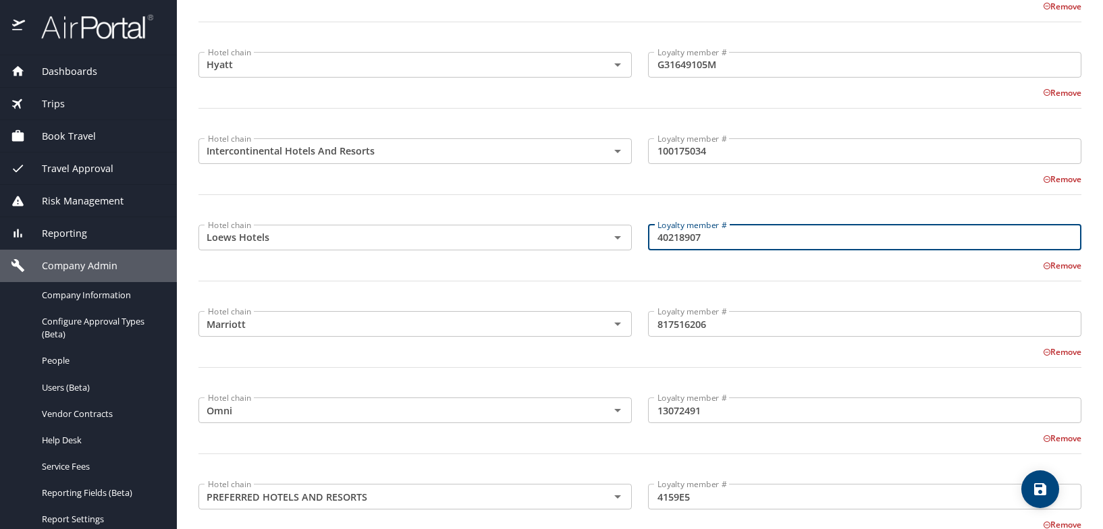
click at [703, 231] on input "40218907" at bounding box center [865, 238] width 434 height 26
drag, startPoint x: 729, startPoint y: 235, endPoint x: 606, endPoint y: 246, distance: 123.4
click at [603, 243] on div "Hotel chain Loews Hotels Hotel chain Loyalty member # 40218907 Loyalty member #…" at bounding box center [640, 258] width 900 height 95
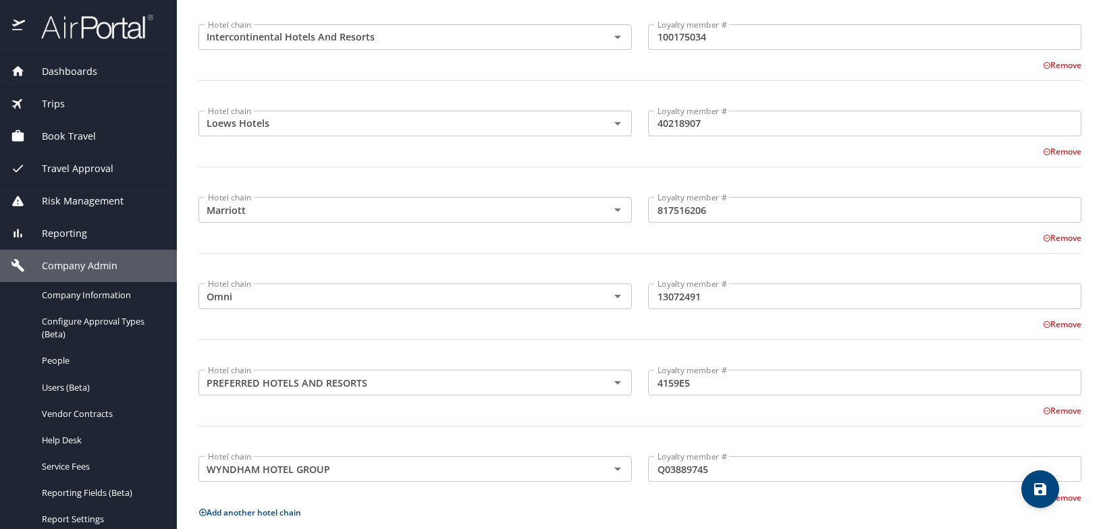
scroll to position [608, 0]
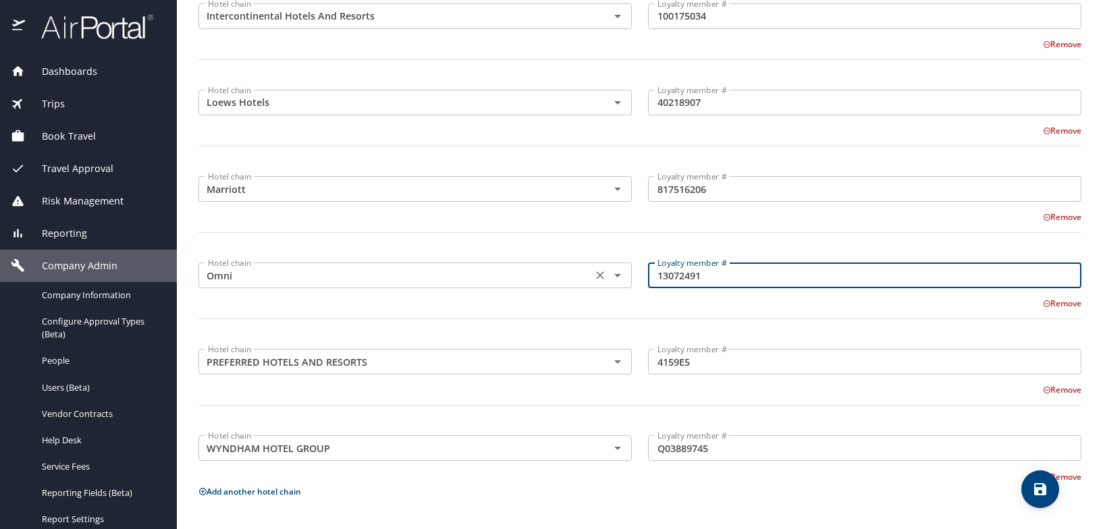
drag, startPoint x: 766, startPoint y: 275, endPoint x: 568, endPoint y: 290, distance: 199.1
click at [568, 290] on div "Hotel chain Omni Hotel chain Loyalty member # 13072491 Loyalty member # Remove" at bounding box center [640, 296] width 900 height 95
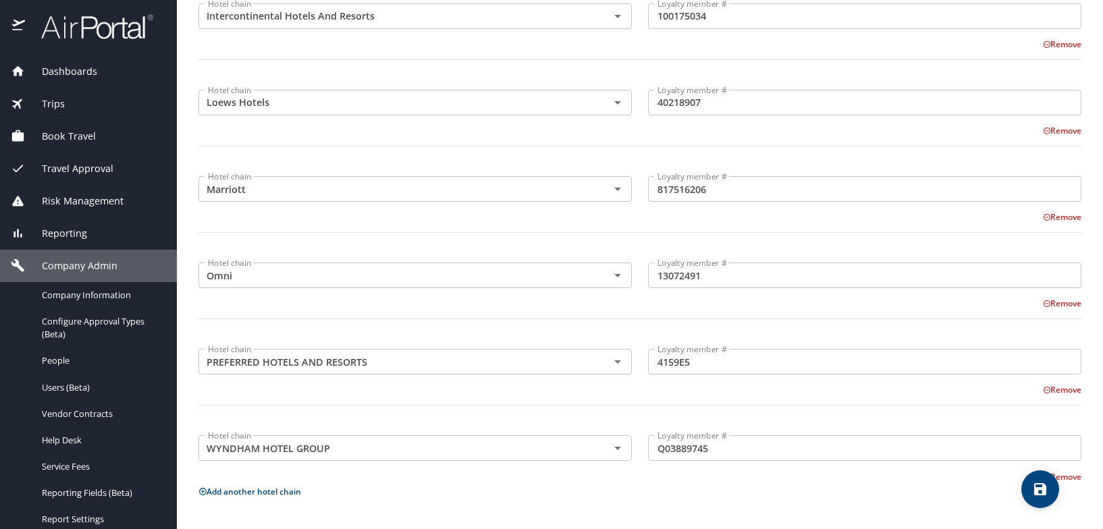
drag, startPoint x: 790, startPoint y: 367, endPoint x: 723, endPoint y: 363, distance: 67.6
click at [786, 366] on input "4159E5" at bounding box center [865, 362] width 434 height 26
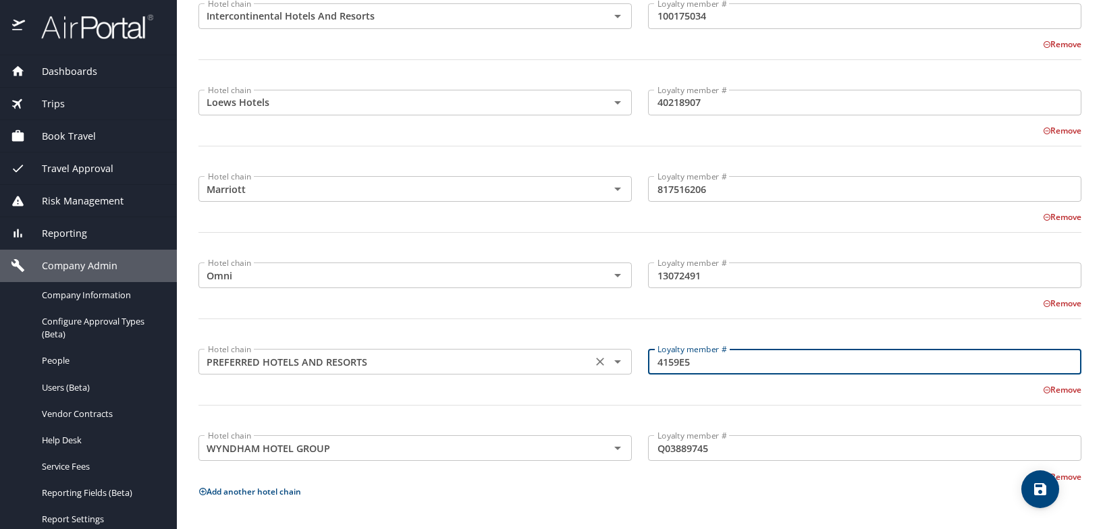
drag, startPoint x: 648, startPoint y: 364, endPoint x: 618, endPoint y: 365, distance: 29.7
click at [619, 365] on div "Hotel chain PREFERRED HOTELS AND RESORTS Hotel chain Loyalty member # 4159E5 Lo…" at bounding box center [640, 383] width 900 height 95
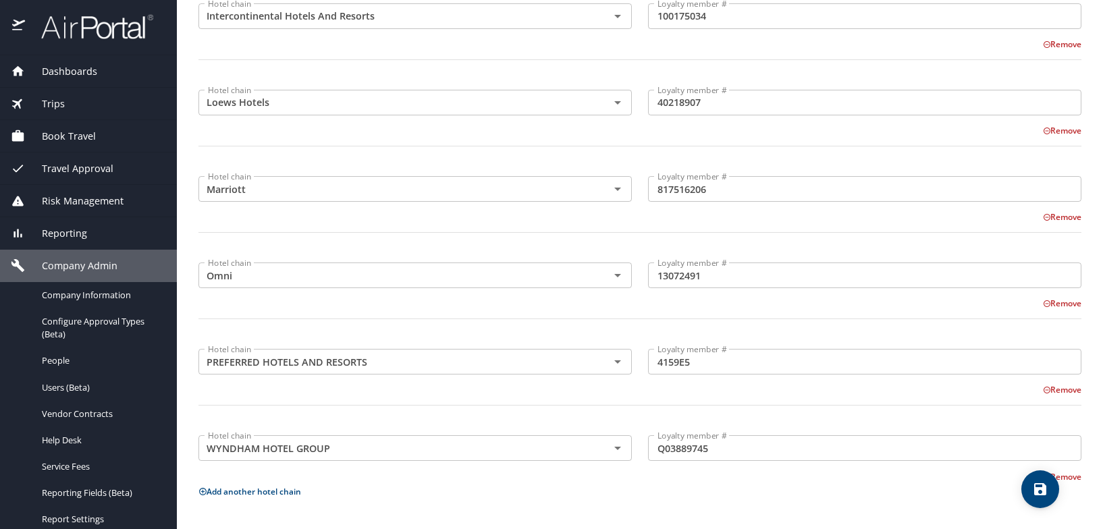
click at [774, 439] on input "Q03889745" at bounding box center [865, 449] width 434 height 26
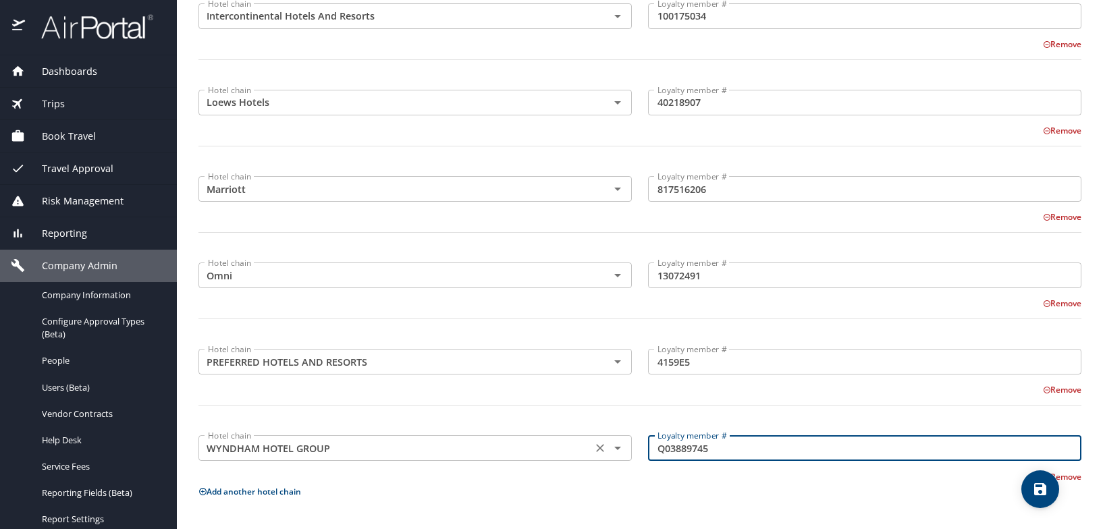
drag, startPoint x: 738, startPoint y: 446, endPoint x: 615, endPoint y: 448, distance: 123.6
click at [615, 448] on div "Hotel chain WYNDHAM HOTEL GROUP Hotel chain Loyalty member # Q03889745 Loyalty …" at bounding box center [640, 452] width 900 height 61
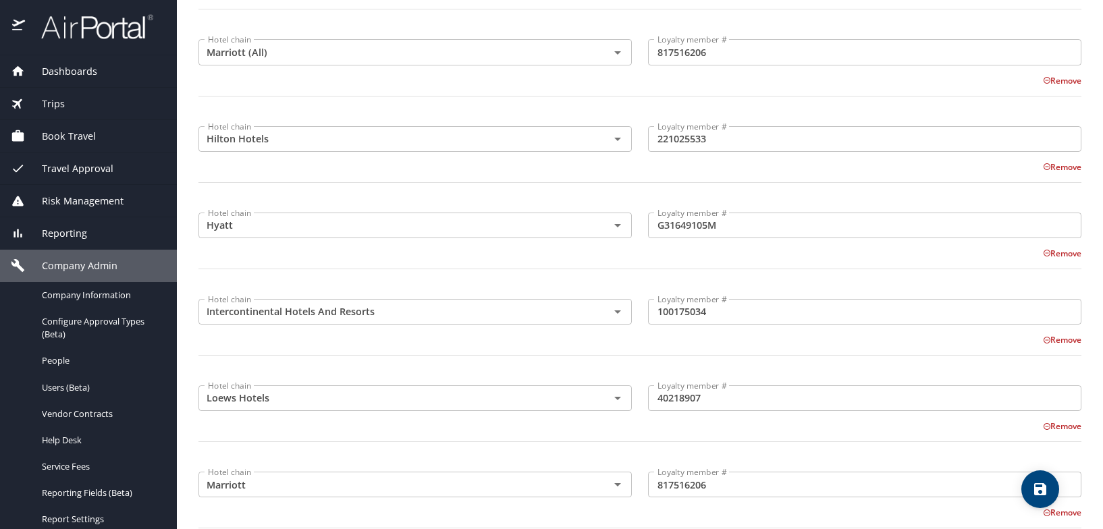
scroll to position [0, 0]
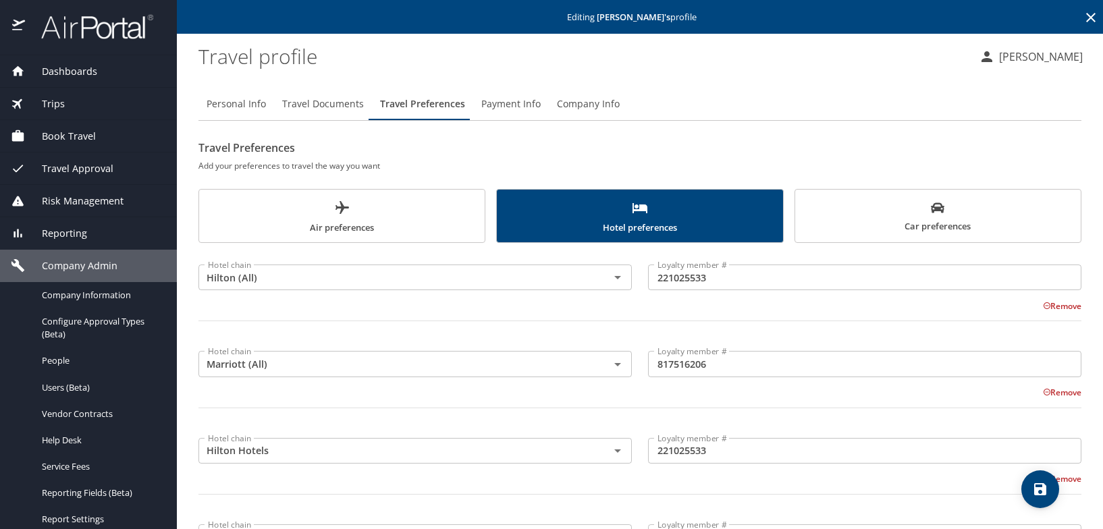
click at [964, 227] on span "Car preferences" at bounding box center [938, 217] width 269 height 33
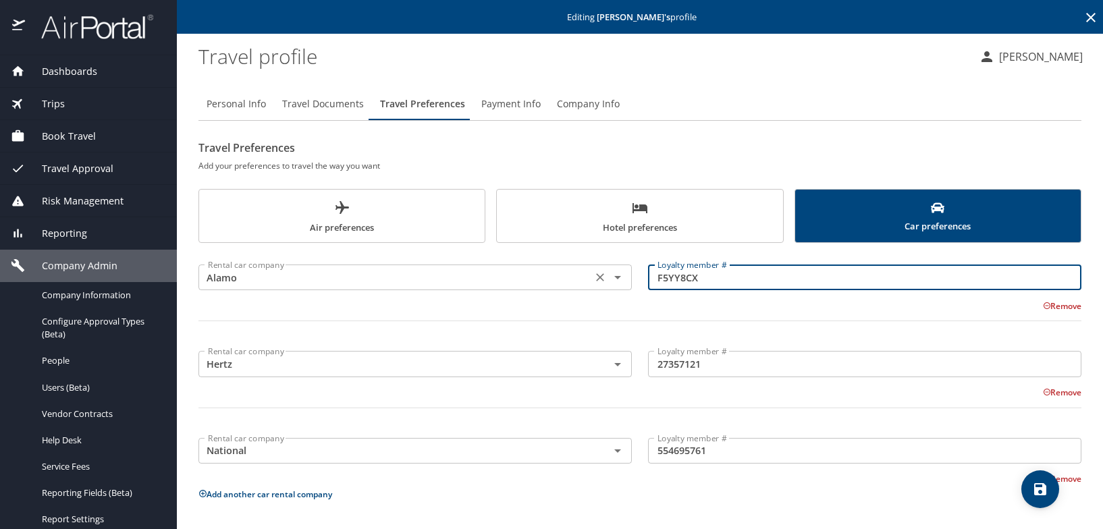
drag, startPoint x: 716, startPoint y: 280, endPoint x: 595, endPoint y: 280, distance: 120.9
click at [595, 280] on div "Rental car company Alamo Rental car company Loyalty member # F5YY8CX Loyalty me…" at bounding box center [640, 298] width 900 height 95
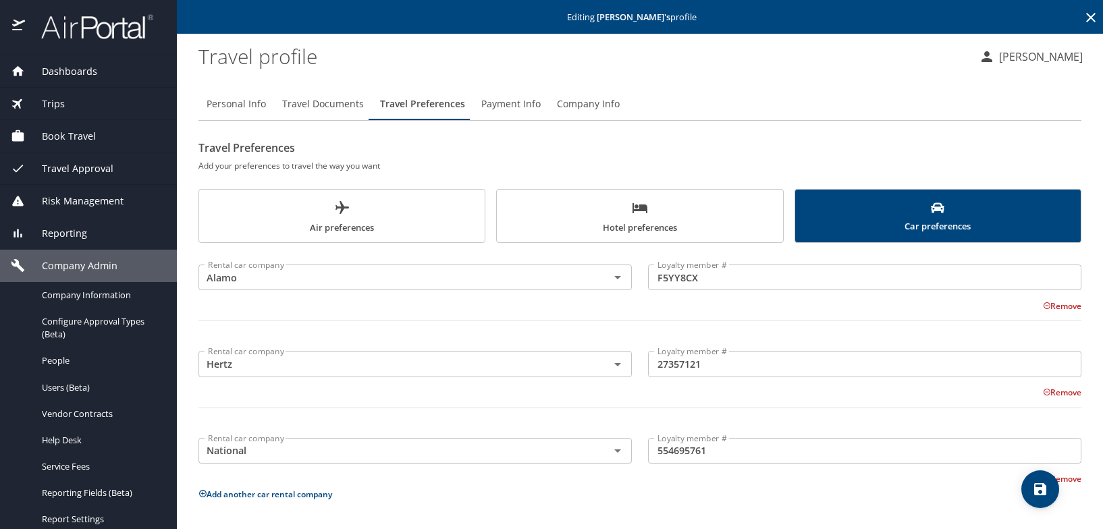
click at [745, 354] on input "27357121" at bounding box center [865, 364] width 434 height 26
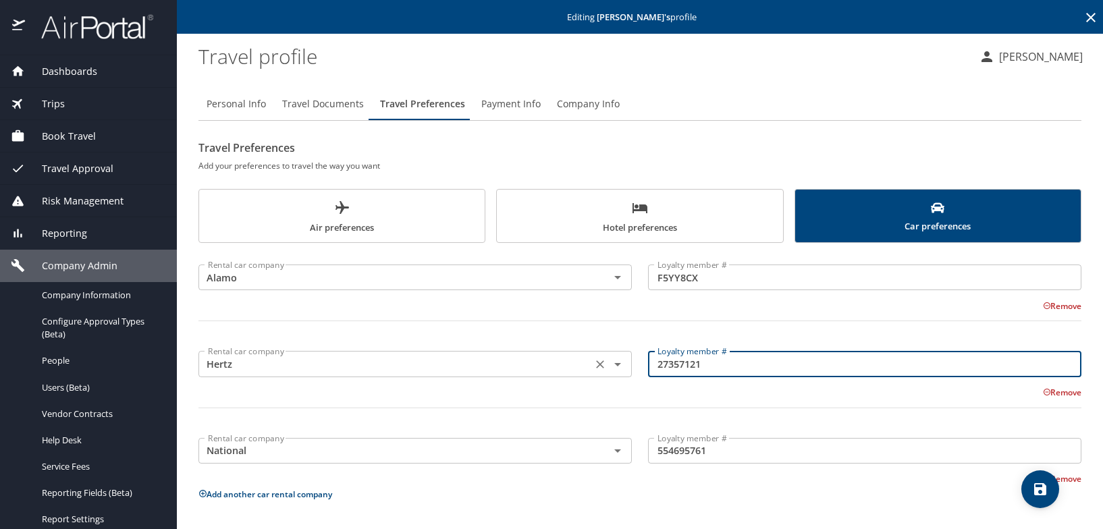
drag, startPoint x: 697, startPoint y: 366, endPoint x: 604, endPoint y: 364, distance: 92.5
click at [604, 364] on div "Rental car company Hertz Rental car company Loyalty member # 27357121 Loyalty m…" at bounding box center [640, 385] width 900 height 95
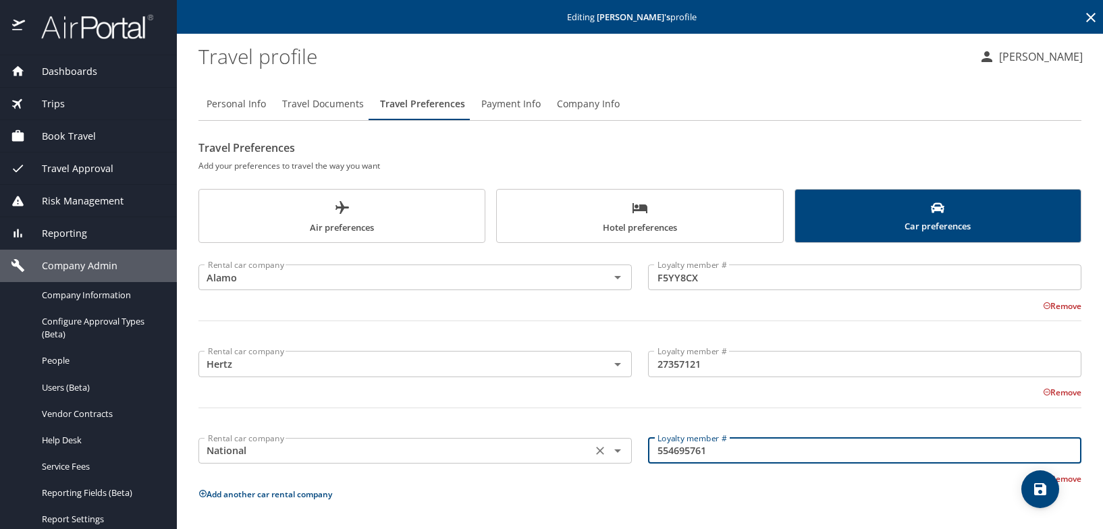
drag, startPoint x: 719, startPoint y: 448, endPoint x: 534, endPoint y: 457, distance: 185.2
click at [534, 457] on div "Rental car company National Rental car company Loyalty member # 554695761 Loyal…" at bounding box center [640, 455] width 900 height 61
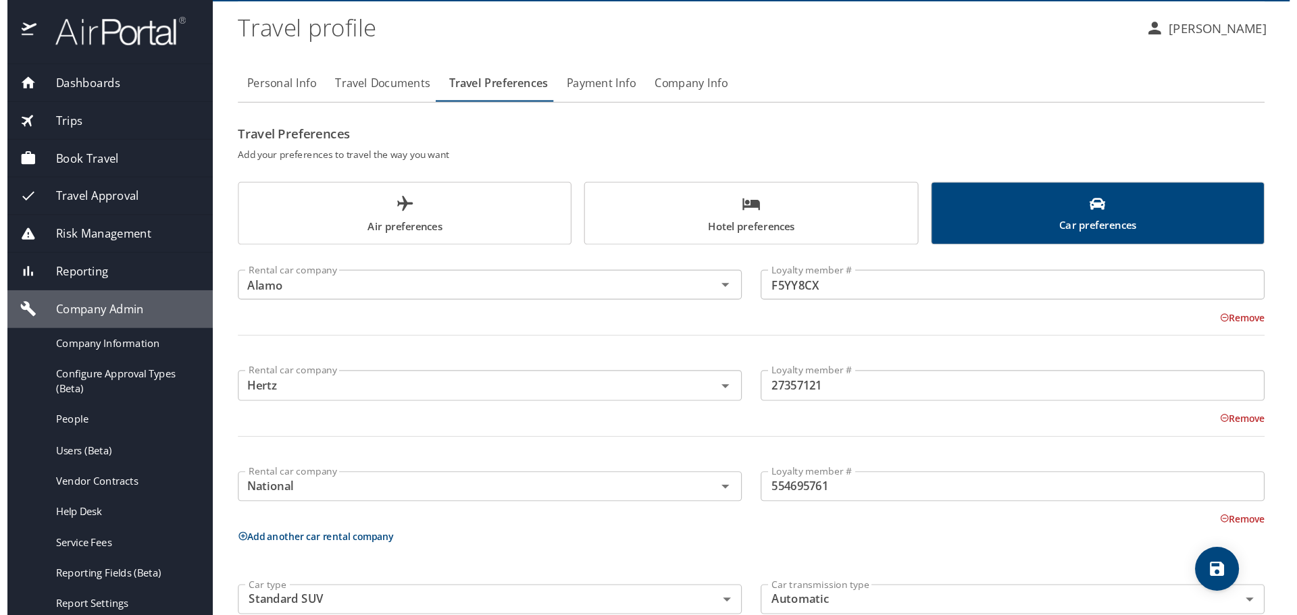
scroll to position [61, 0]
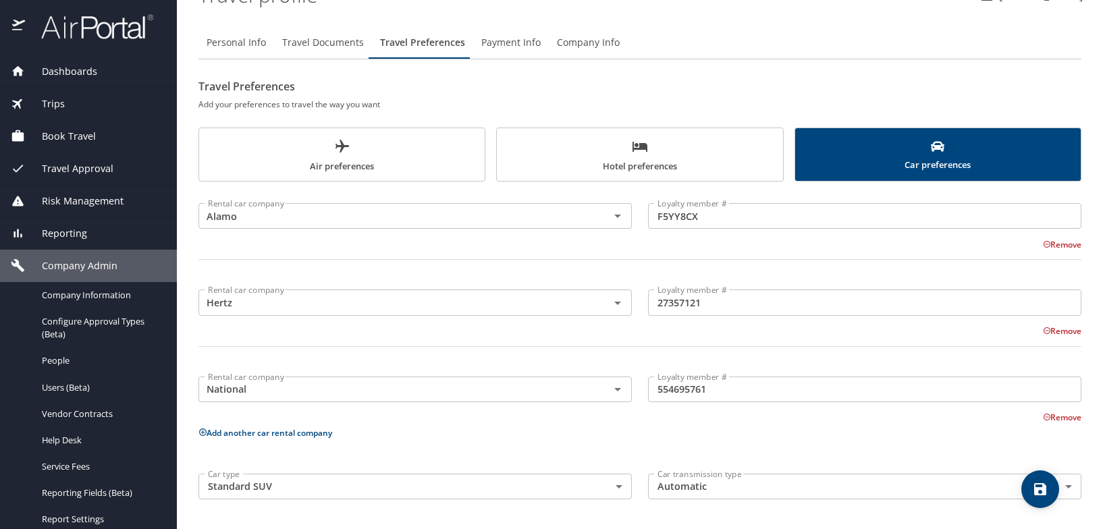
click at [941, 51] on div "Personal Info Travel Documents Travel Preferences Payment Info Company Info" at bounding box center [640, 42] width 883 height 32
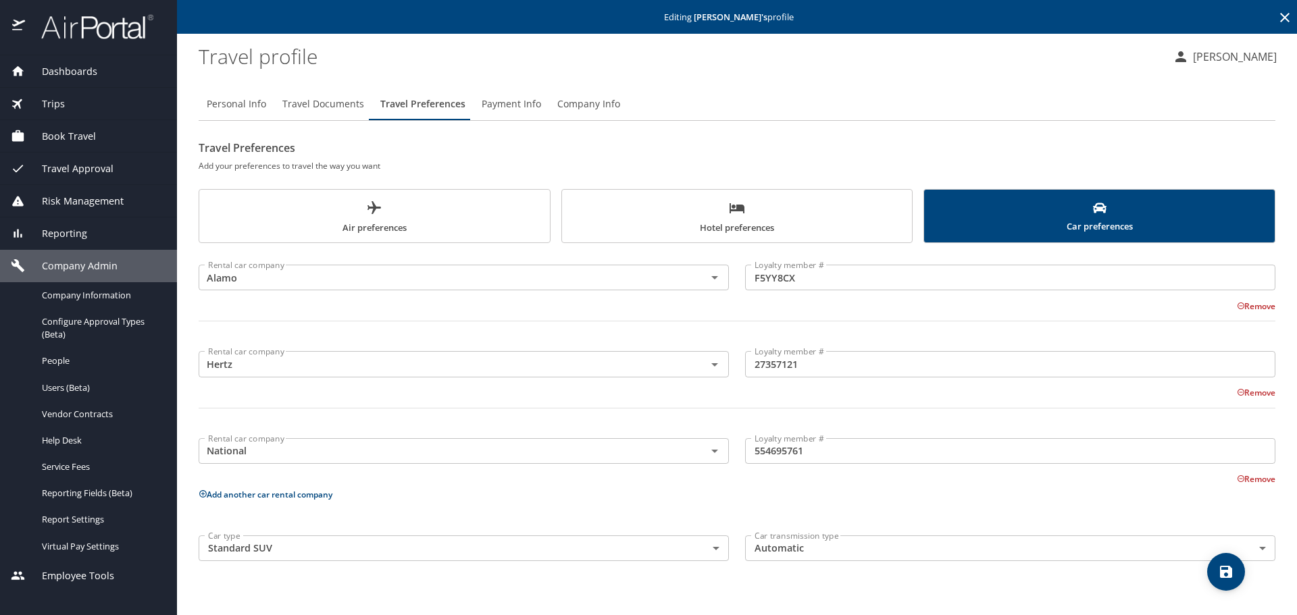
scroll to position [0, 0]
click at [1103, 61] on p "[PERSON_NAME]" at bounding box center [1233, 57] width 88 height 16
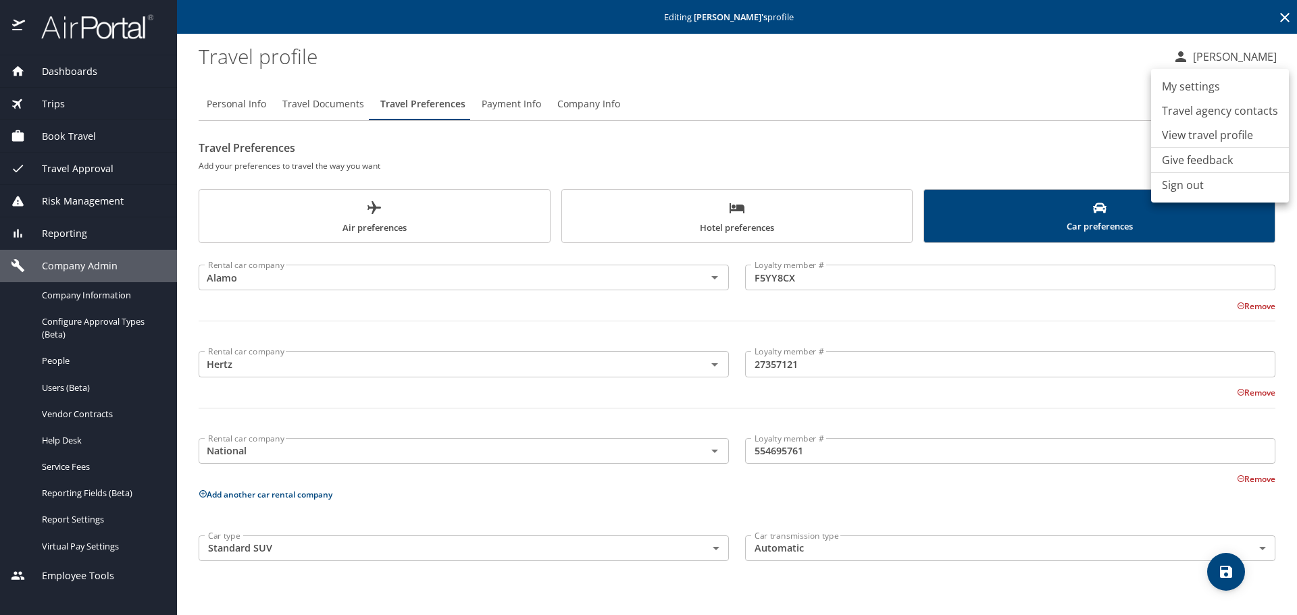
click at [1103, 186] on li "Sign out" at bounding box center [1220, 185] width 138 height 24
